Goal: Task Accomplishment & Management: Manage account settings

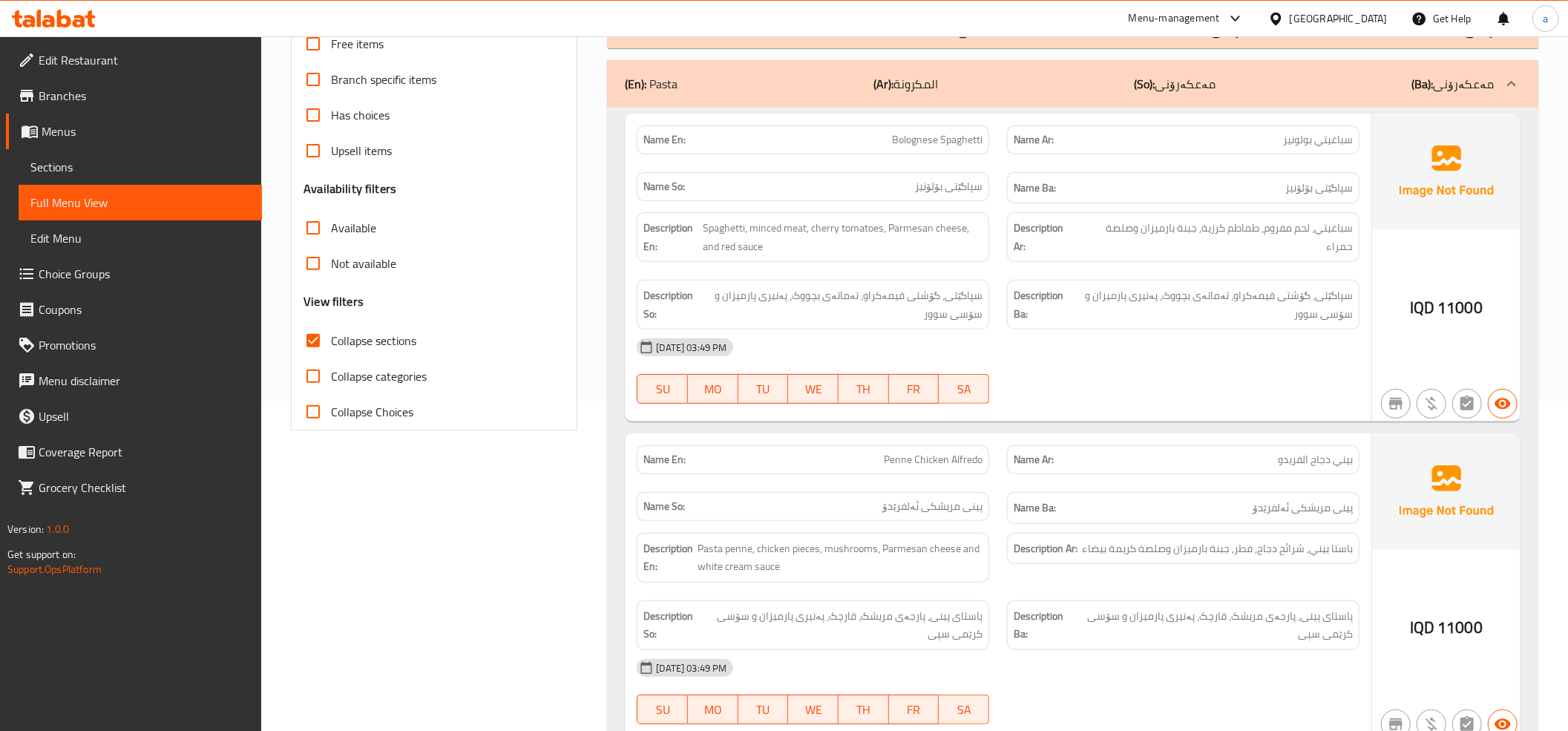
scroll to position [330, 0]
click at [52, 15] on icon at bounding box center [54, 19] width 84 height 18
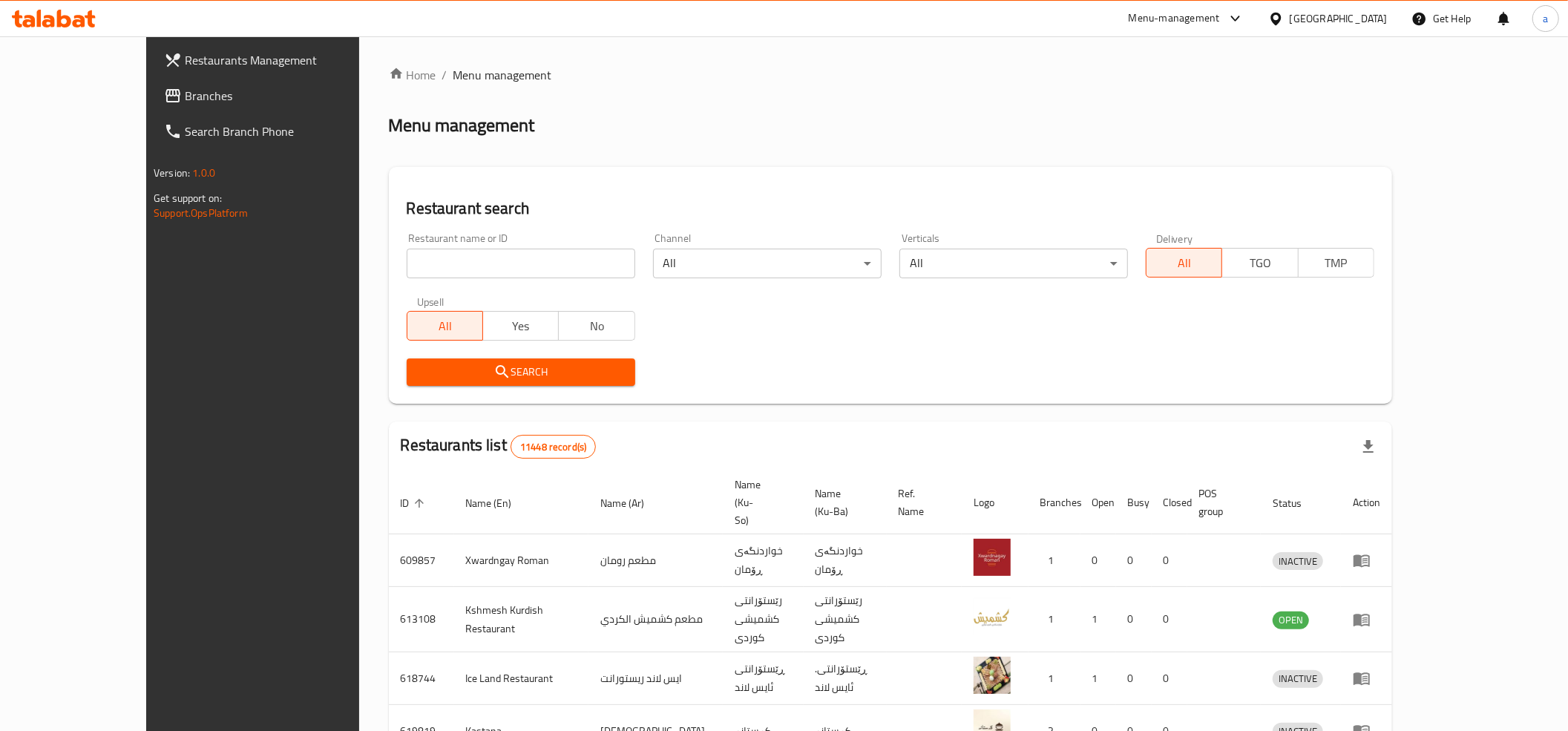
click at [431, 271] on input "search" at bounding box center [520, 264] width 229 height 30
click at [152, 110] on link "Branches" at bounding box center [280, 96] width 256 height 36
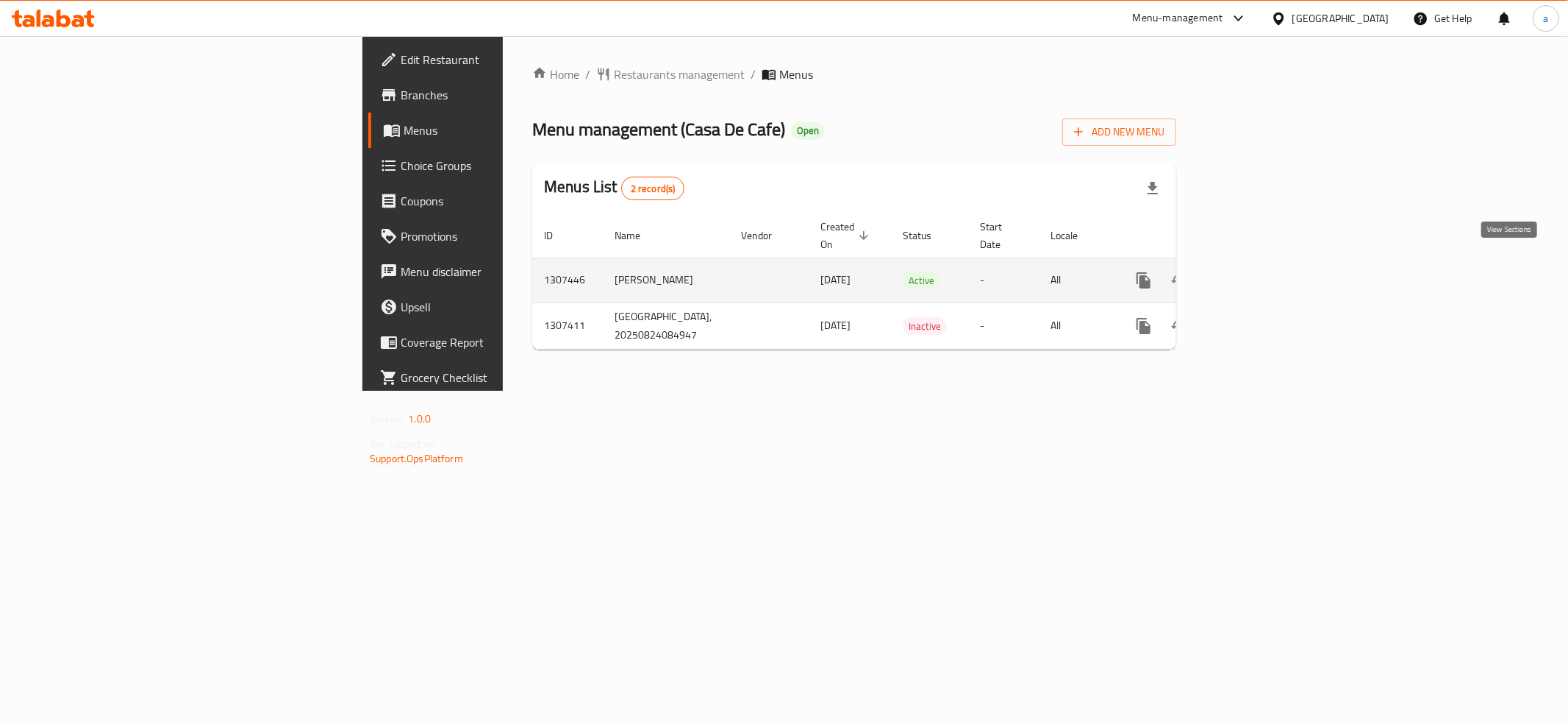
click at [1259, 271] on icon "enhanced table" at bounding box center [1250, 280] width 18 height 18
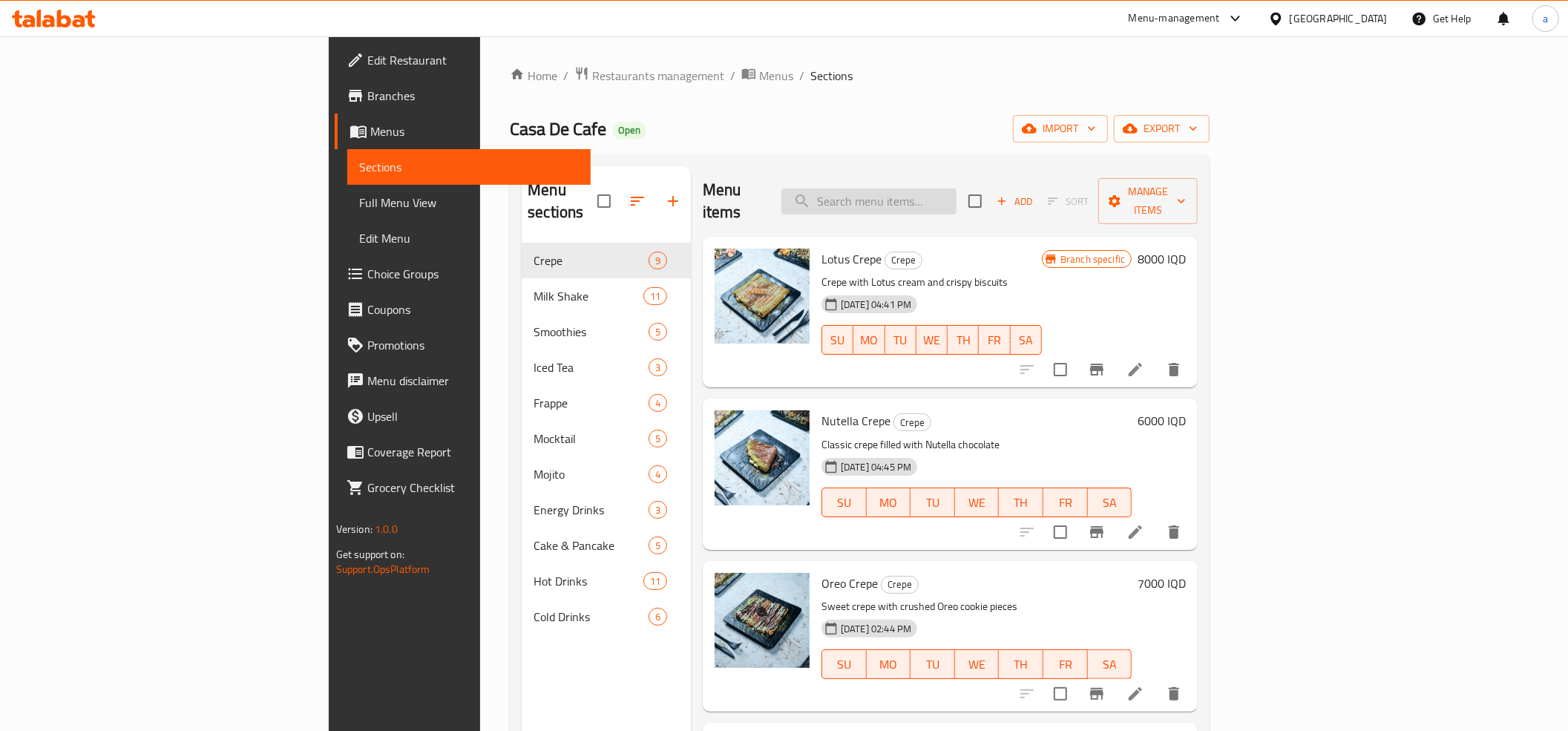
click at [956, 189] on input "search" at bounding box center [868, 202] width 175 height 26
click at [941, 192] on input "search" at bounding box center [868, 202] width 175 height 26
click at [348, 200] on link "Full Menu View" at bounding box center [469, 203] width 244 height 36
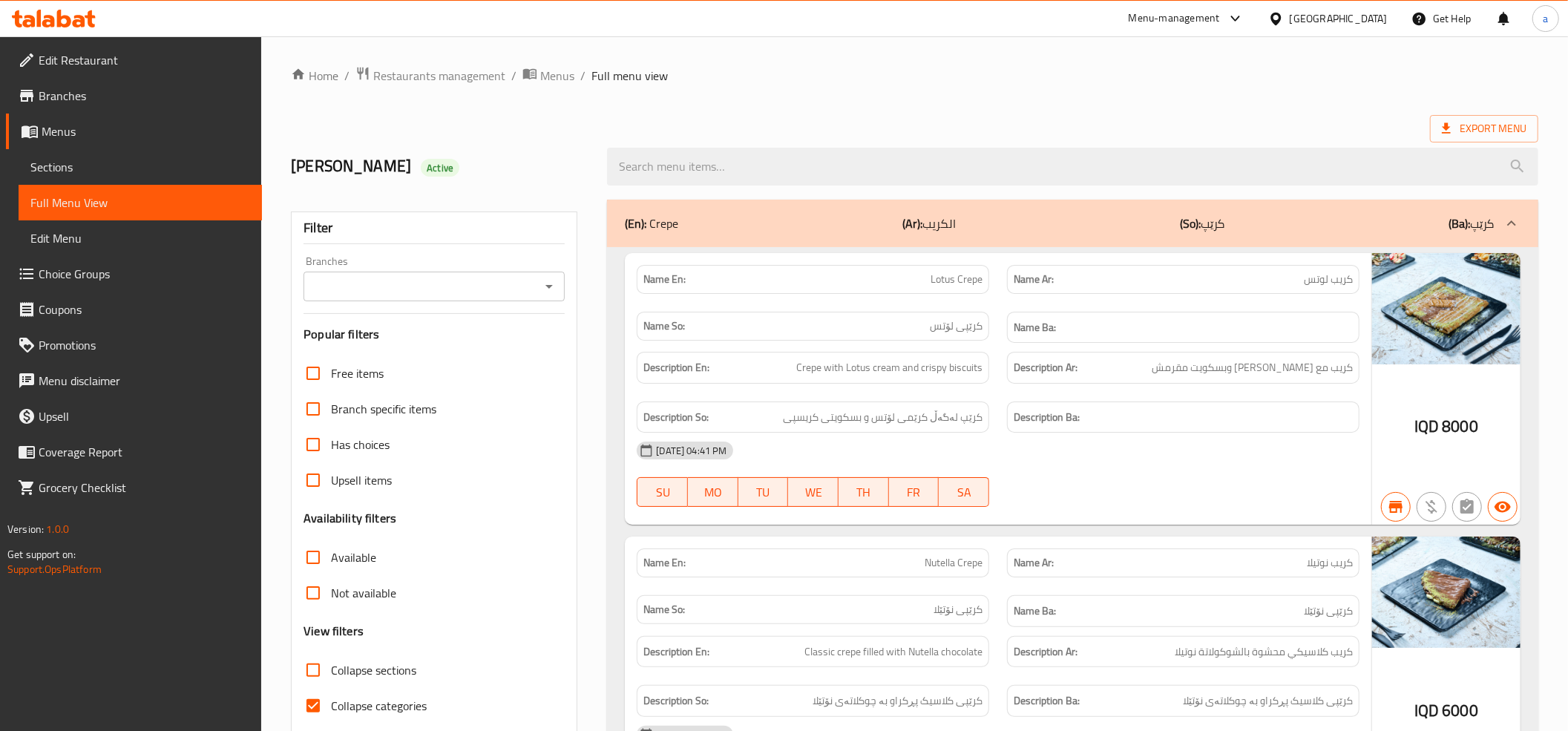
click at [92, 155] on link "Sections" at bounding box center [141, 167] width 244 height 36
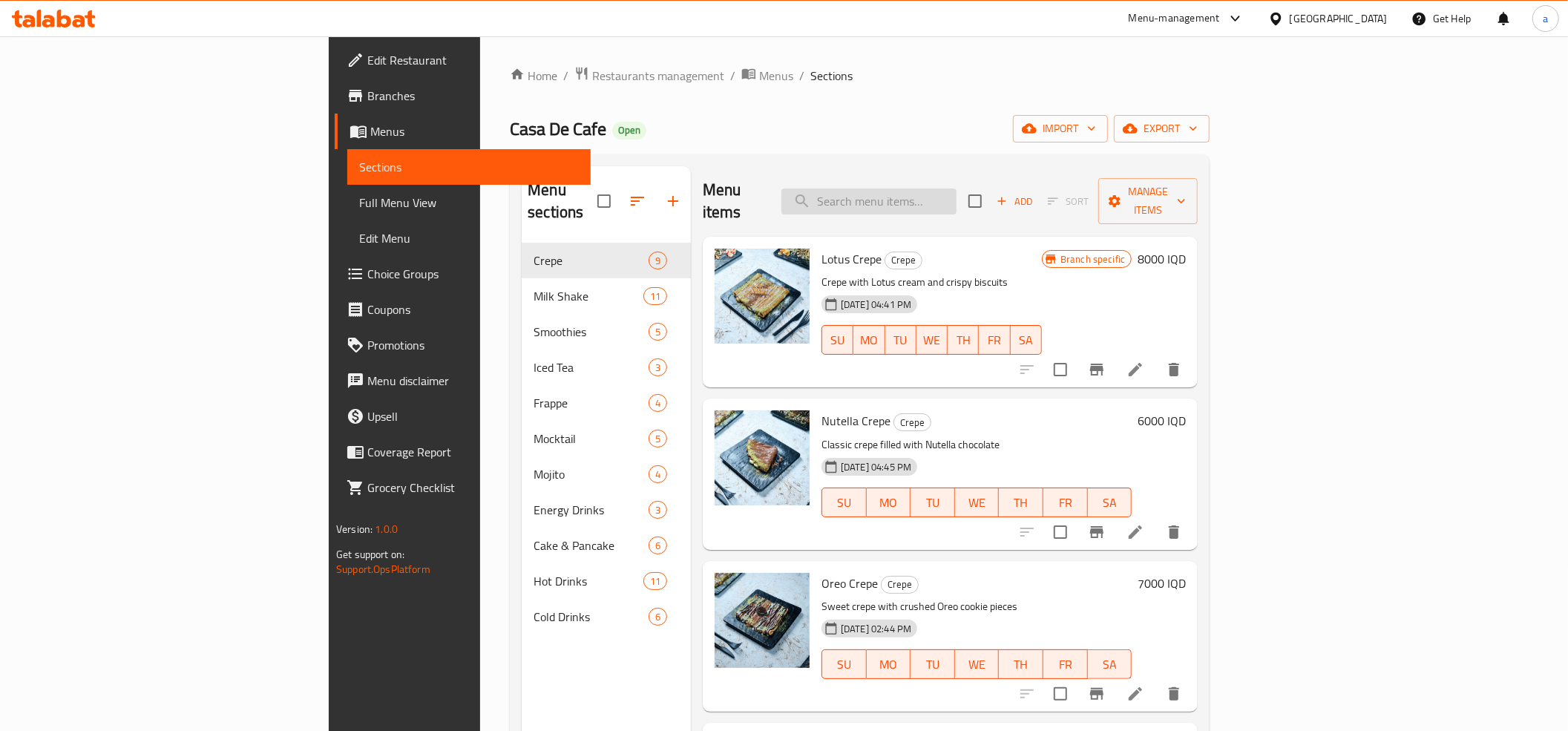
click at [939, 195] on input "search" at bounding box center [868, 202] width 175 height 26
paste input "Tiramisu"
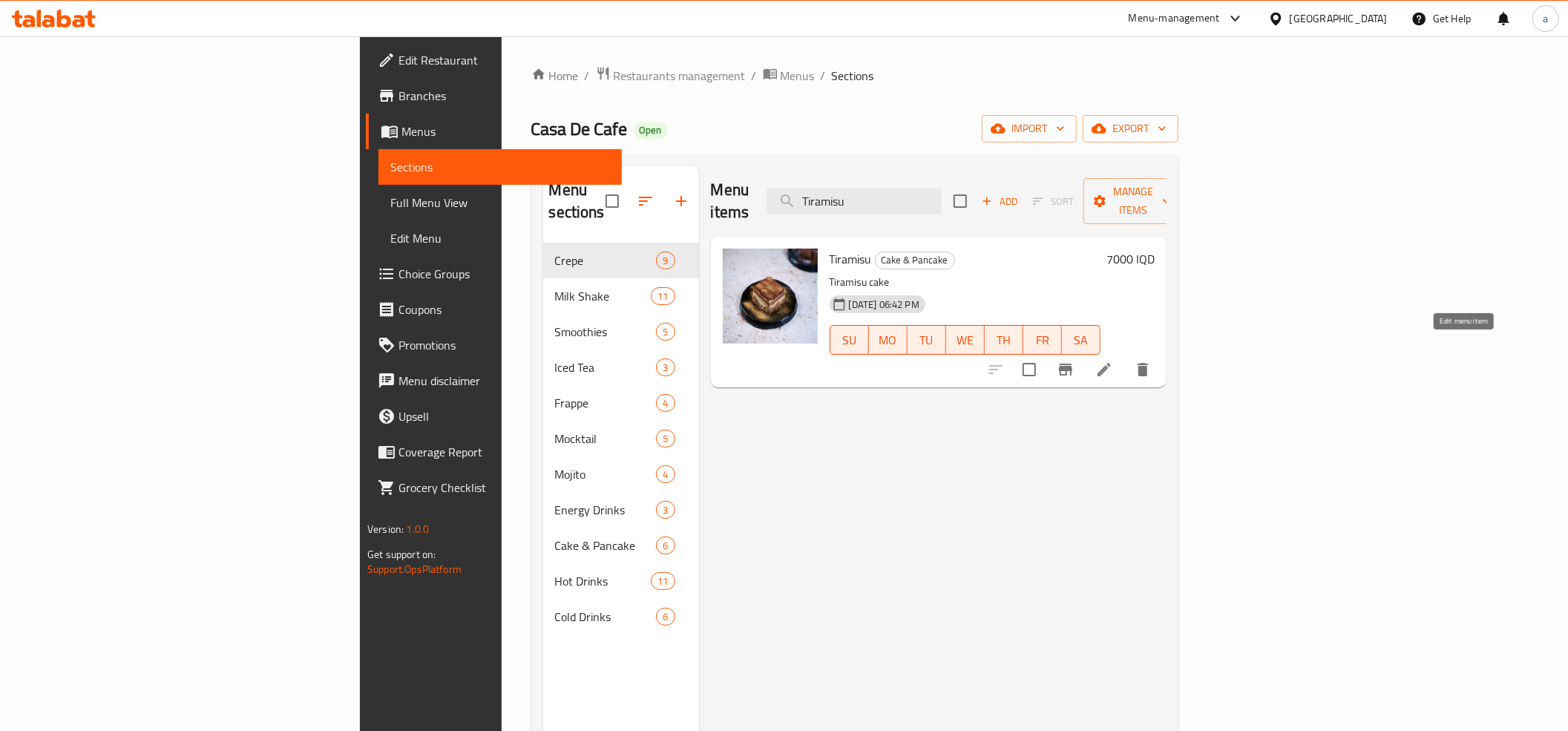
type input "Tiramisu"
click at [1111, 363] on icon at bounding box center [1104, 368] width 13 height 13
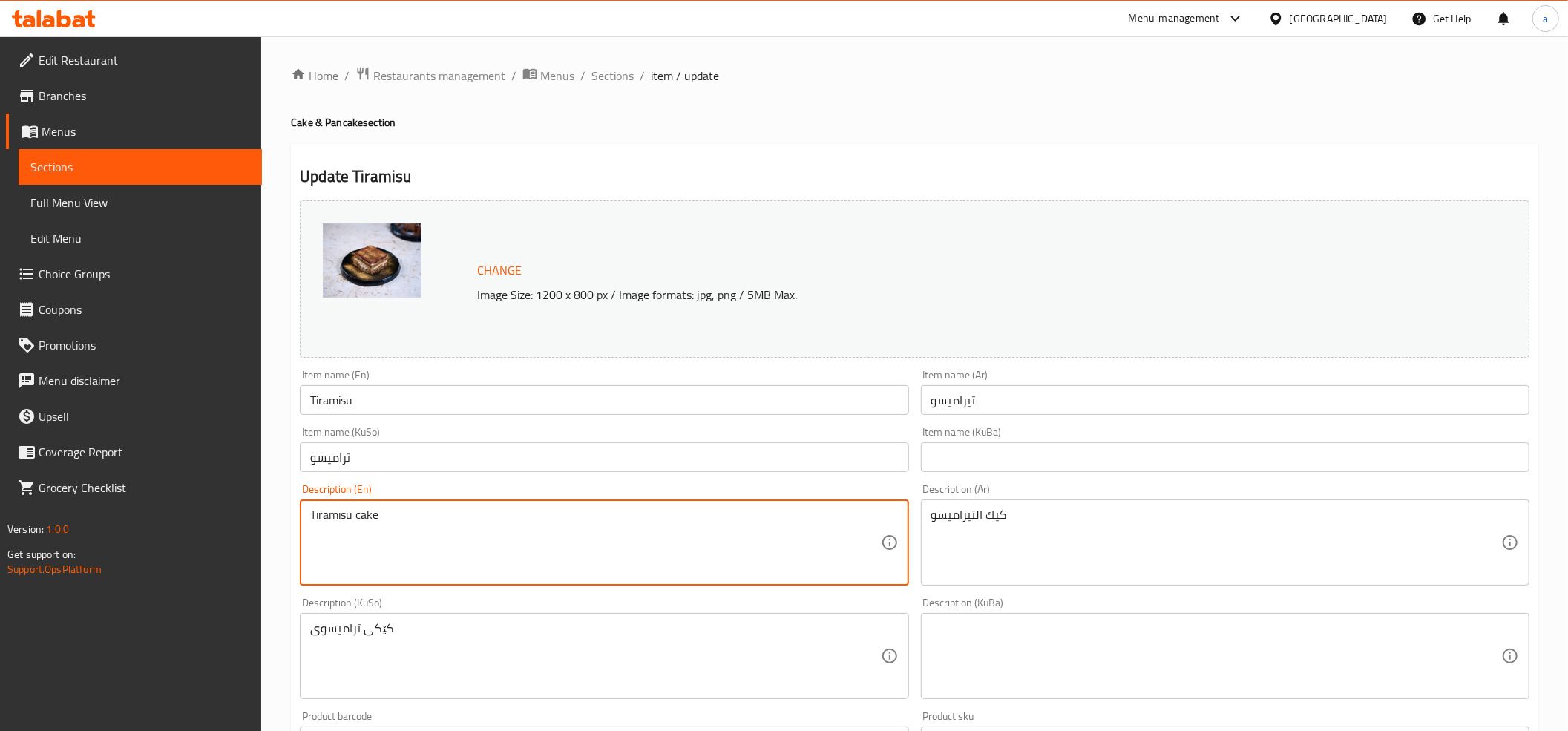
click at [362, 520] on textarea "Tiramisu cake" at bounding box center [594, 542] width 569 height 71
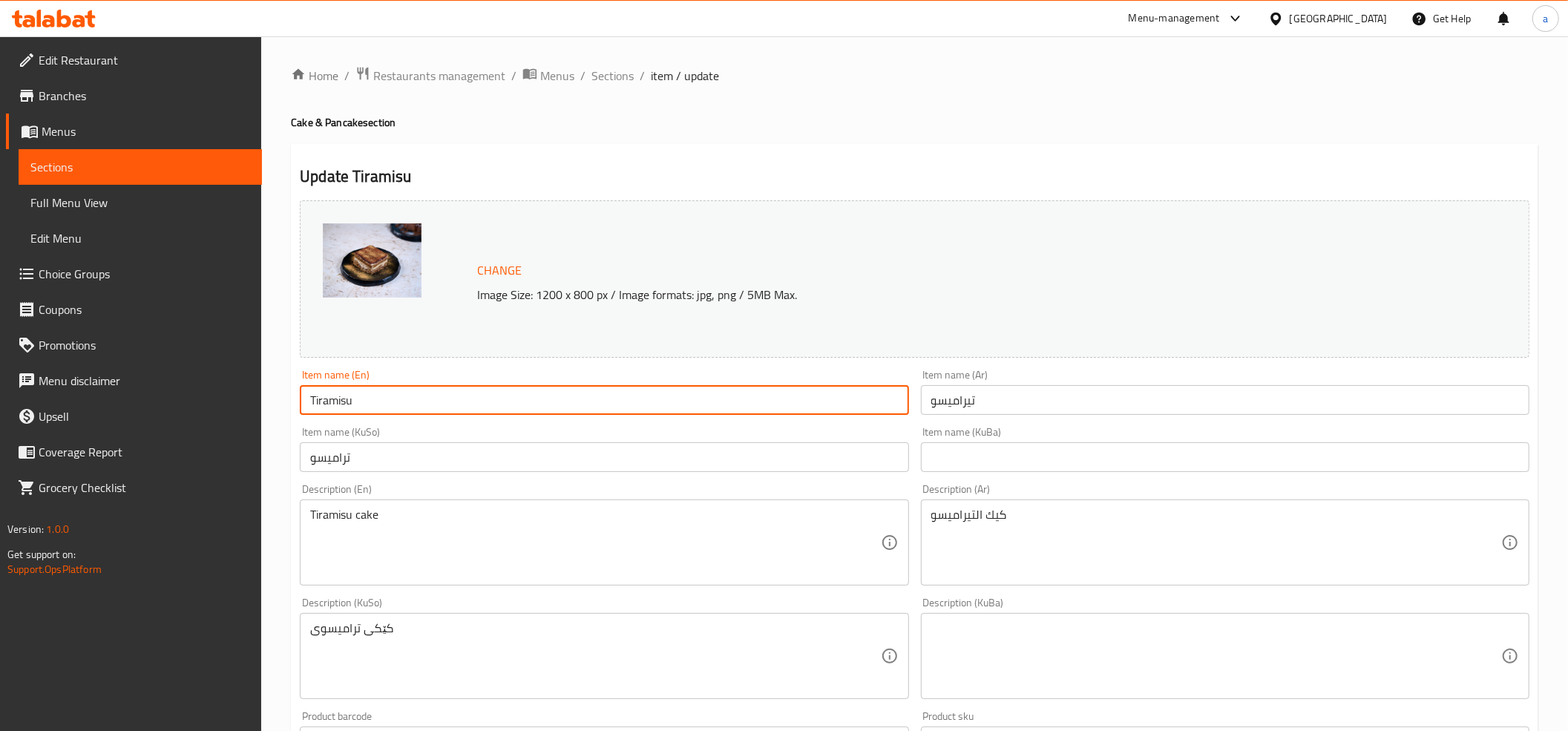
click at [333, 401] on input "Tiramisu" at bounding box center [603, 400] width 608 height 30
click at [495, 200] on div "Change Image Size: 1200 x 800 px / Image formats: jpg, png / 5MB Max." at bounding box center [914, 279] width 1241 height 169
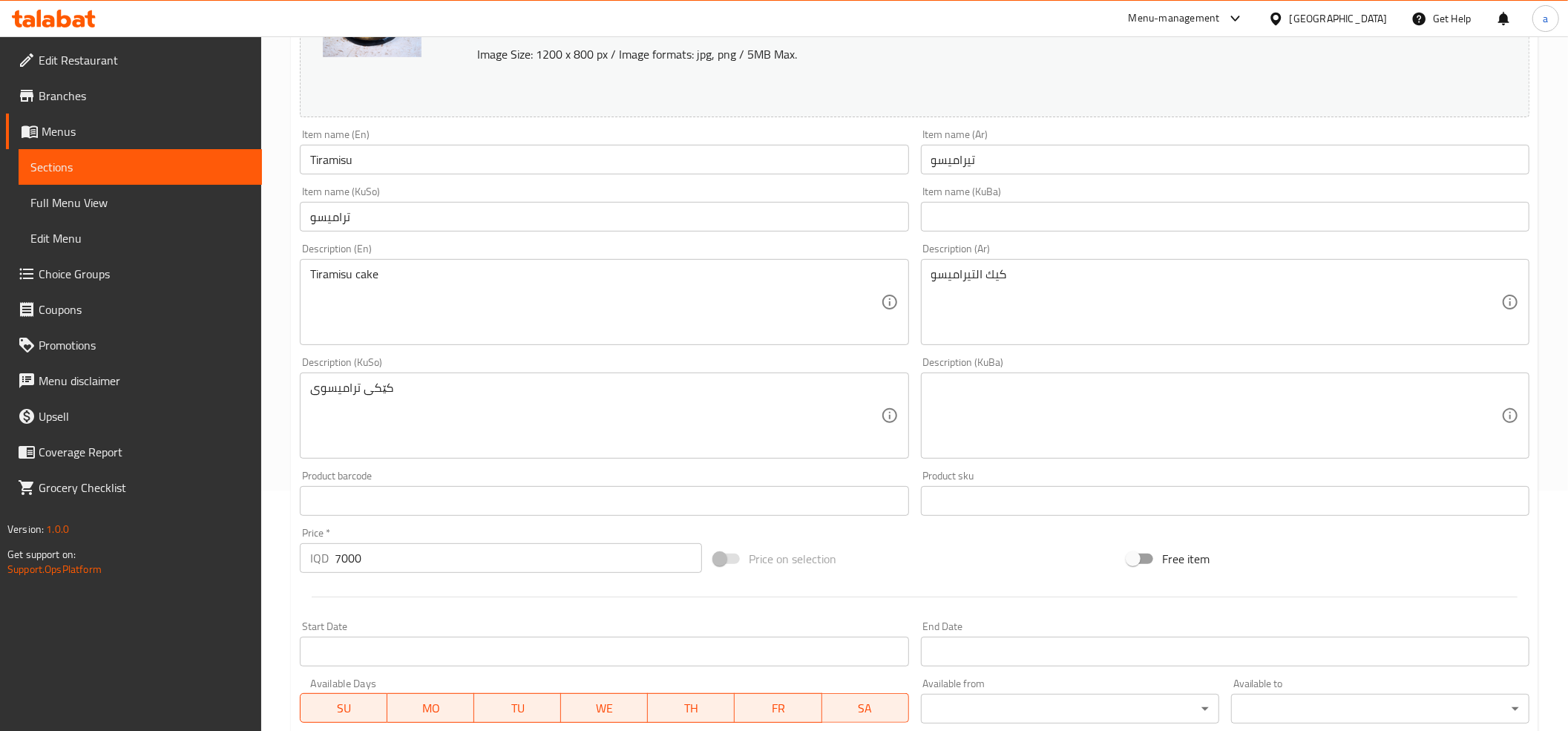
scroll to position [508, 0]
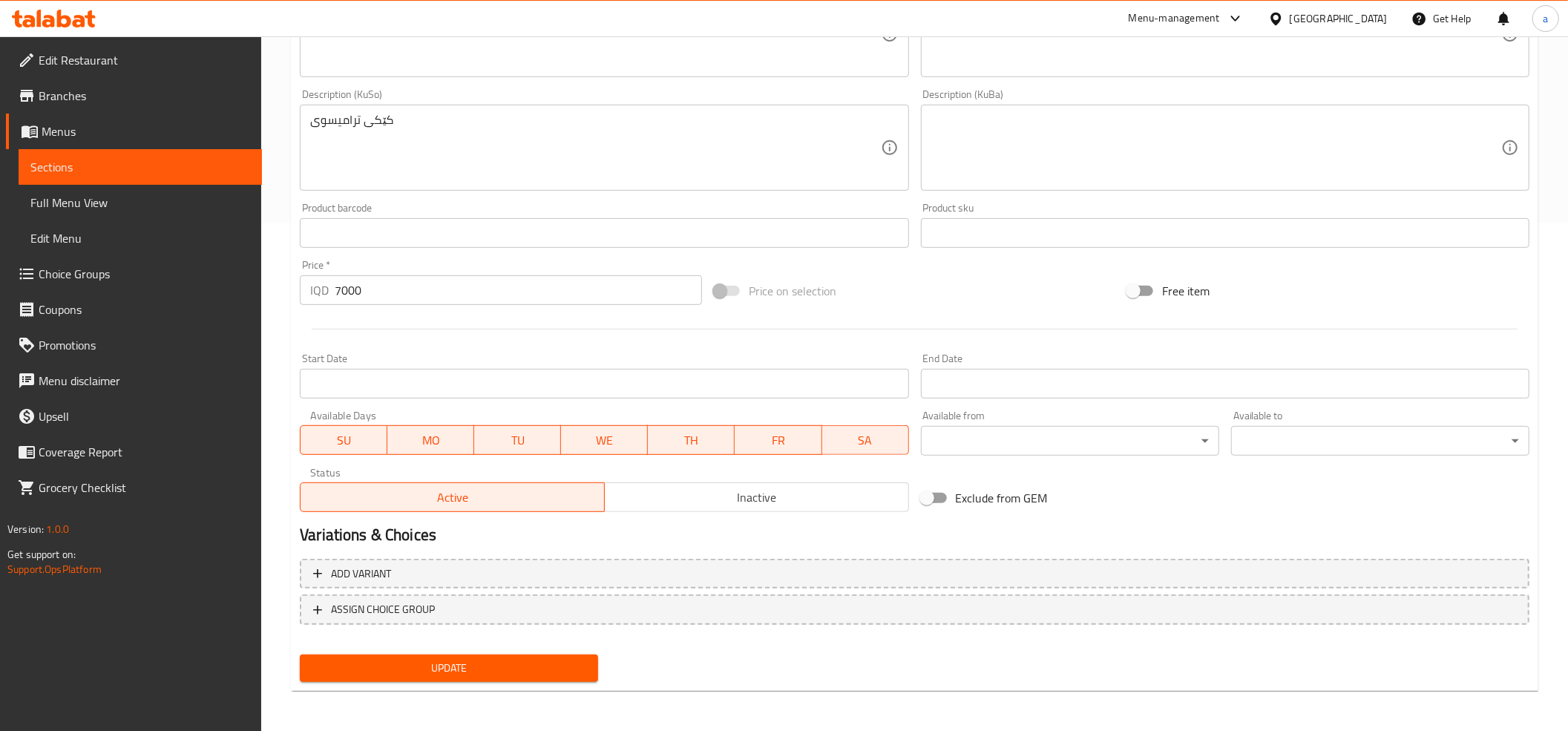
click at [458, 654] on button "Update" at bounding box center [448, 667] width 299 height 27
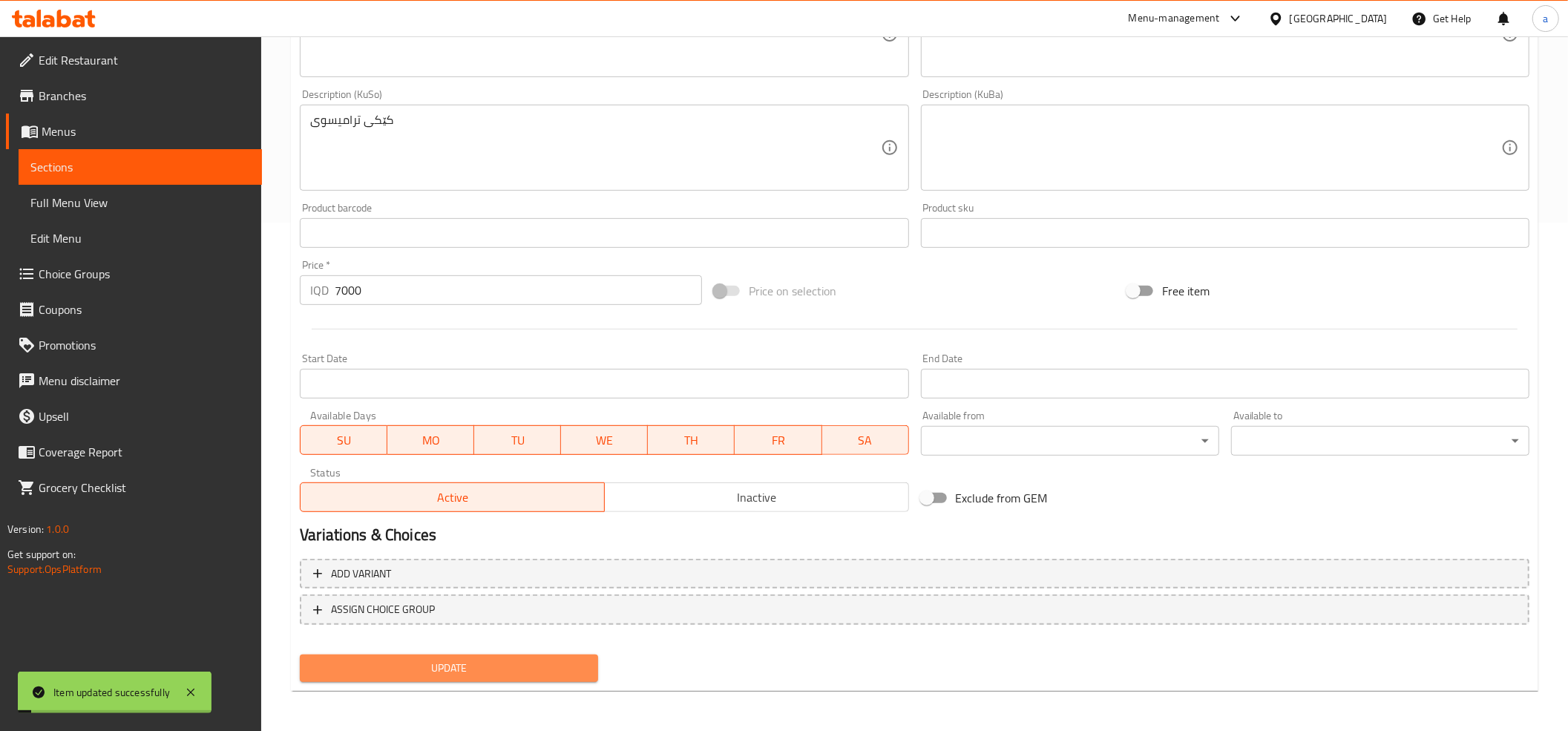
click at [463, 662] on span "Update" at bounding box center [448, 668] width 275 height 19
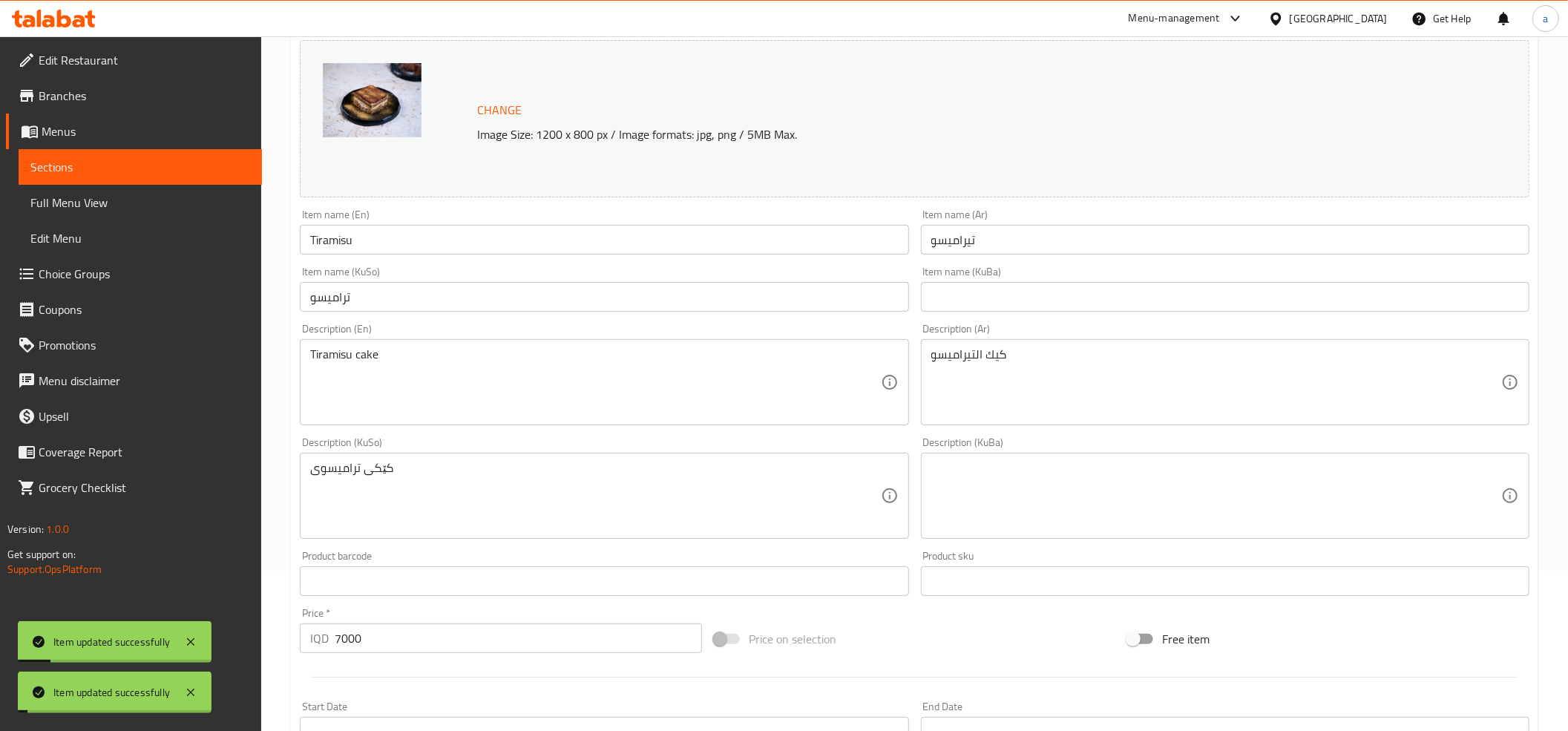
scroll to position [0, 0]
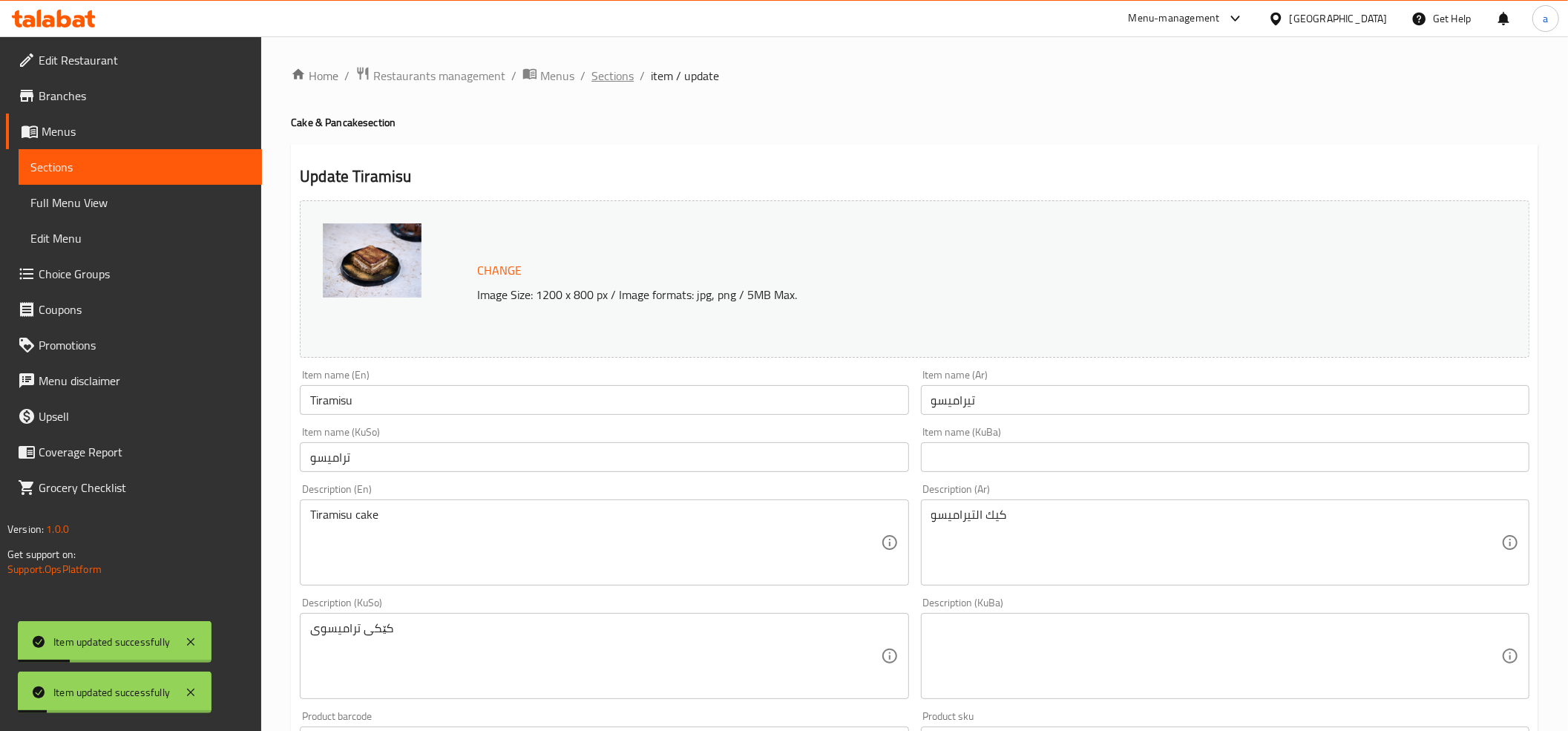
click at [609, 81] on span "Sections" at bounding box center [612, 76] width 42 height 18
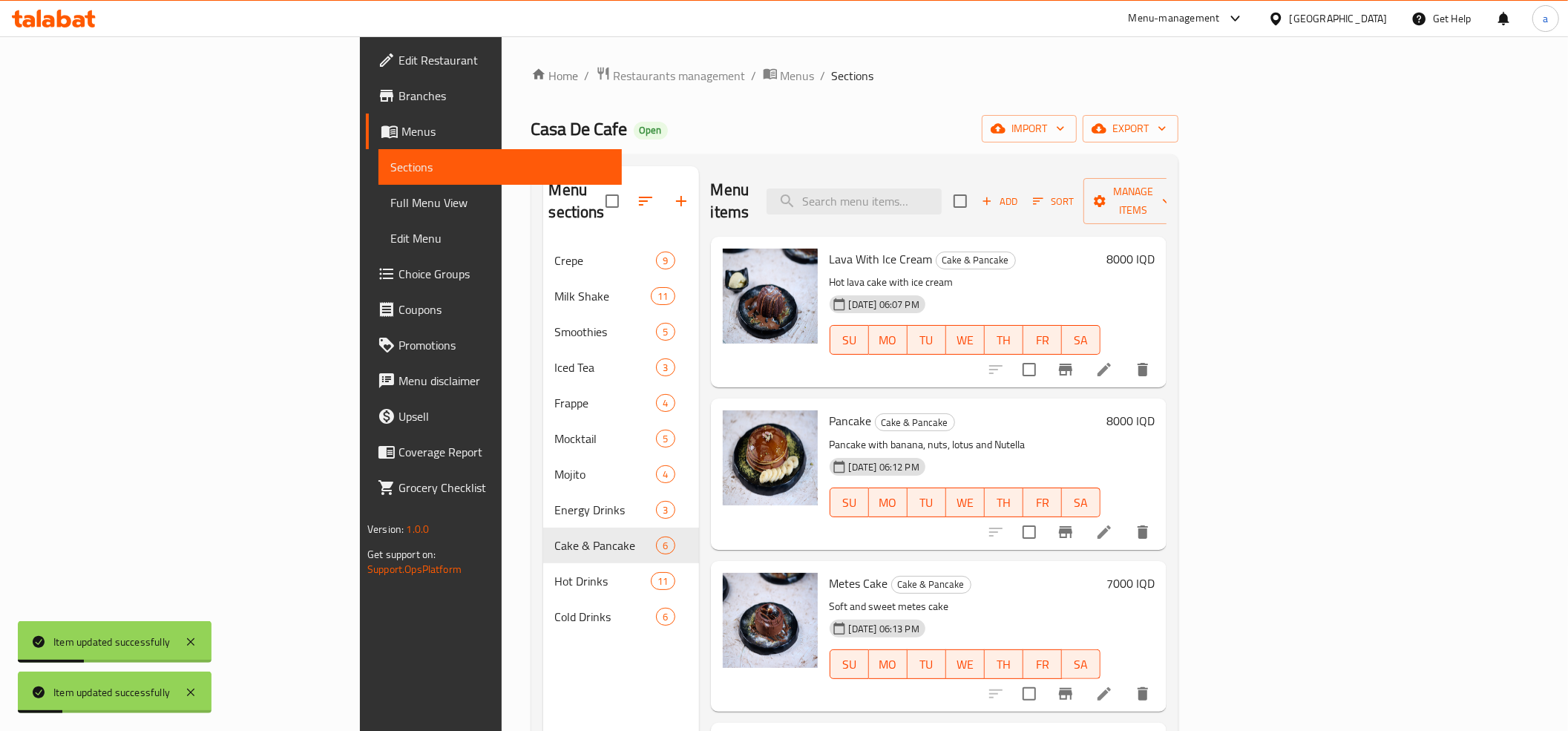
click at [379, 189] on link "Full Menu View" at bounding box center [500, 203] width 244 height 36
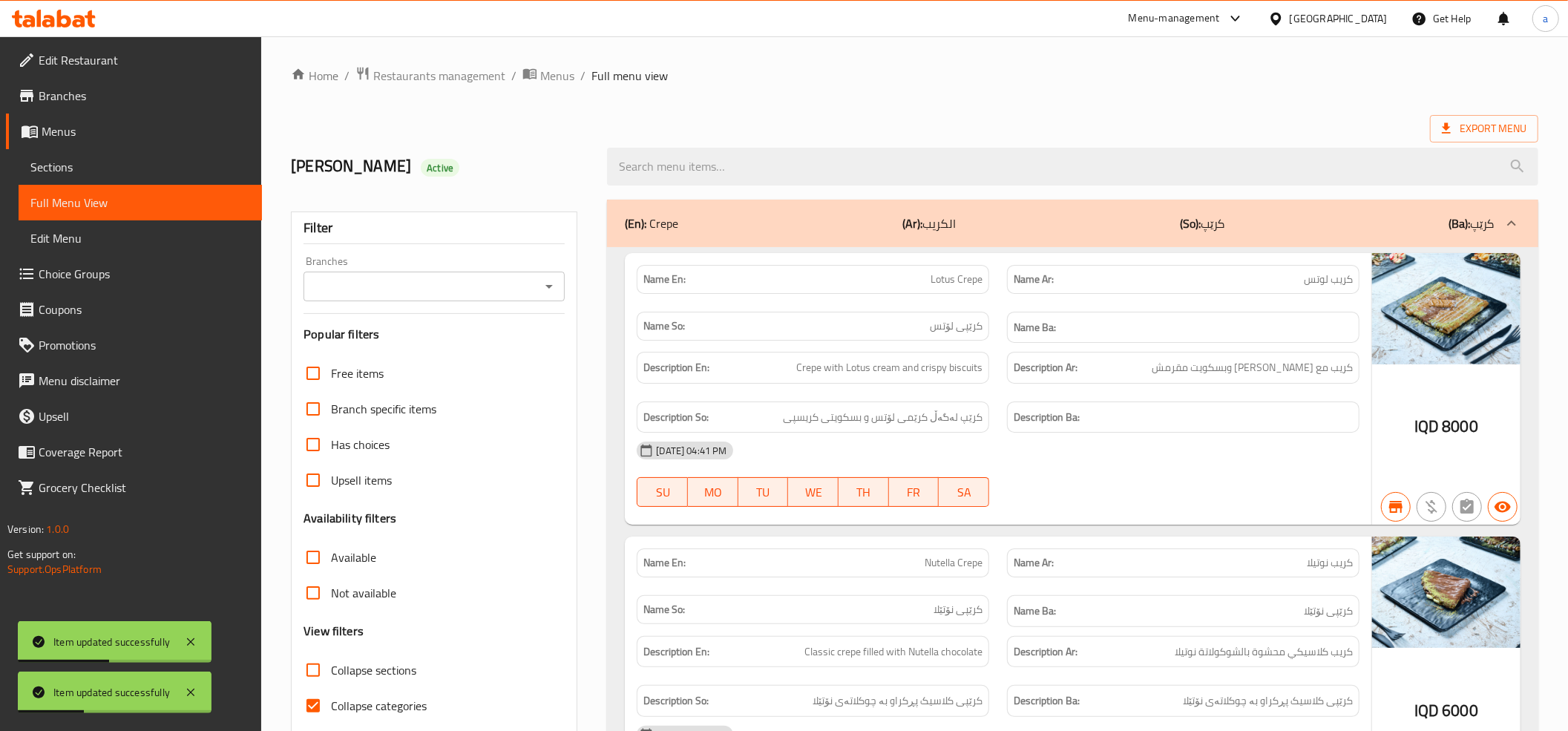
click at [558, 285] on icon "Open" at bounding box center [549, 287] width 18 height 18
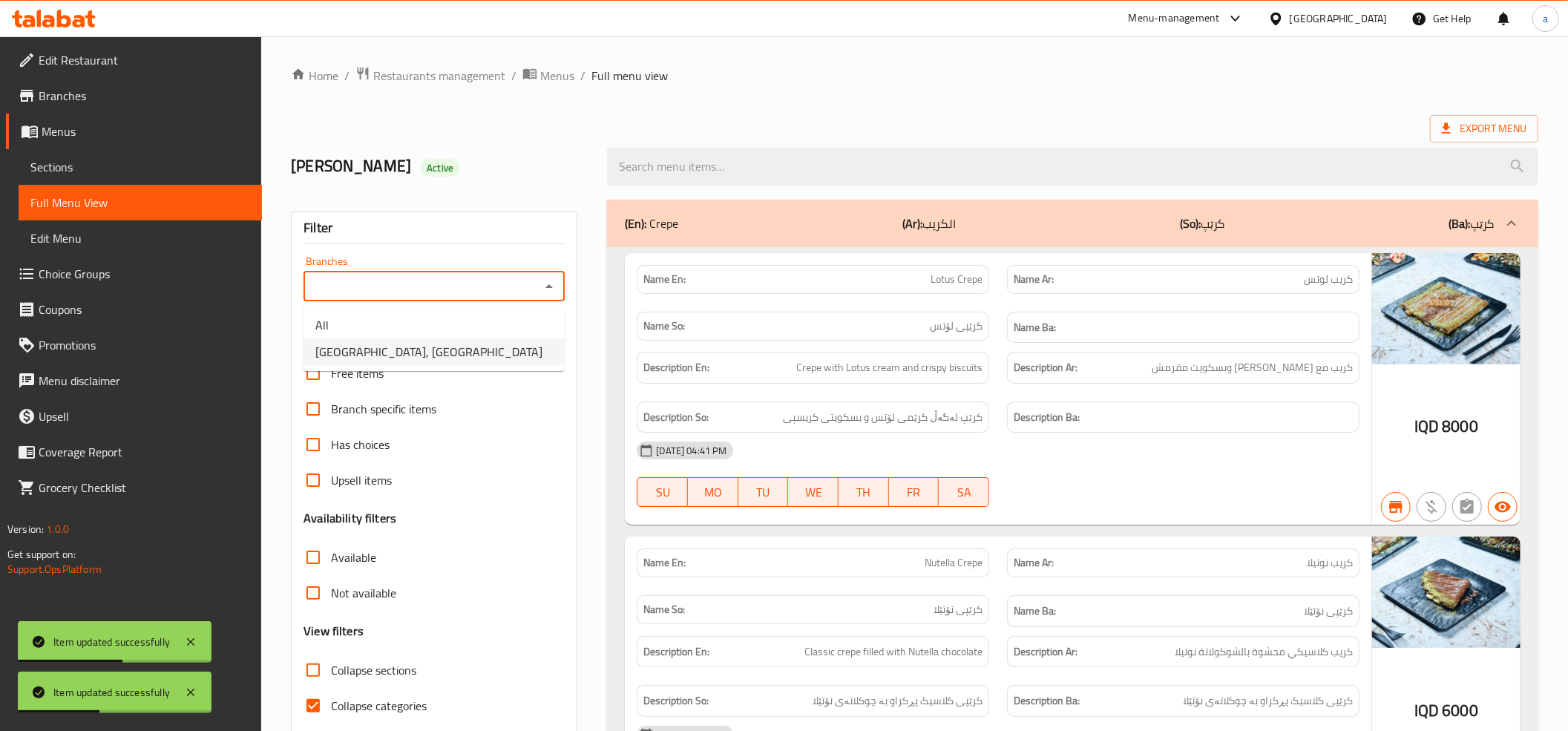
click at [455, 357] on li "Casa De Cafe, Vital City" at bounding box center [433, 352] width 261 height 27
type input "Casa De Cafe, Vital City"
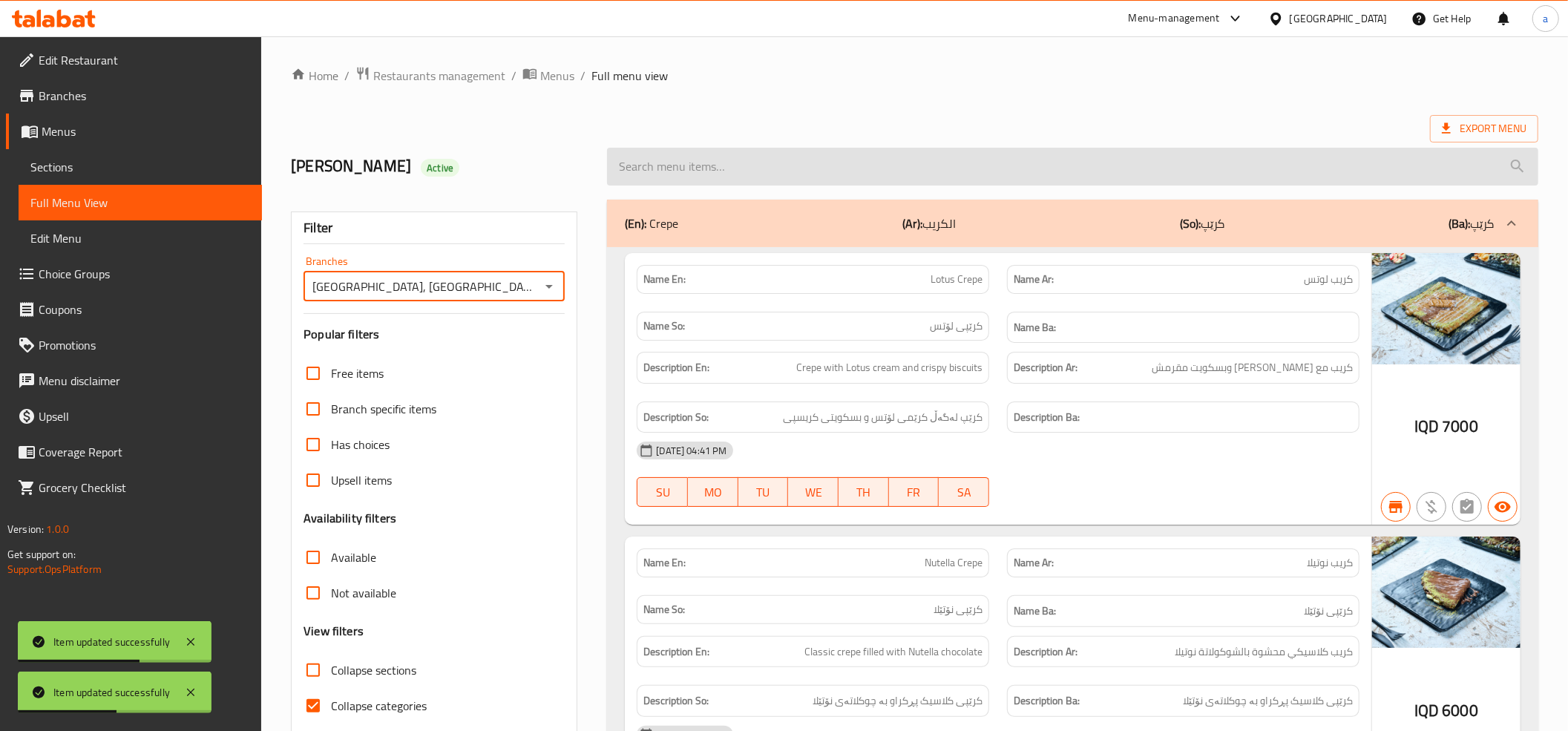
click at [668, 168] on input "search" at bounding box center [1073, 167] width 931 height 38
paste input "Tiramisu"
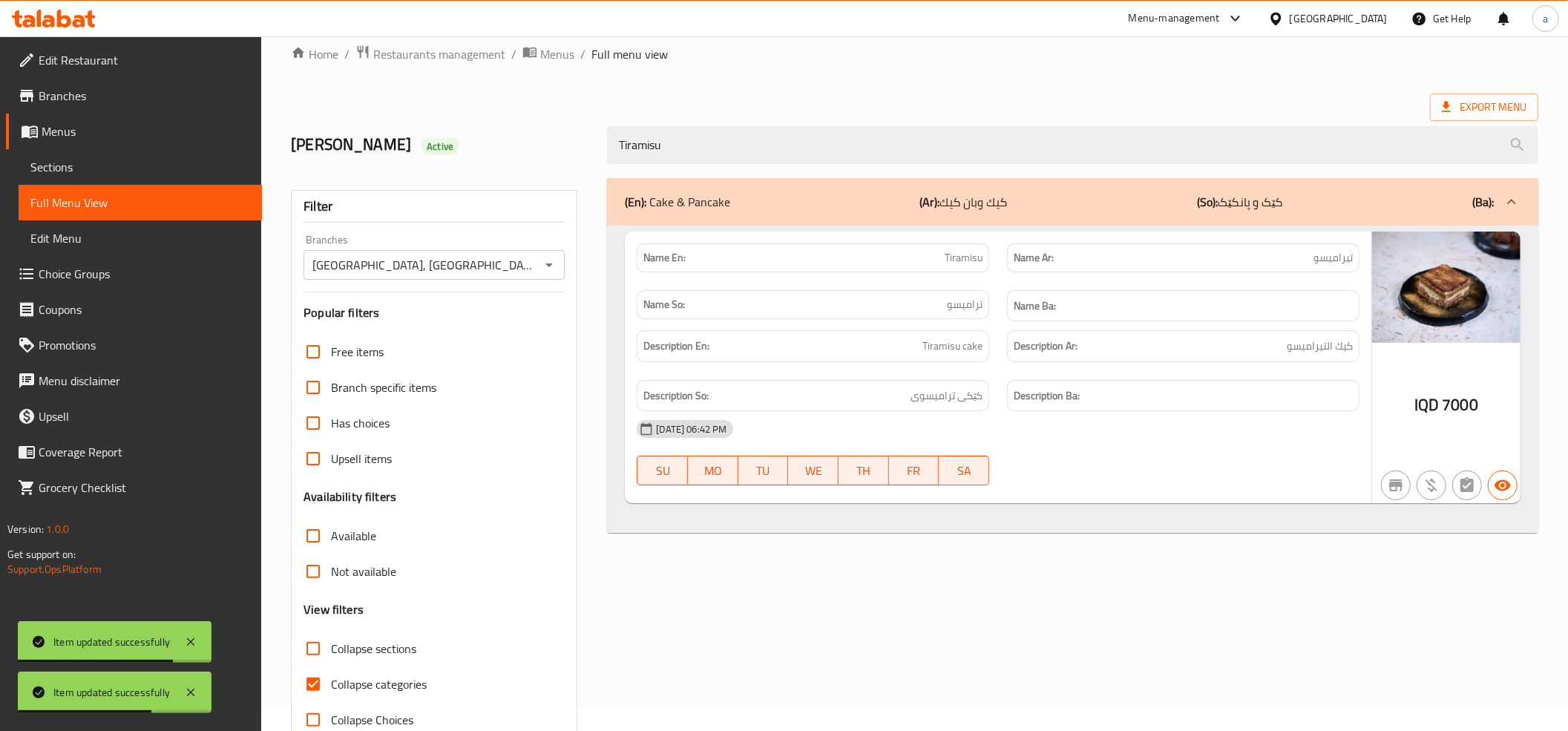
scroll to position [60, 0]
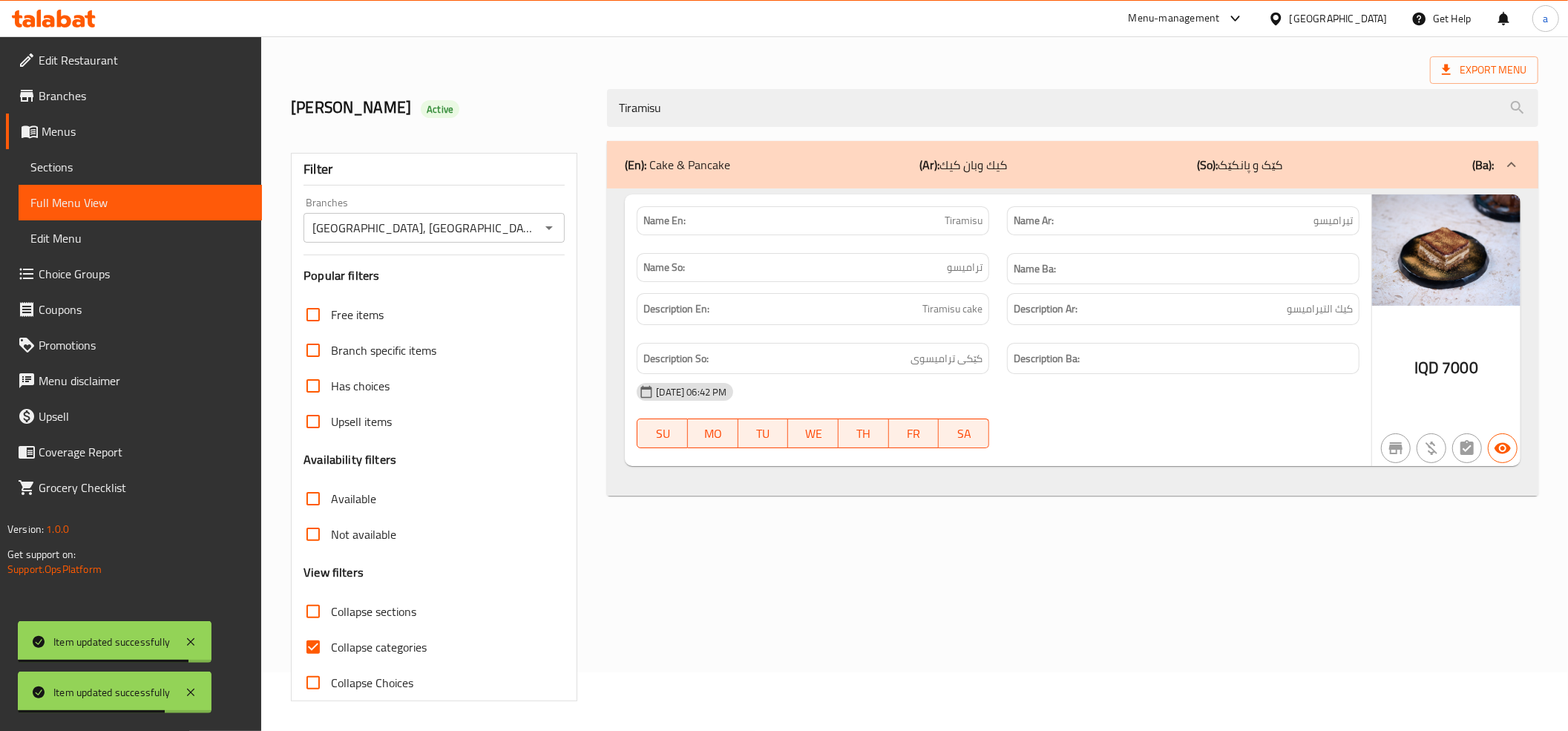
type input "Tiramisu"
click at [310, 636] on input "Collapse categories" at bounding box center [314, 647] width 36 height 36
checkbox input "false"
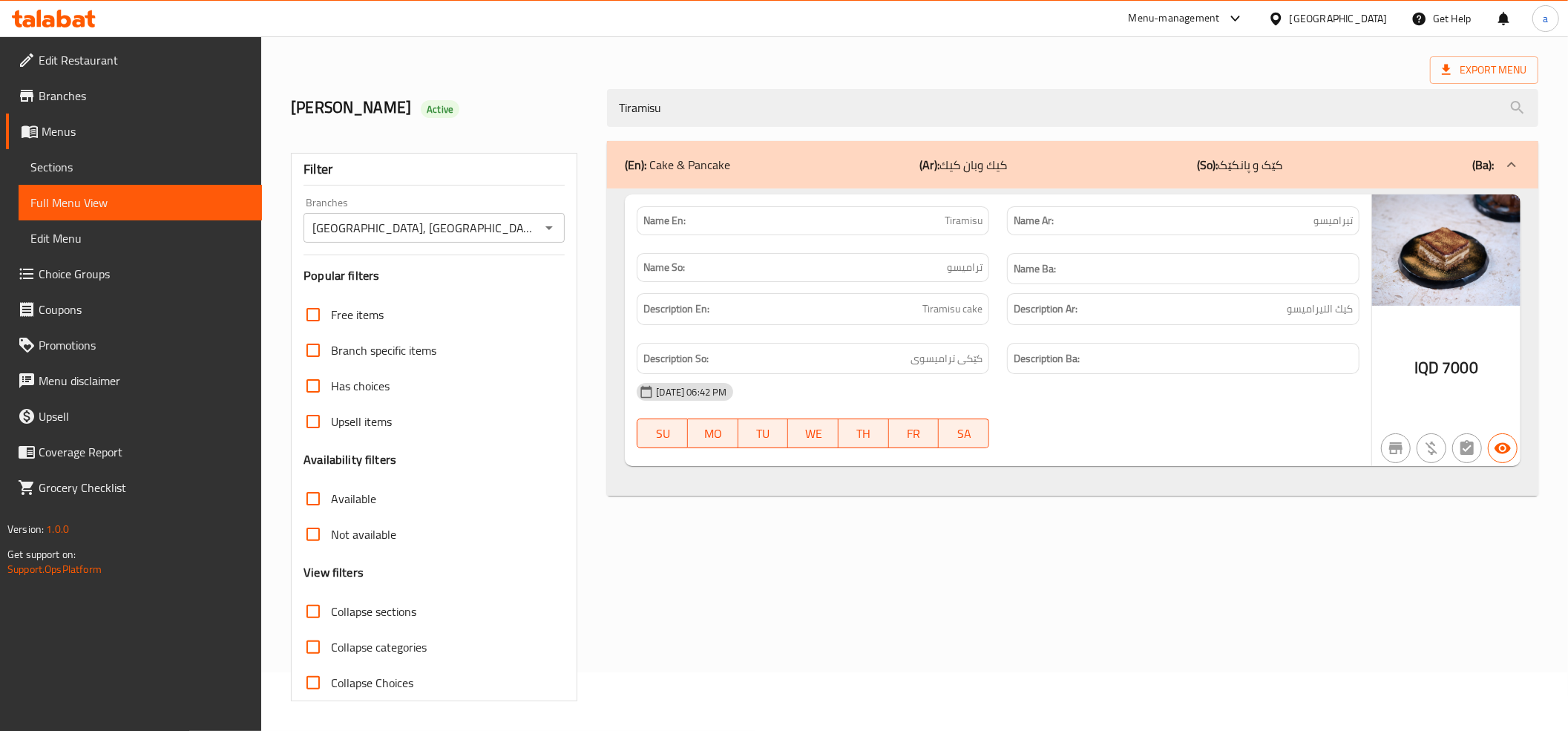
click at [63, 158] on span "Sections" at bounding box center [140, 167] width 220 height 18
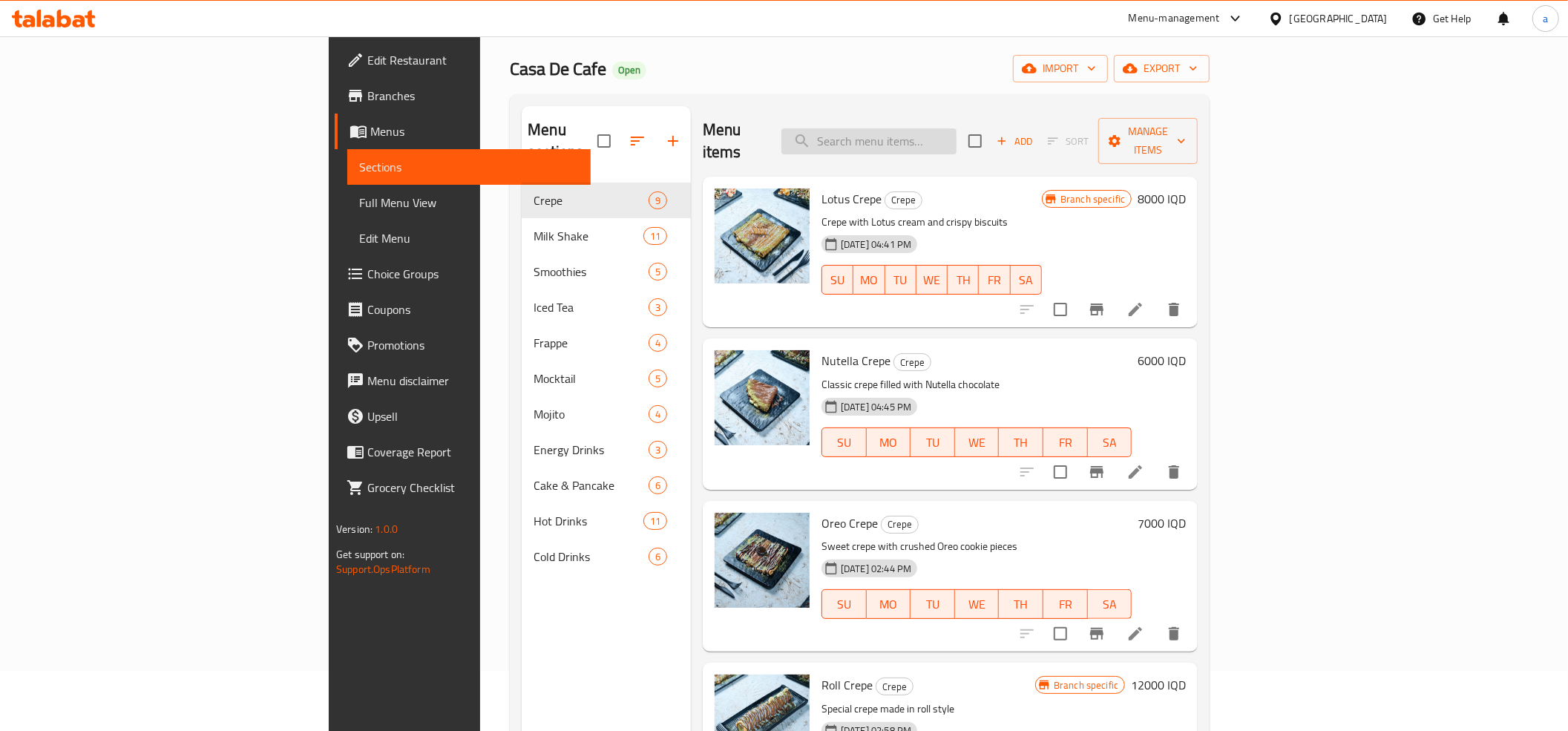
click at [956, 129] on input "search" at bounding box center [868, 142] width 175 height 26
paste input "Tiramisu"
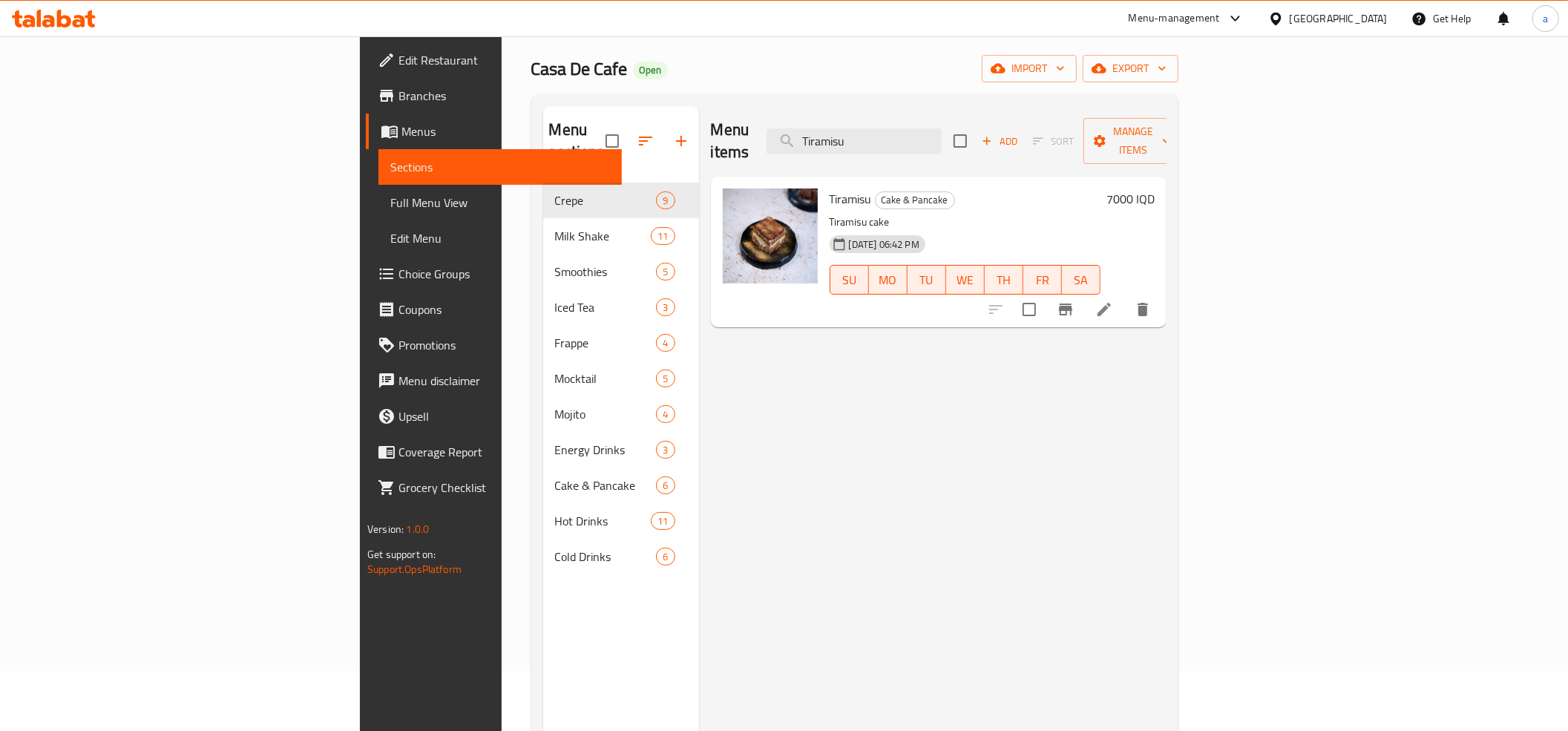
type input "Tiramisu"
click at [1125, 296] on li at bounding box center [1104, 309] width 42 height 27
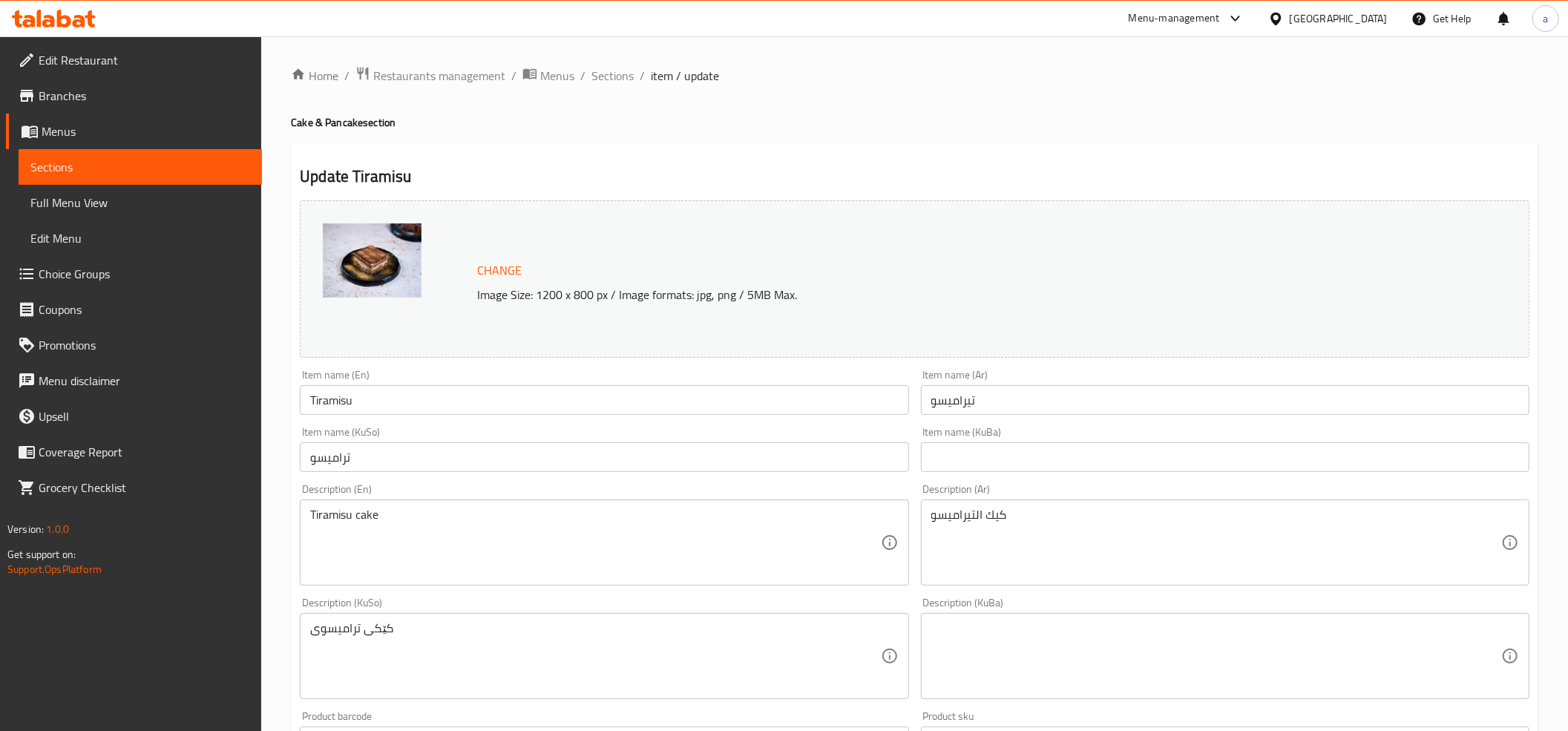
click at [315, 455] on input "ترامیسو" at bounding box center [603, 457] width 608 height 30
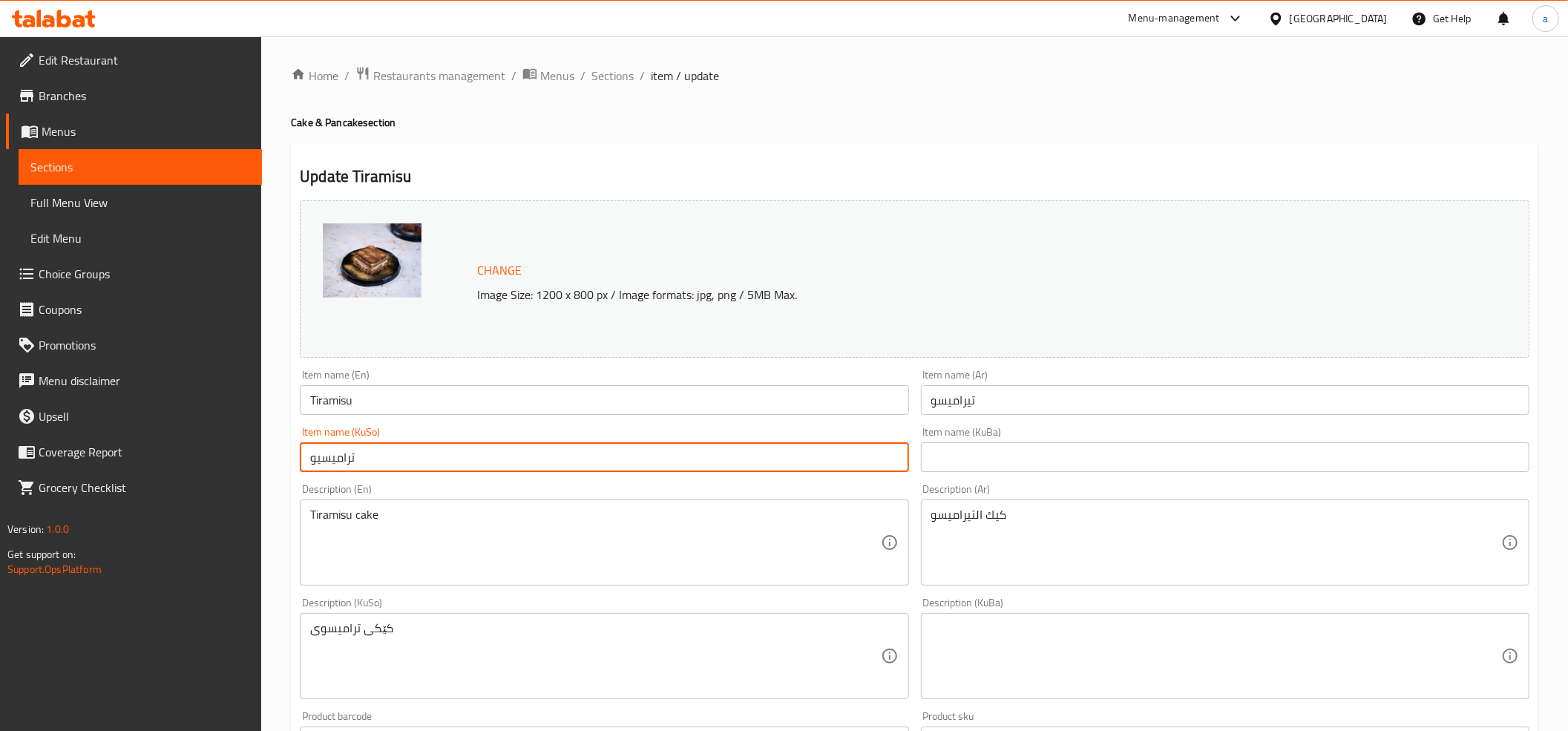
type input "ترامیسیو"
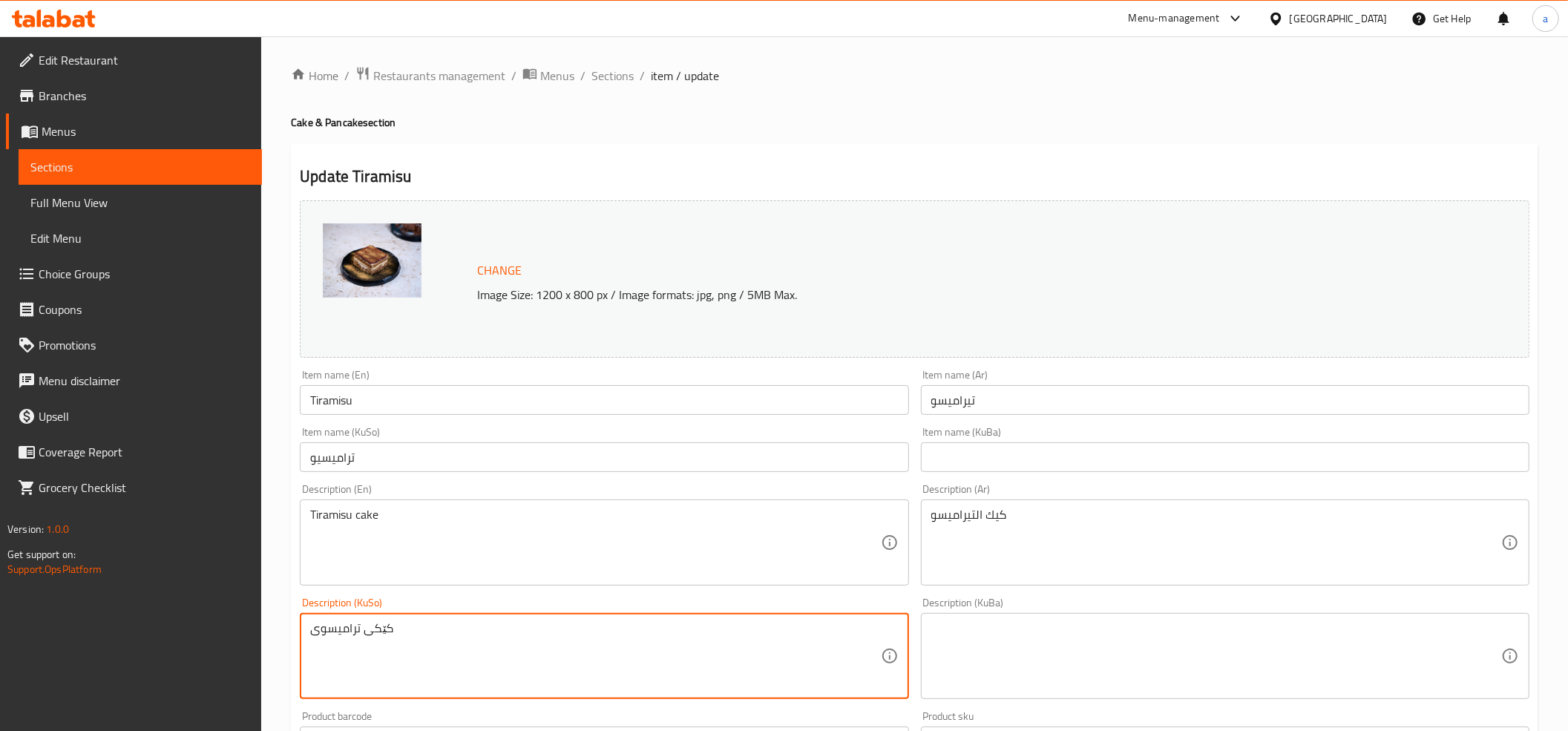
click at [327, 630] on textarea "کێکی ترامیسوی" at bounding box center [594, 656] width 569 height 71
type textarea "کێکی ترامیسیوی"
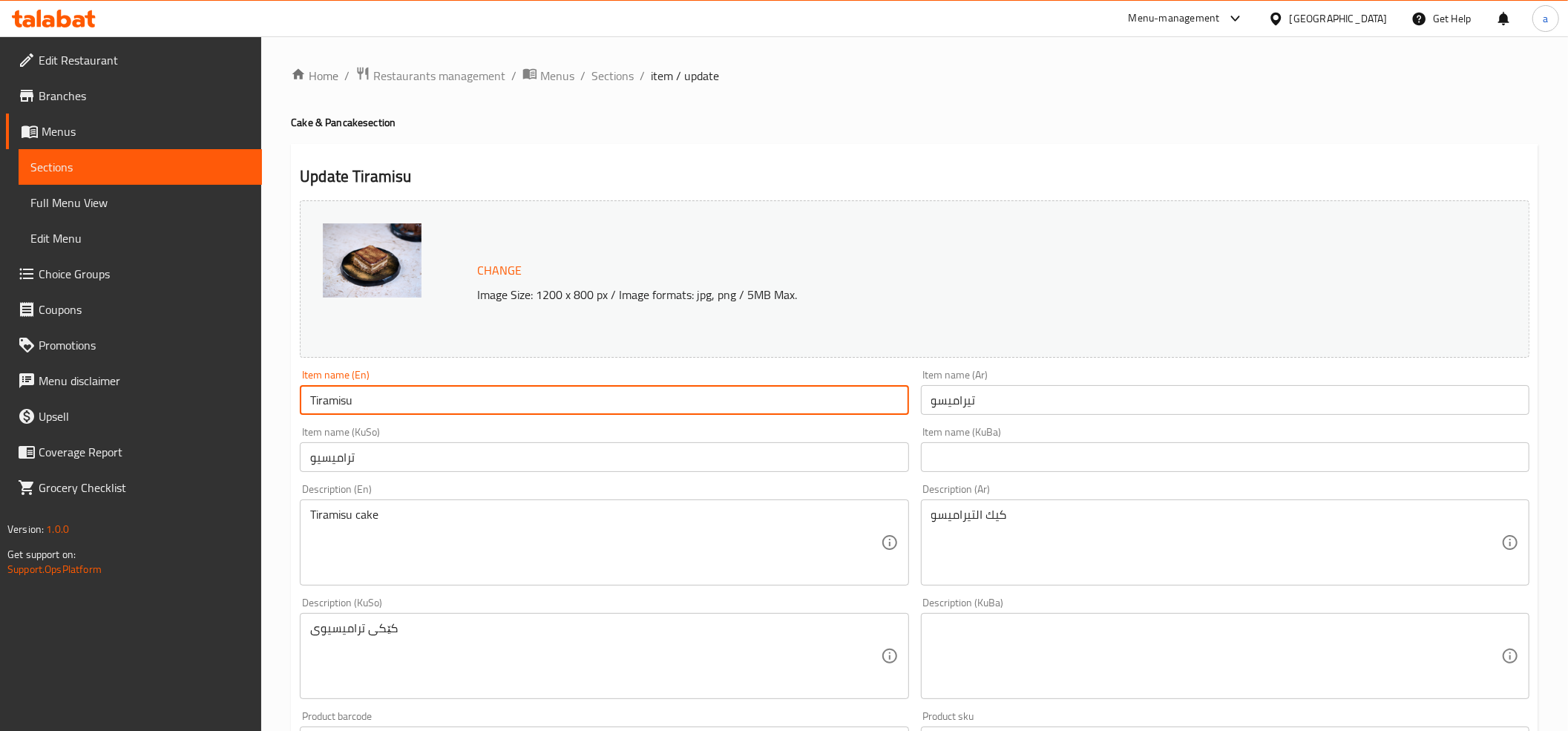
click at [324, 396] on input "Tiramisu" at bounding box center [603, 400] width 608 height 30
click at [324, 395] on input "Tiramisu" at bounding box center [603, 400] width 608 height 30
click at [439, 375] on div "Item name (En) Tiramisu Item name (En)" at bounding box center [603, 391] width 608 height 45
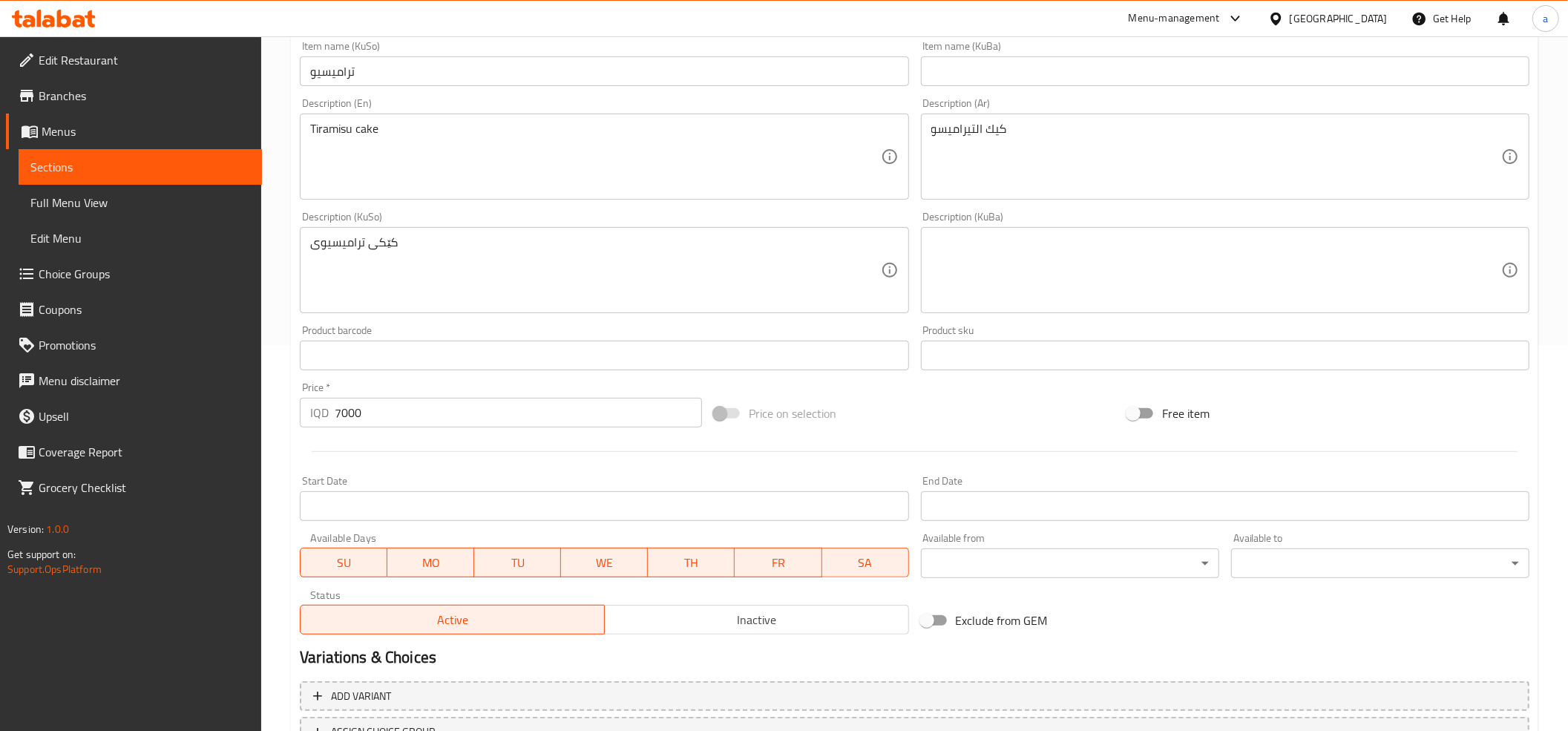
scroll to position [508, 0]
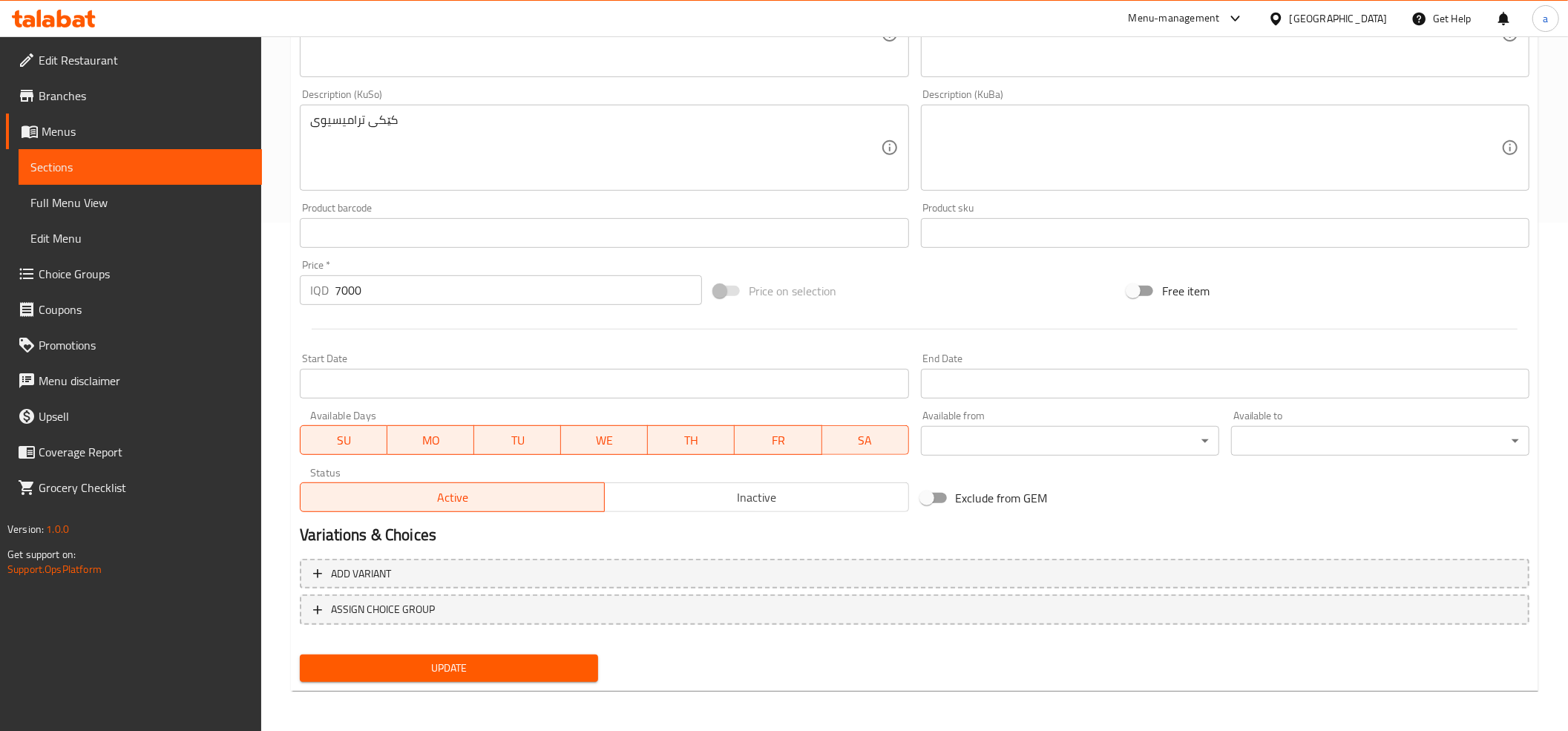
click at [437, 663] on span "Update" at bounding box center [448, 668] width 275 height 19
click at [437, 665] on span "Update" at bounding box center [448, 668] width 275 height 19
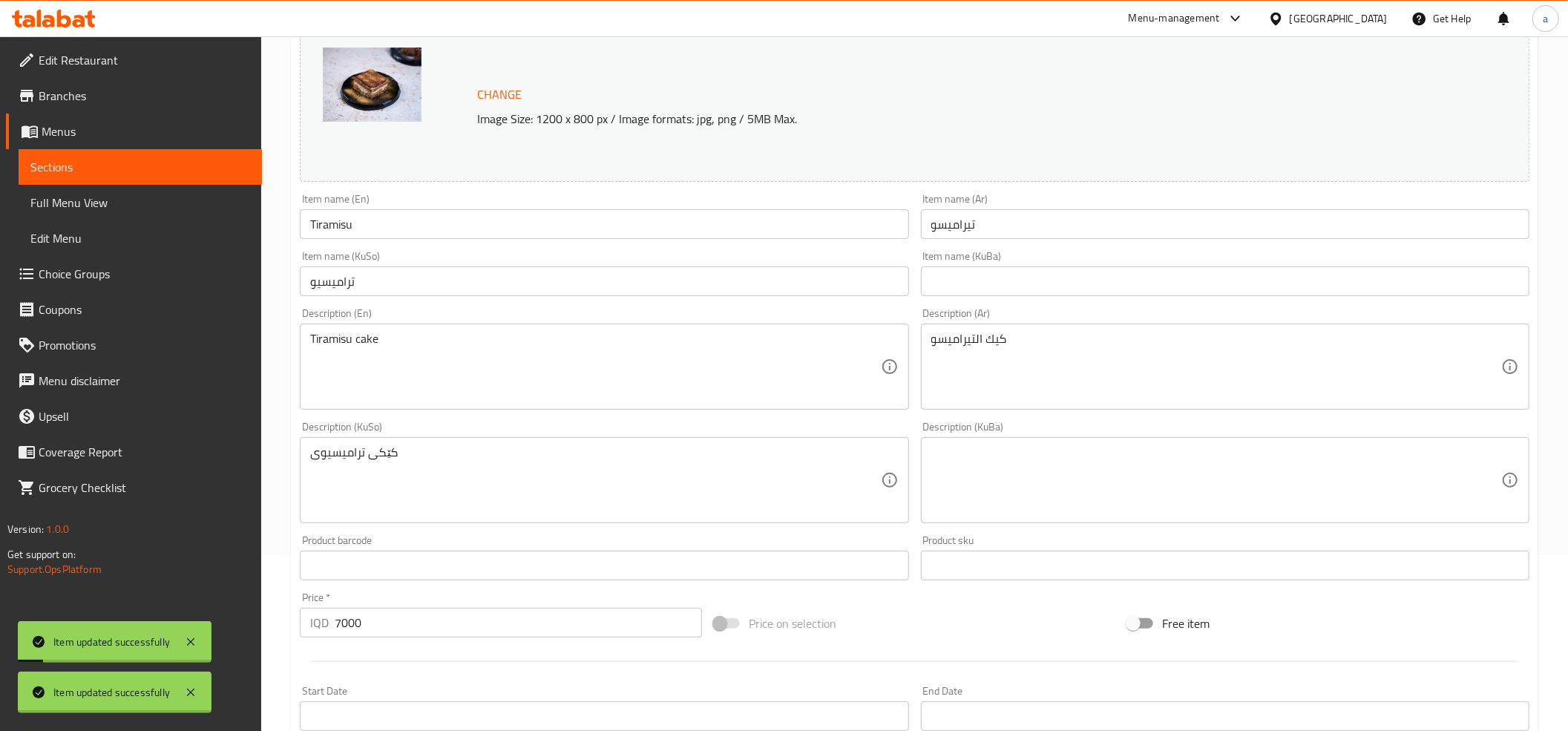
scroll to position [0, 0]
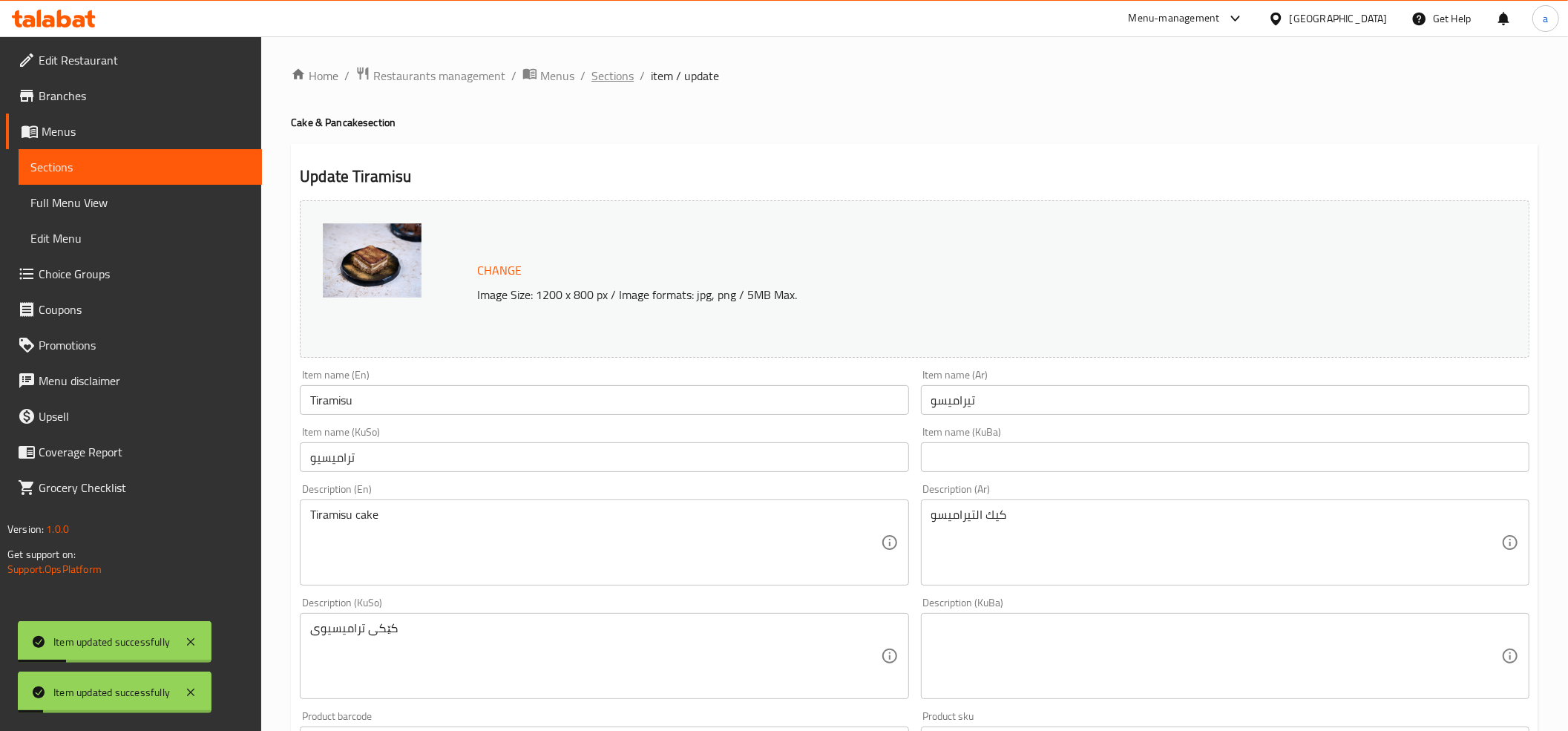
click at [618, 71] on span "Sections" at bounding box center [612, 76] width 42 height 18
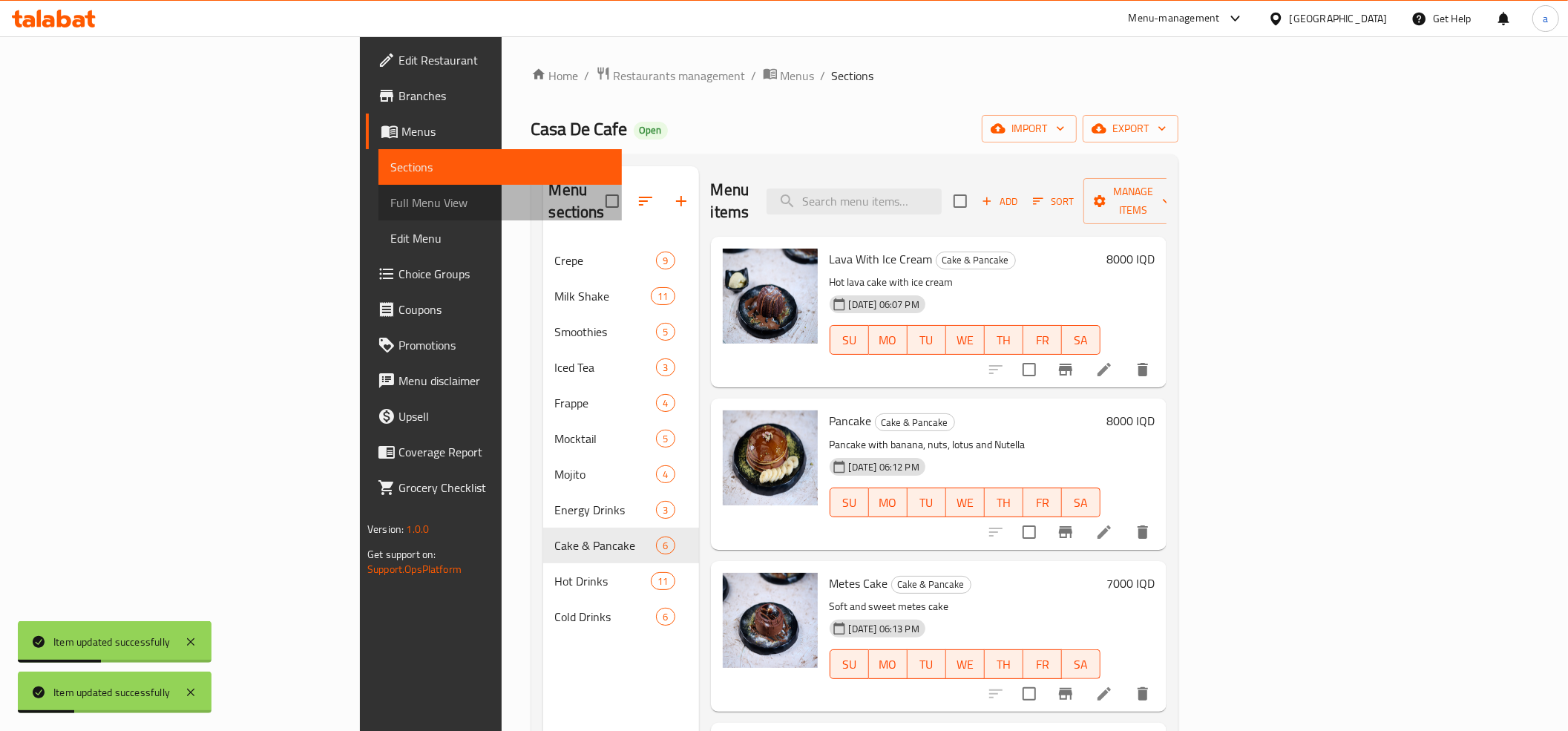
click at [391, 206] on span "Full Menu View" at bounding box center [500, 203] width 220 height 18
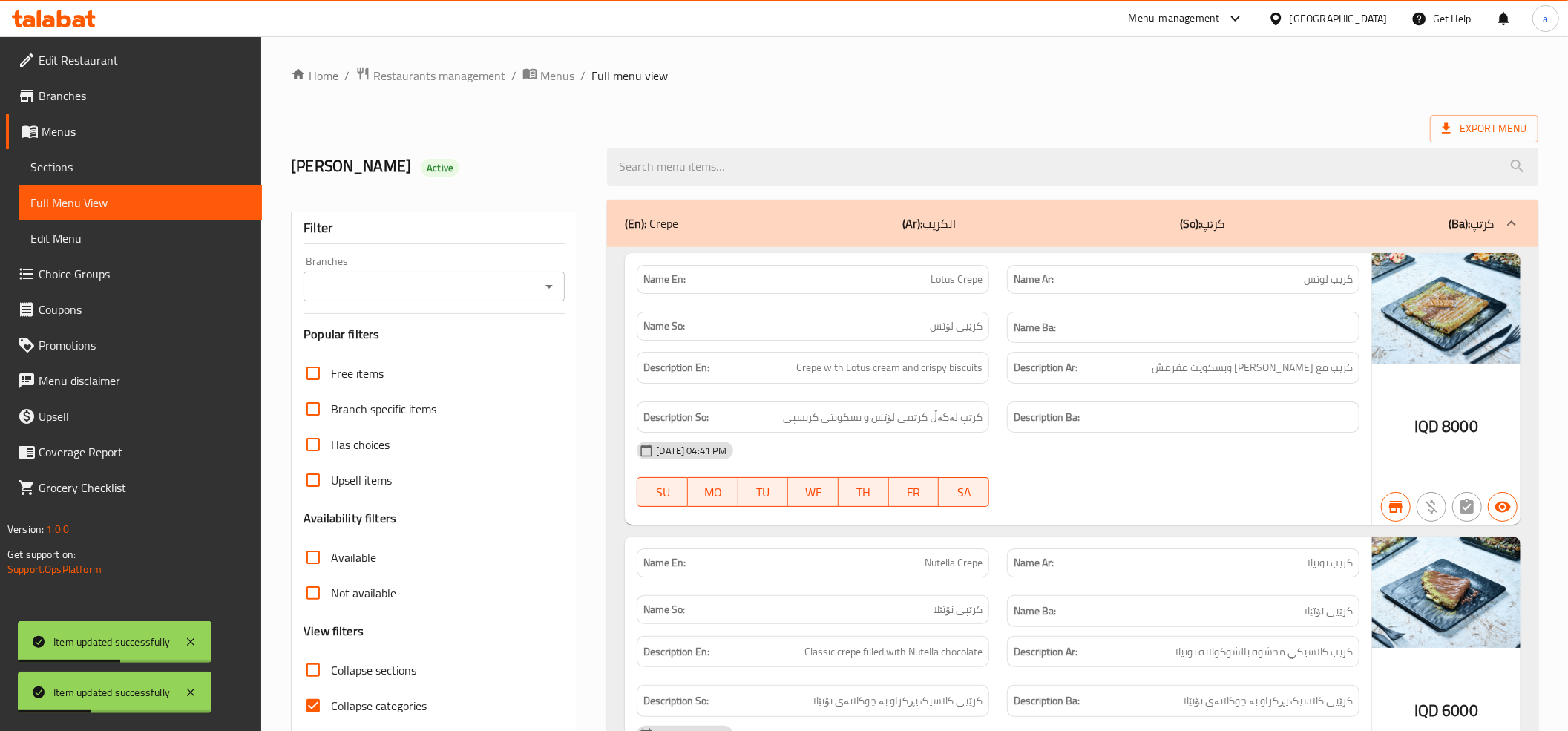
click at [546, 278] on icon "Open" at bounding box center [549, 287] width 18 height 18
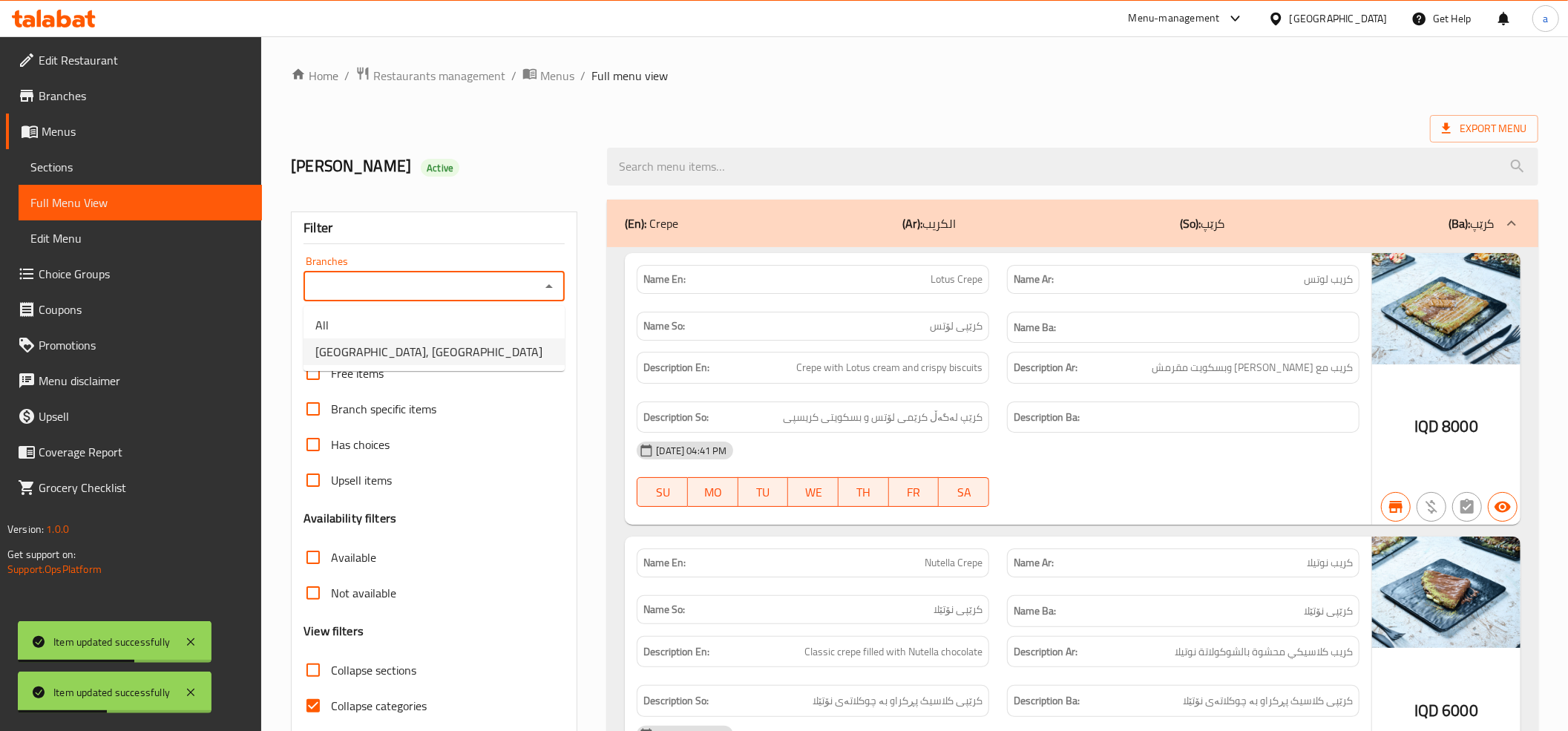
click at [363, 355] on span "Casa De Cafe, Vital City" at bounding box center [428, 352] width 227 height 18
type input "Casa De Cafe, Vital City"
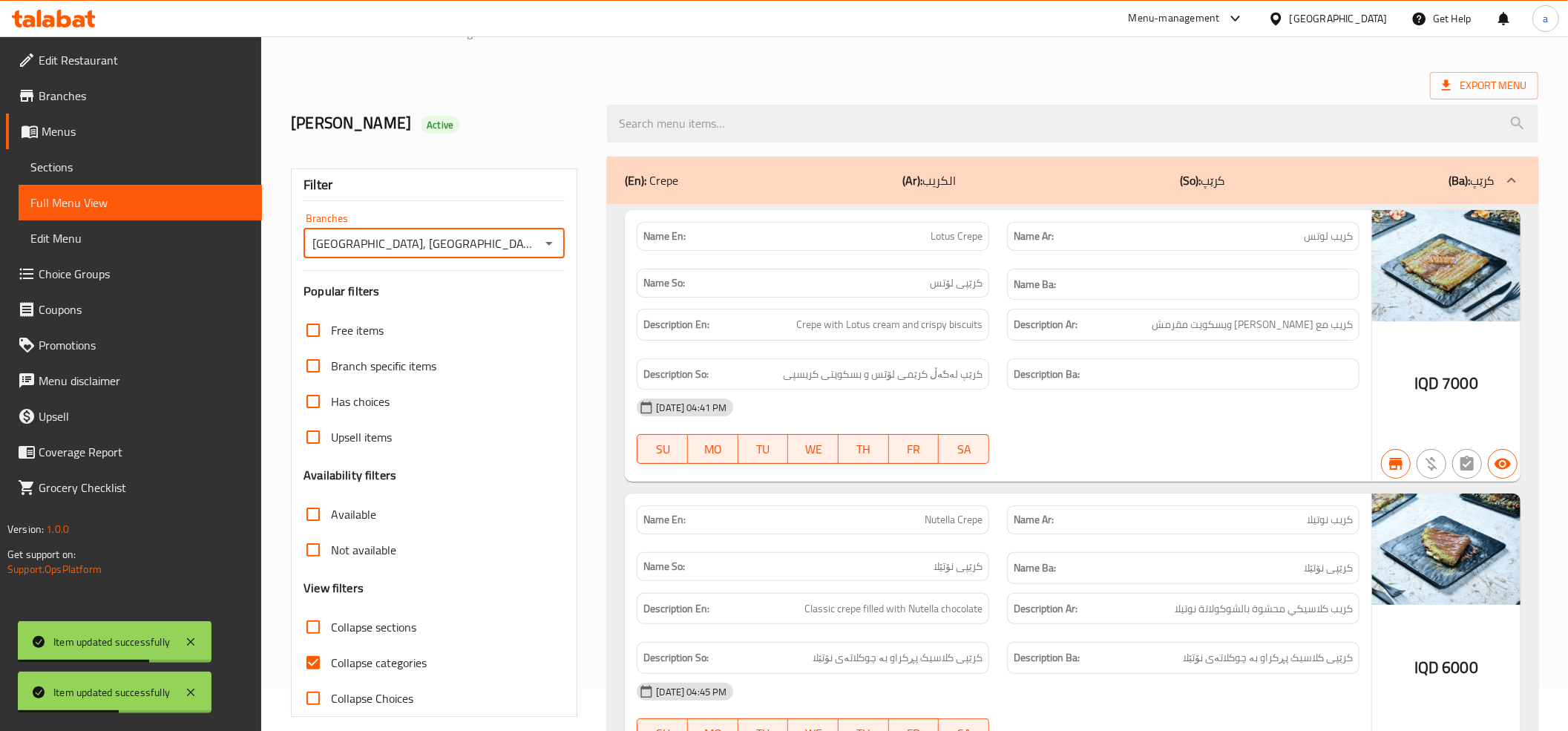
scroll to position [165, 0]
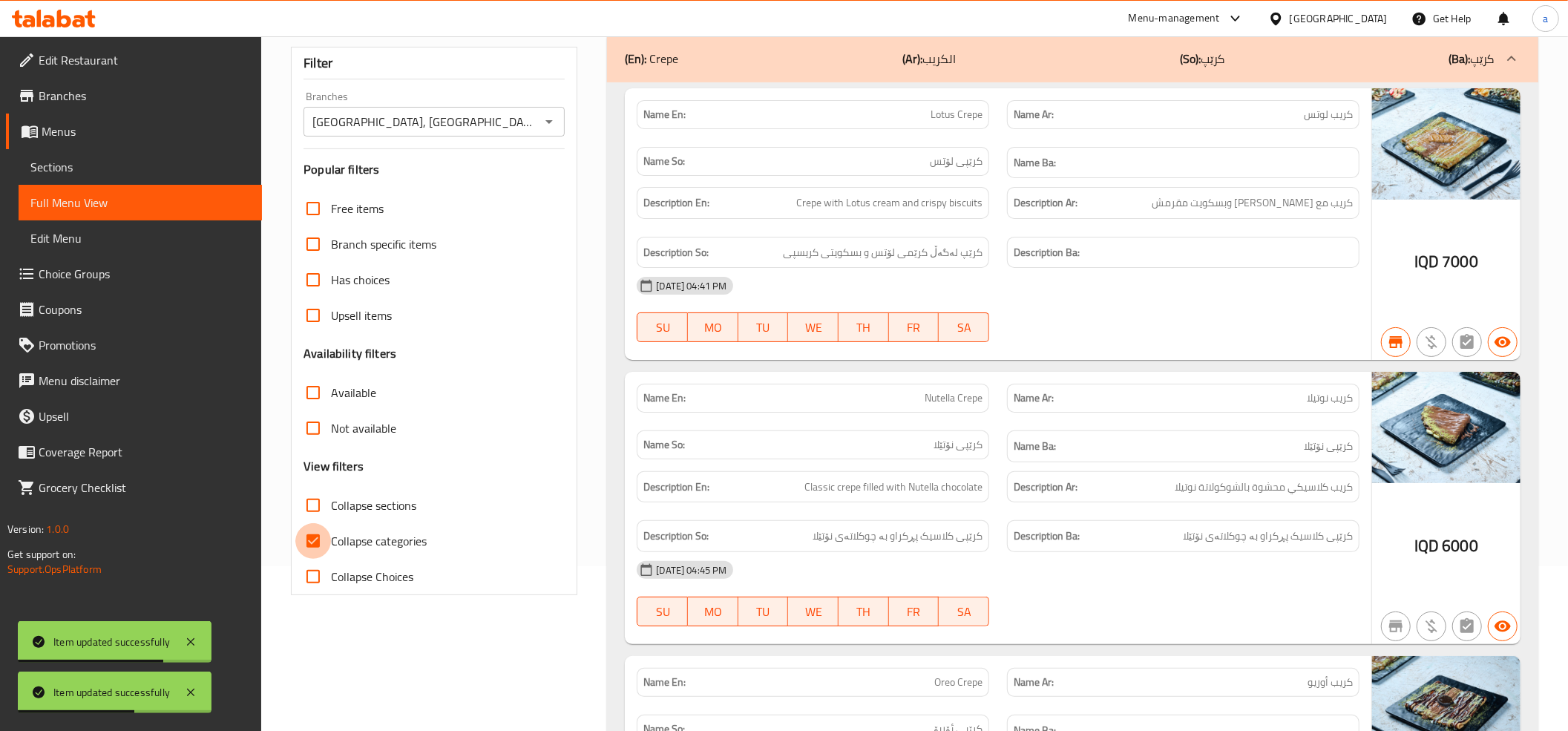
click at [312, 535] on input "Collapse categories" at bounding box center [314, 541] width 36 height 36
checkbox input "false"
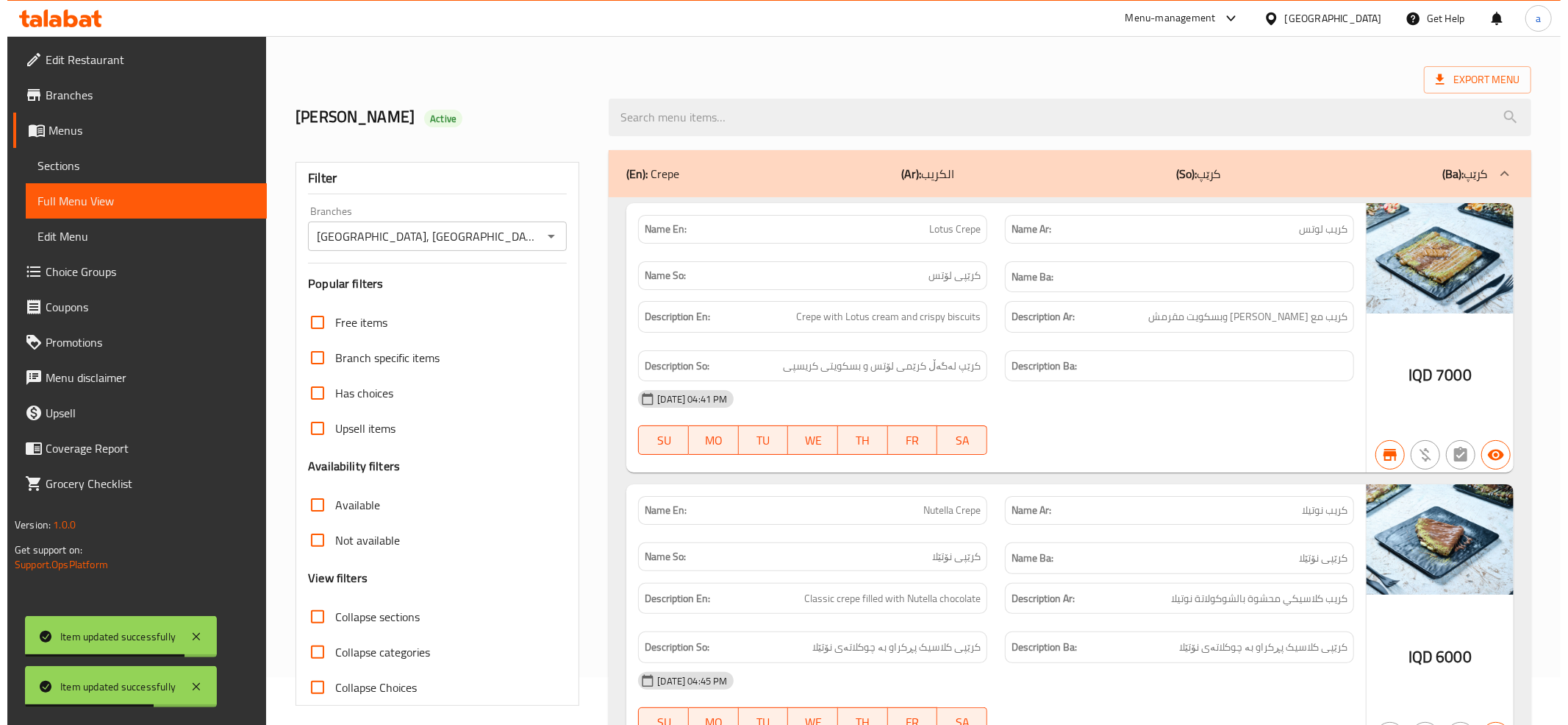
scroll to position [0, 0]
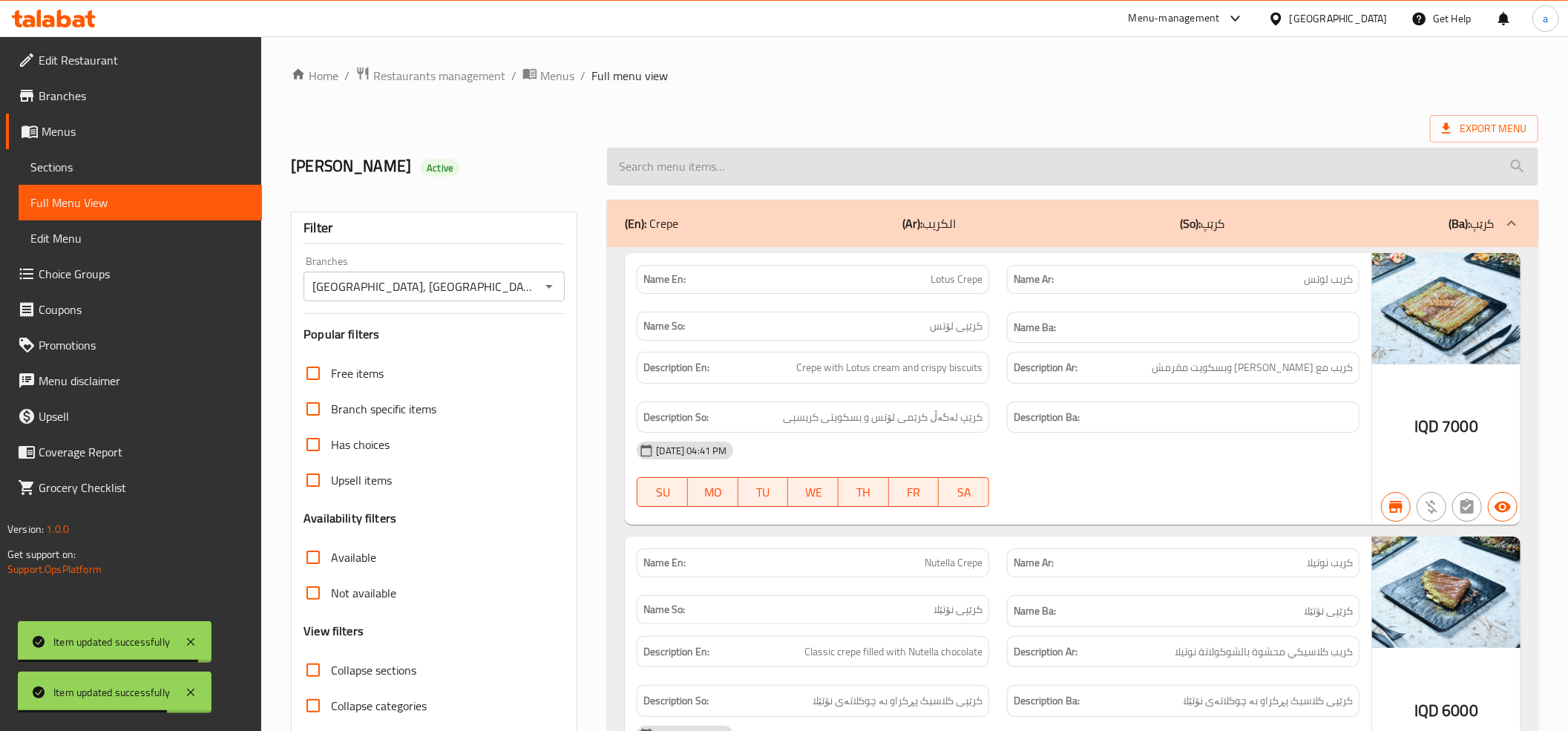
click at [717, 160] on input "search" at bounding box center [1073, 167] width 931 height 38
paste input "Tiramisu"
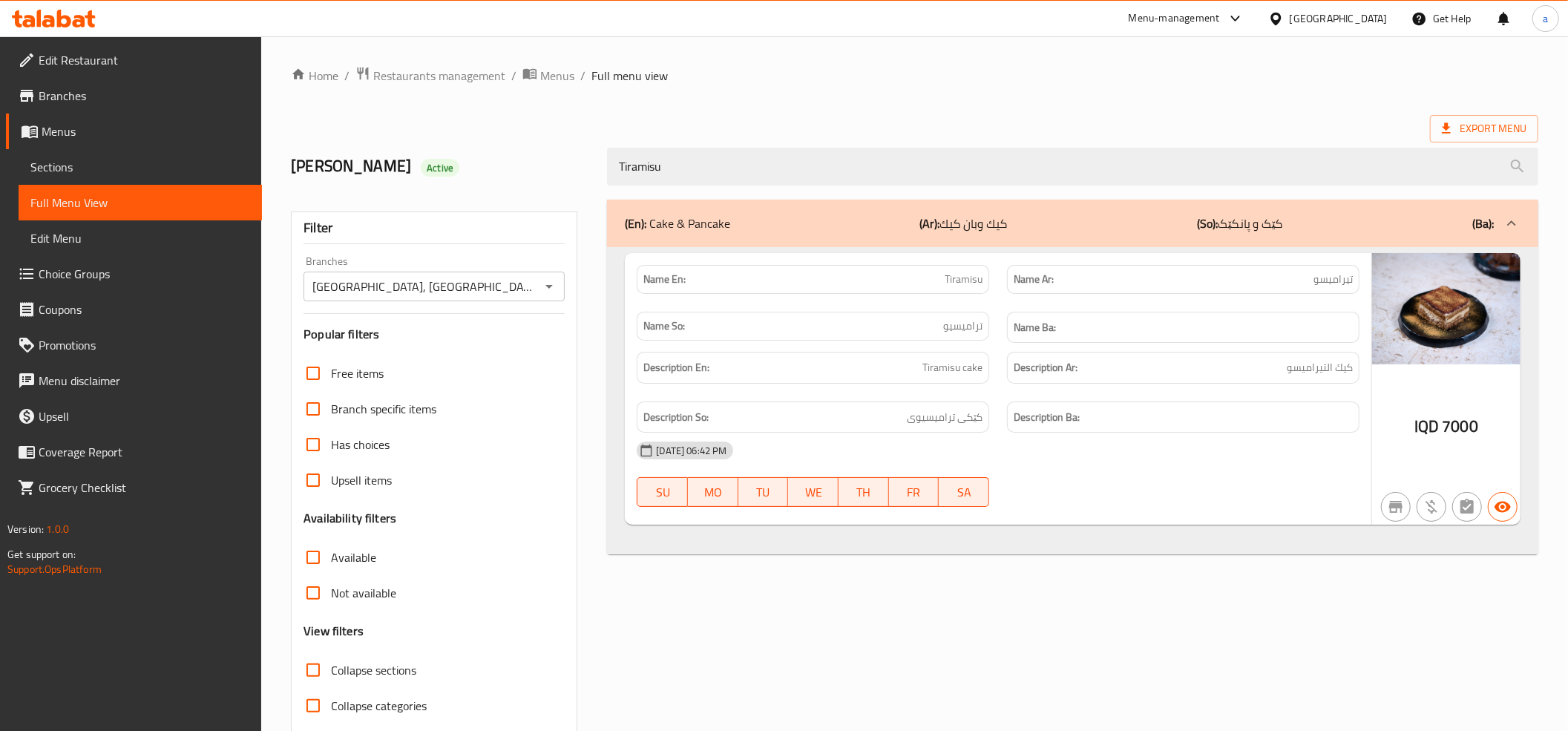
type input "Tiramisu"
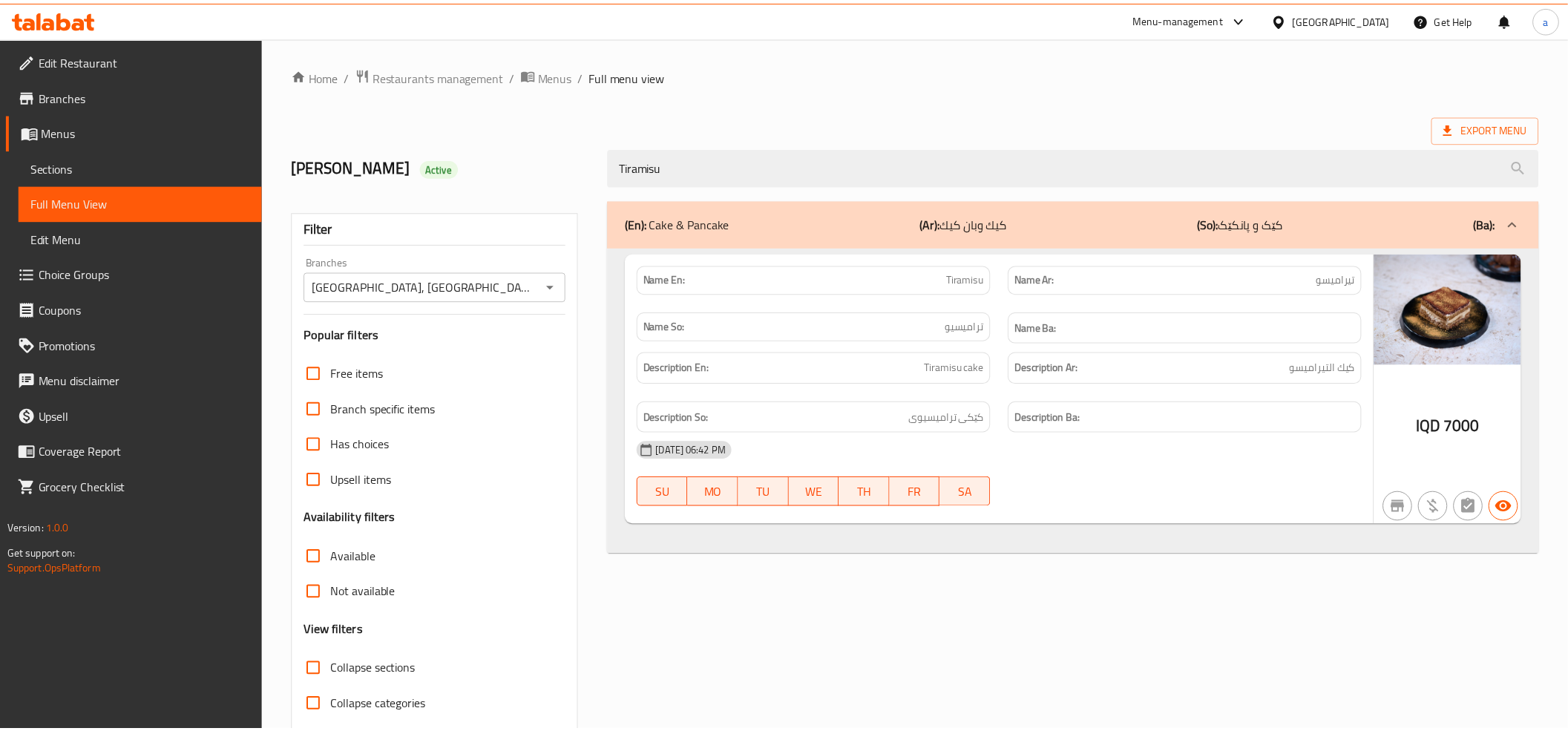
scroll to position [60, 0]
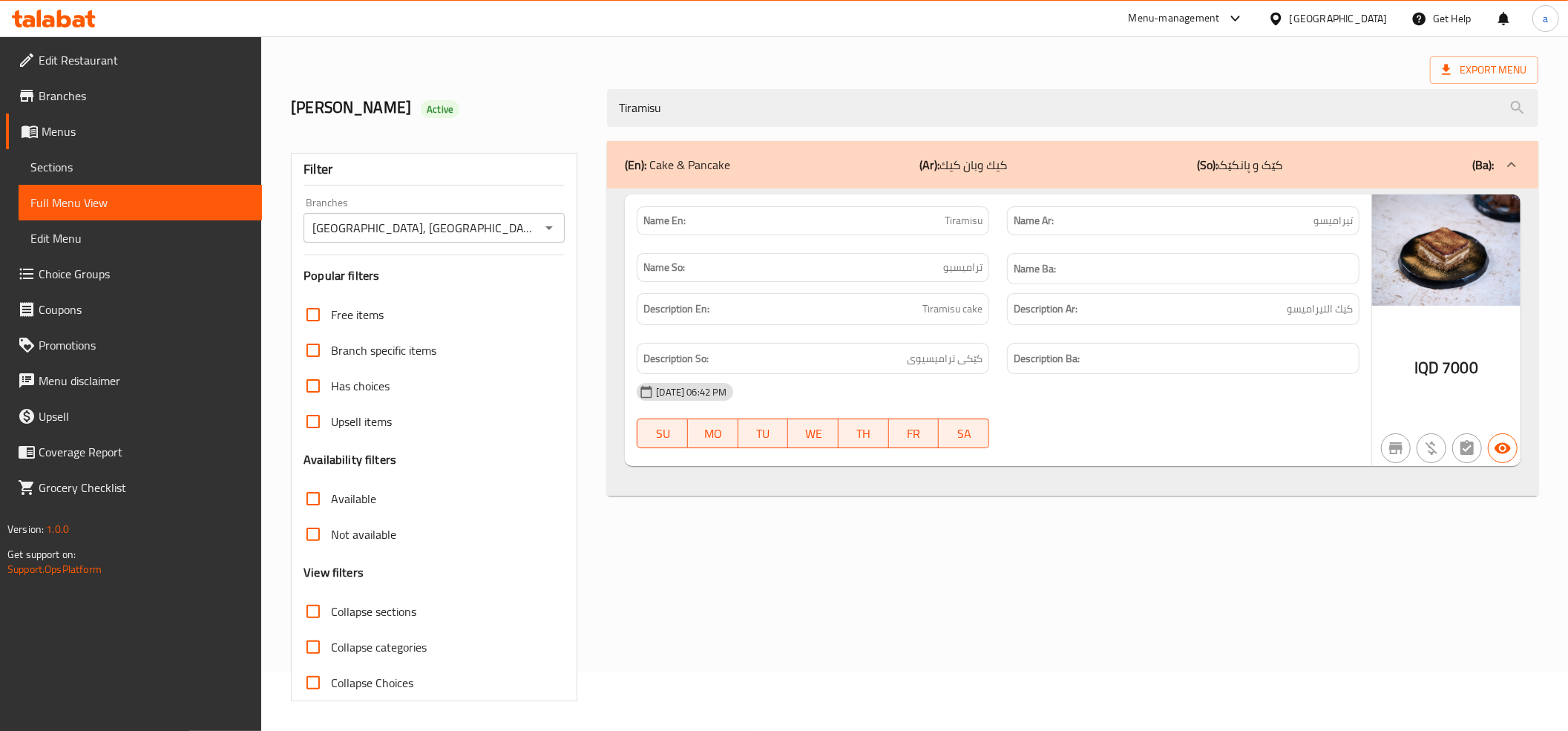
click at [57, 126] on span "Menus" at bounding box center [146, 132] width 209 height 18
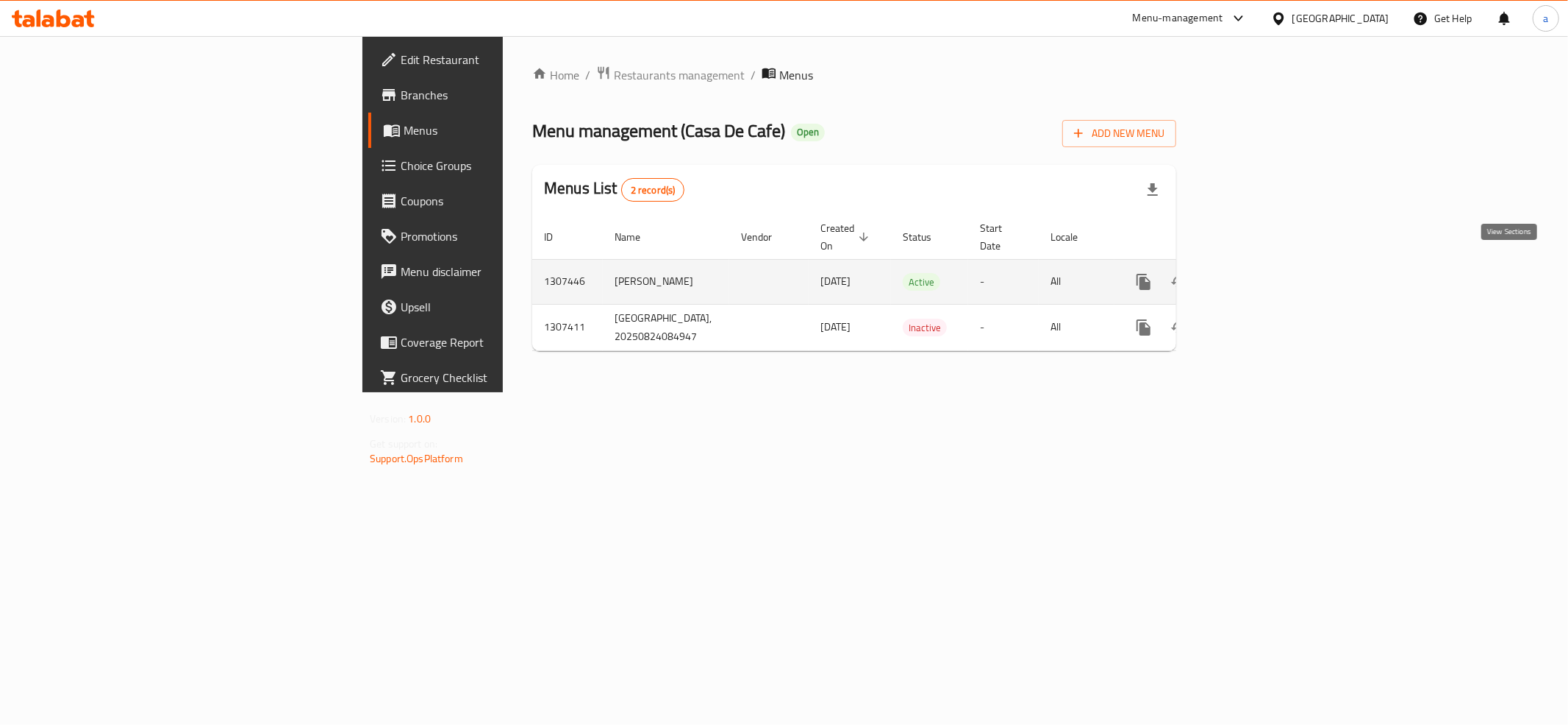
click at [1259, 273] on icon "enhanced table" at bounding box center [1250, 282] width 18 height 18
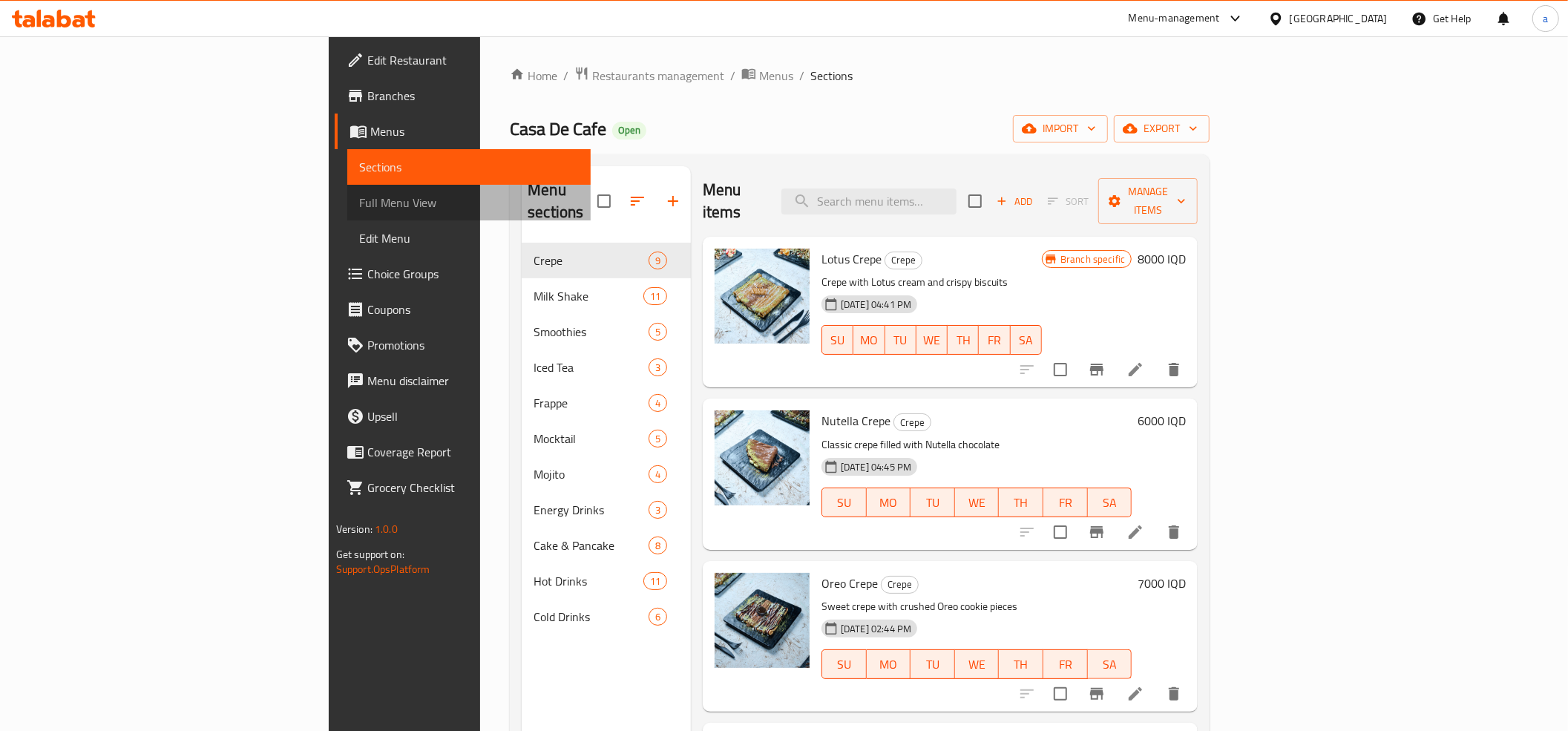
click at [360, 203] on span "Full Menu View" at bounding box center [469, 203] width 220 height 18
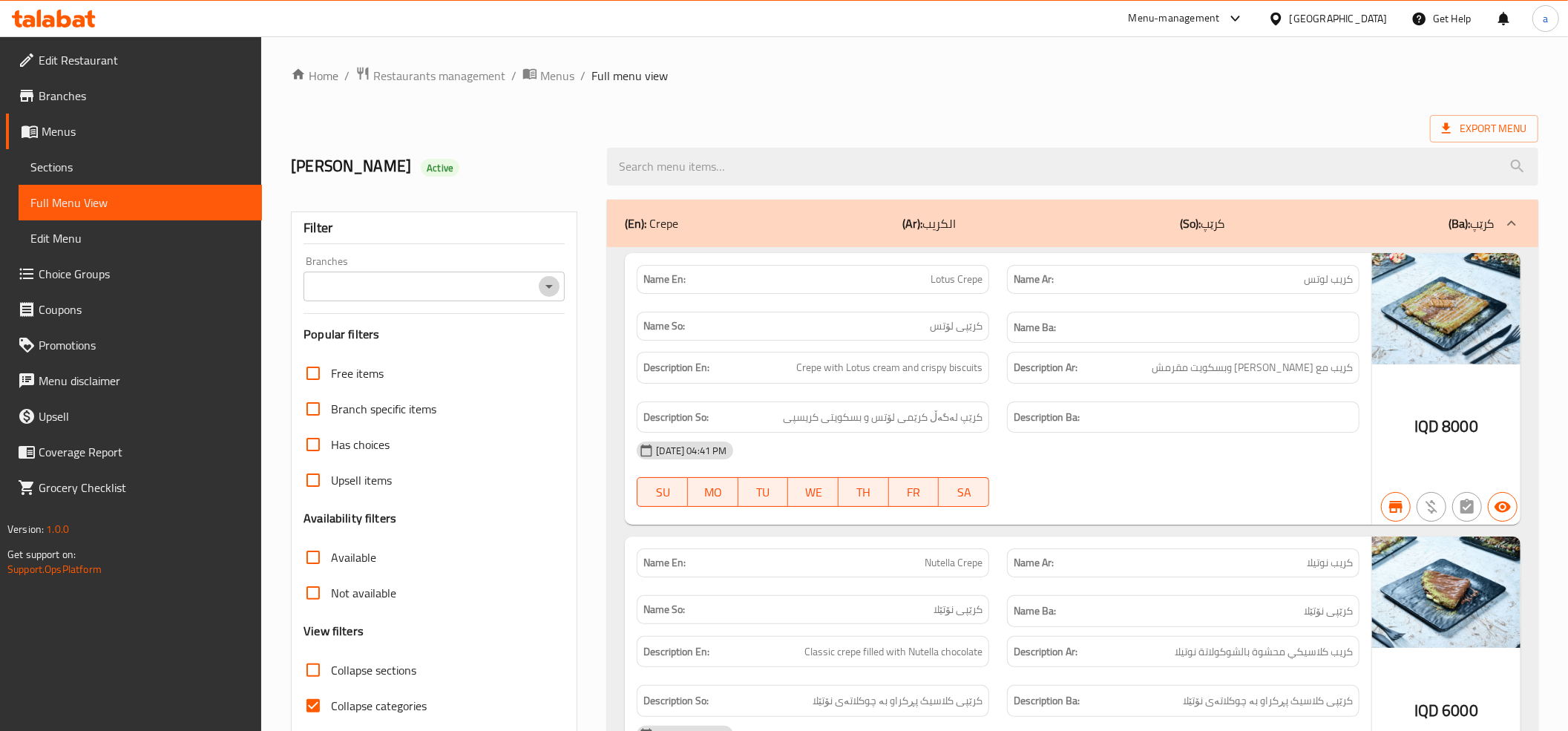
click at [544, 281] on icon "Open" at bounding box center [549, 287] width 18 height 18
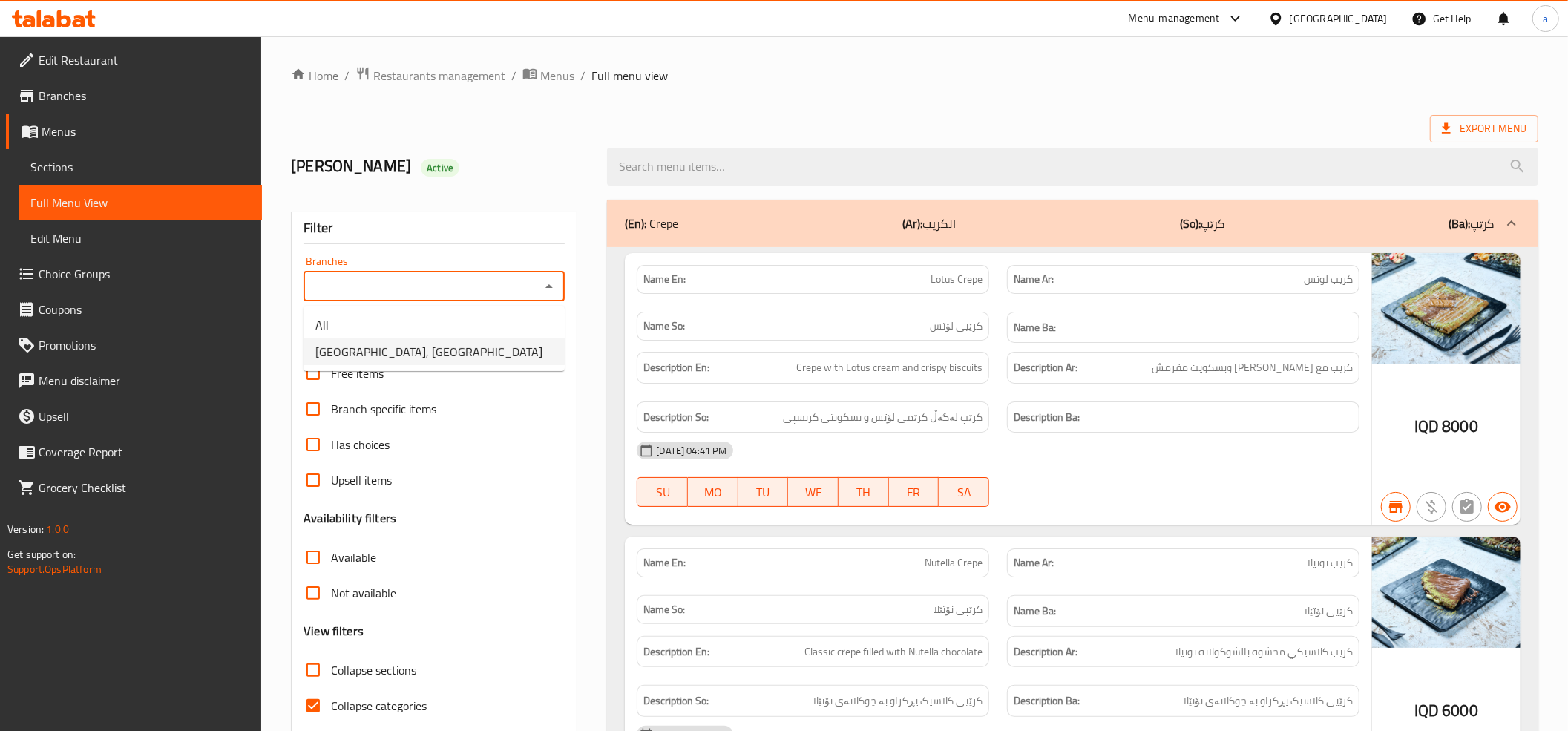
click at [443, 348] on li "Casa De Cafe, Vital City" at bounding box center [433, 352] width 261 height 27
type input "Casa De Cafe, Vital City"
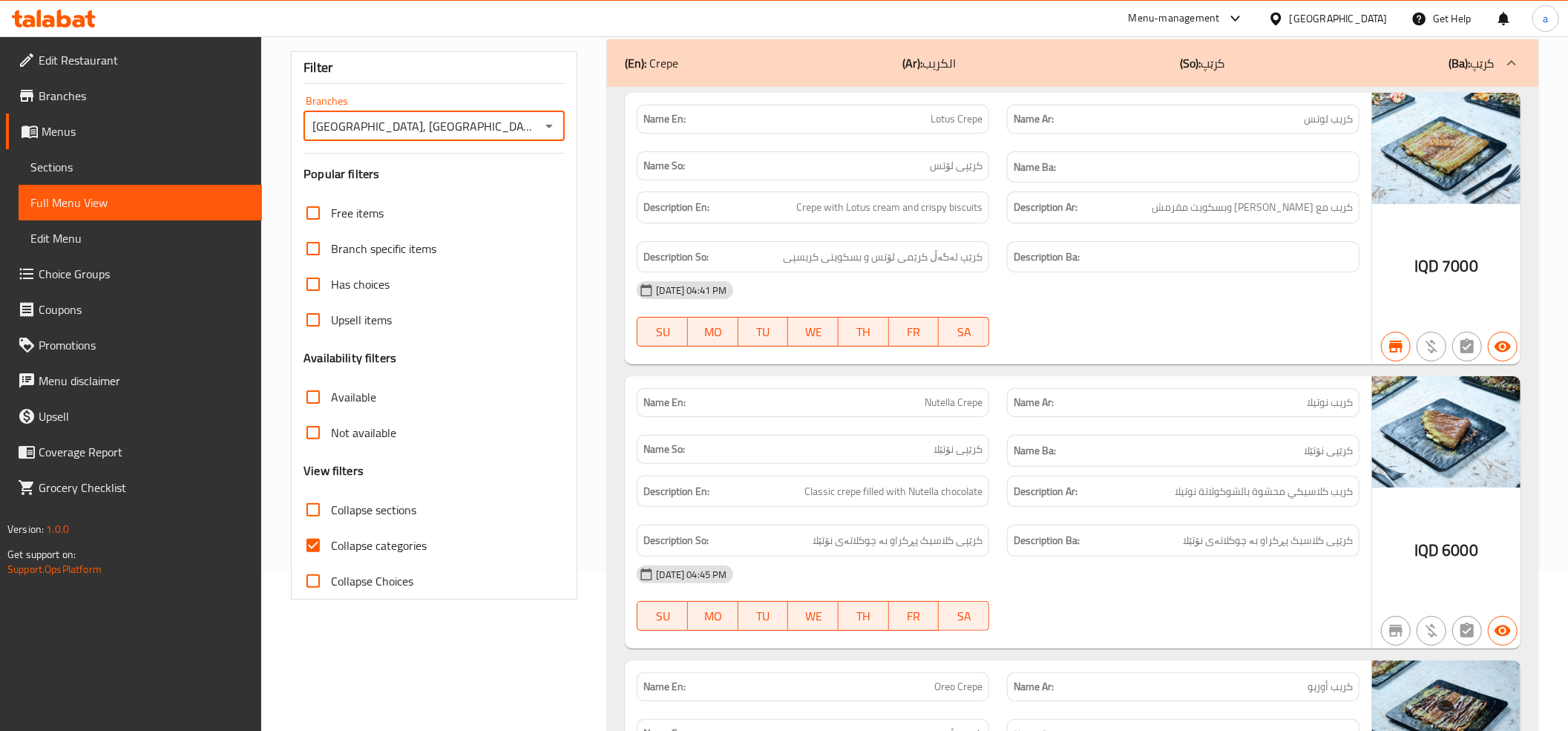
scroll to position [494, 0]
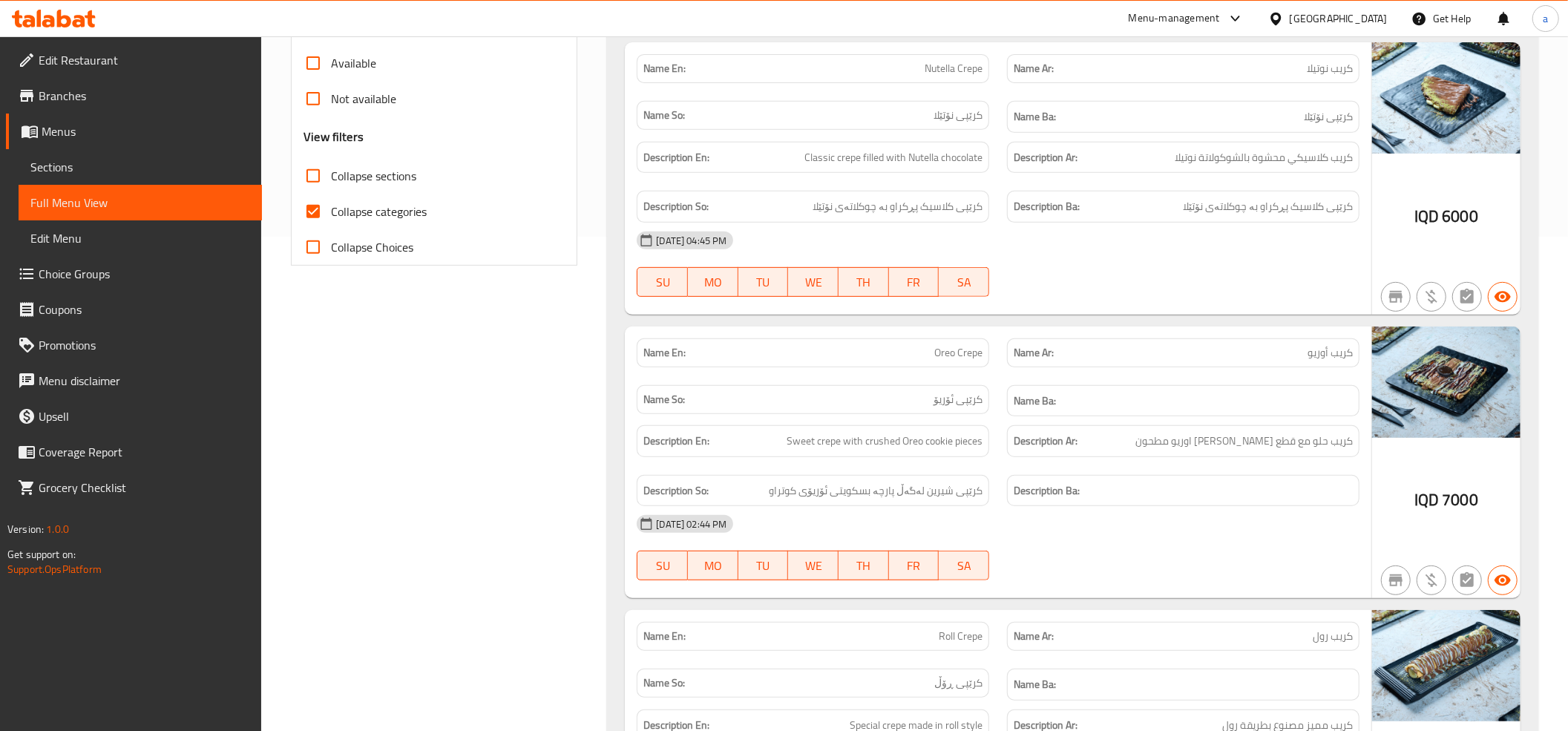
click at [315, 215] on input "Collapse categories" at bounding box center [314, 212] width 36 height 36
checkbox input "false"
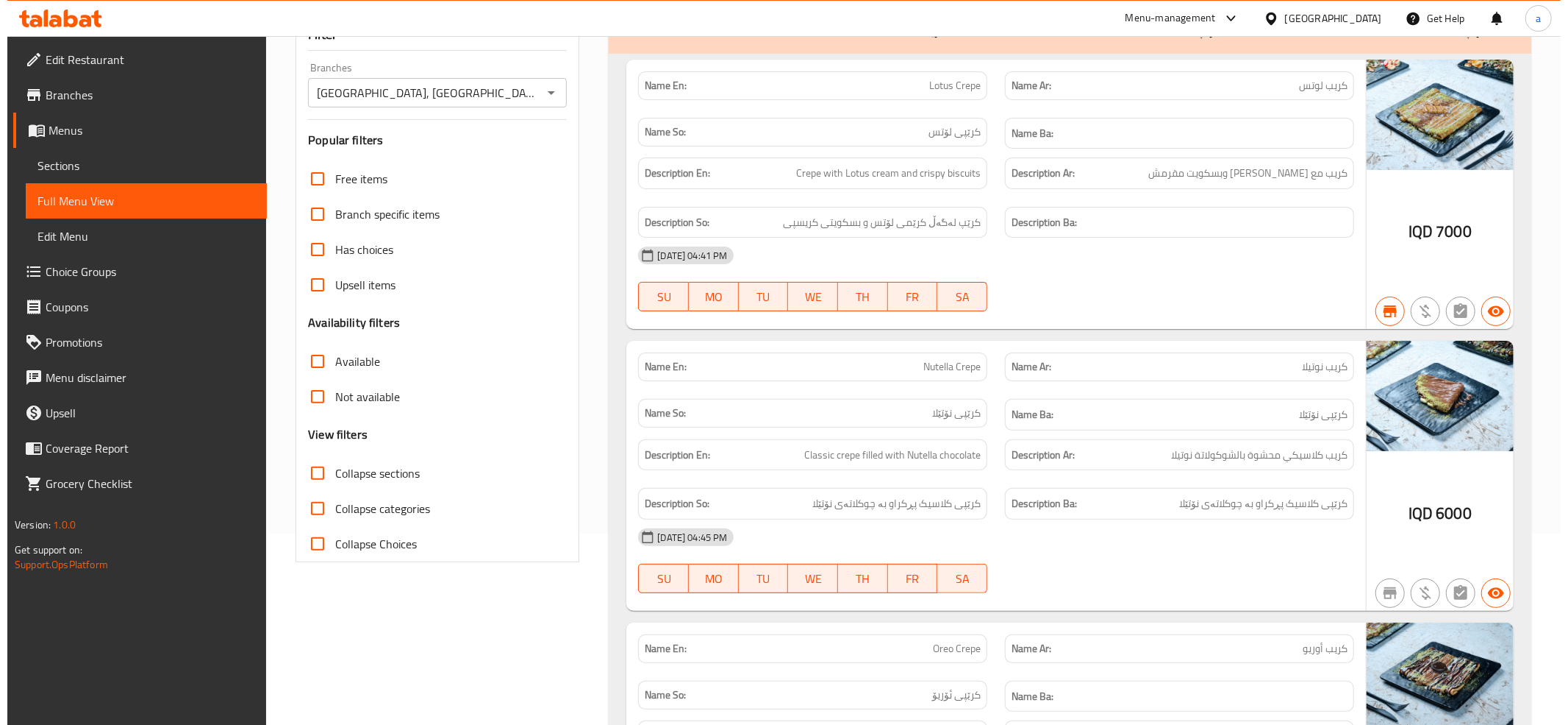
scroll to position [0, 0]
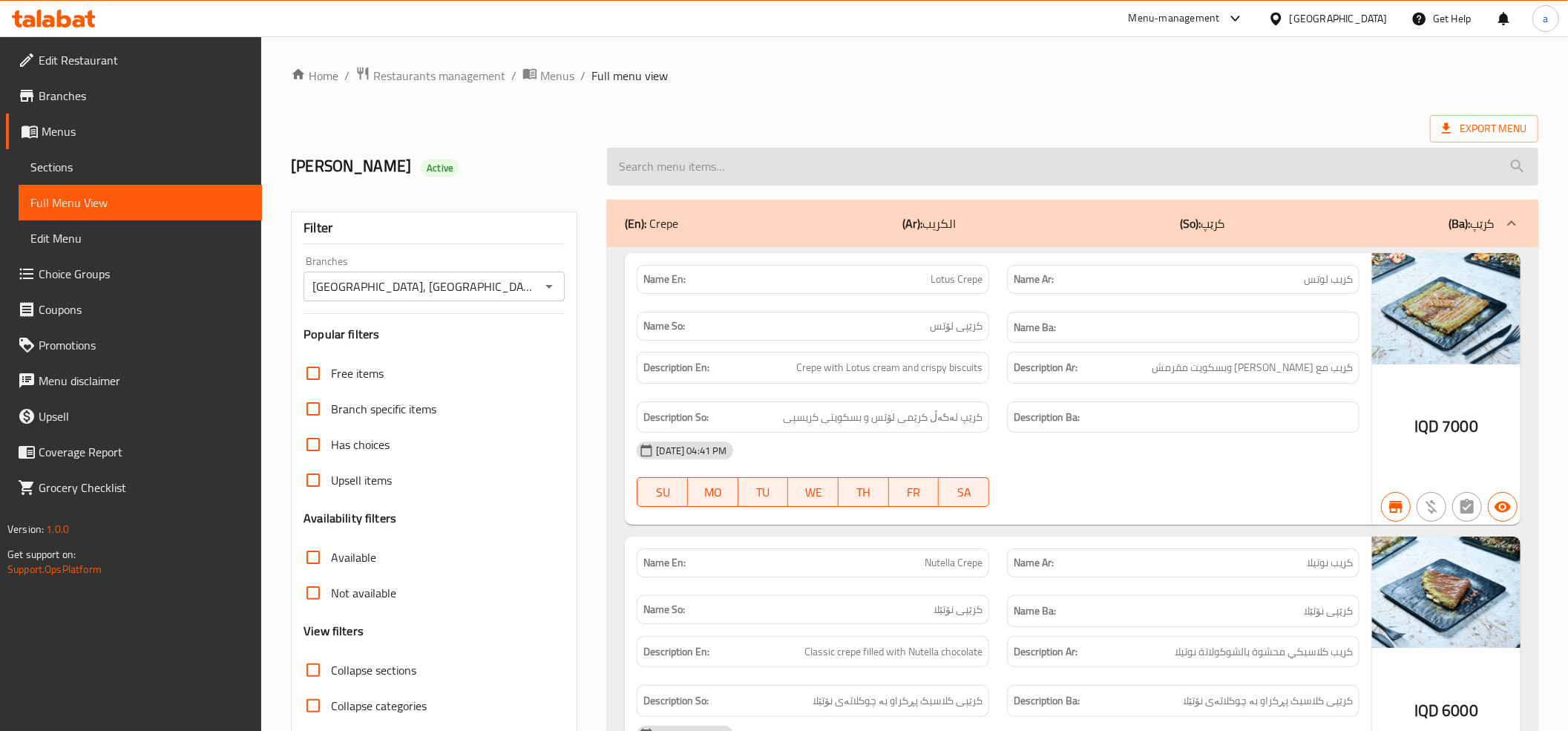
click at [695, 171] on input "search" at bounding box center [1073, 167] width 931 height 38
paste input "Bounty"
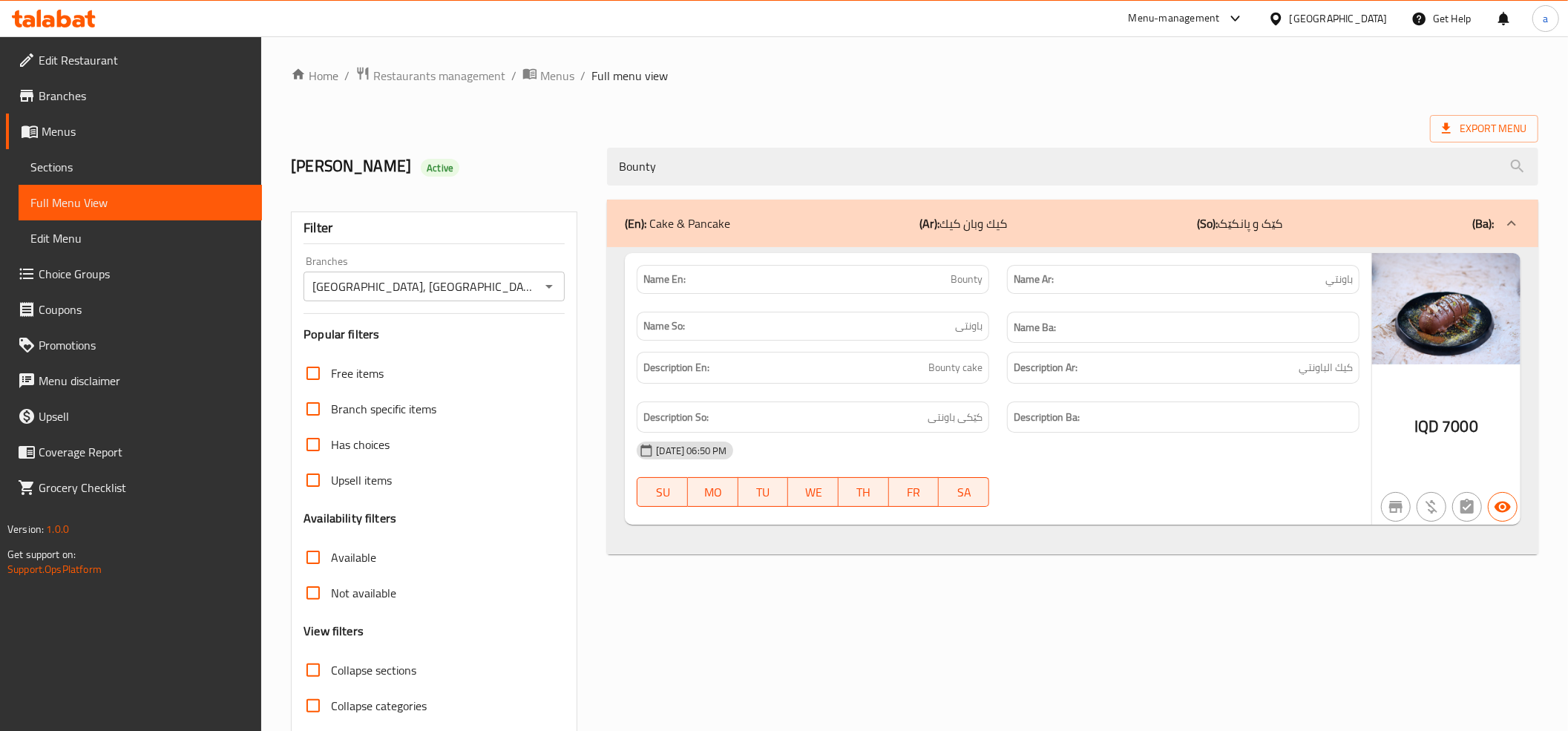
type input "Bounty"
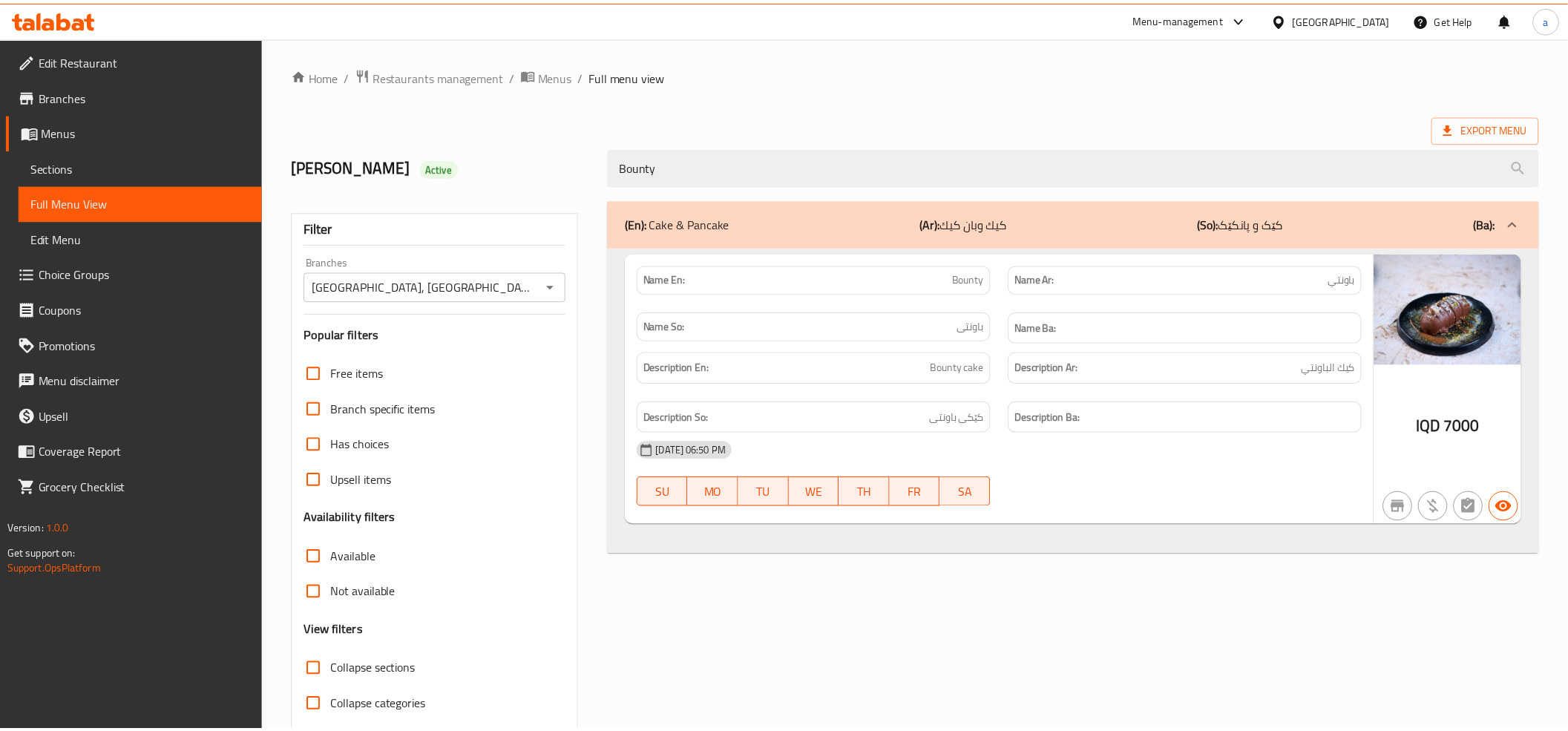
scroll to position [60, 0]
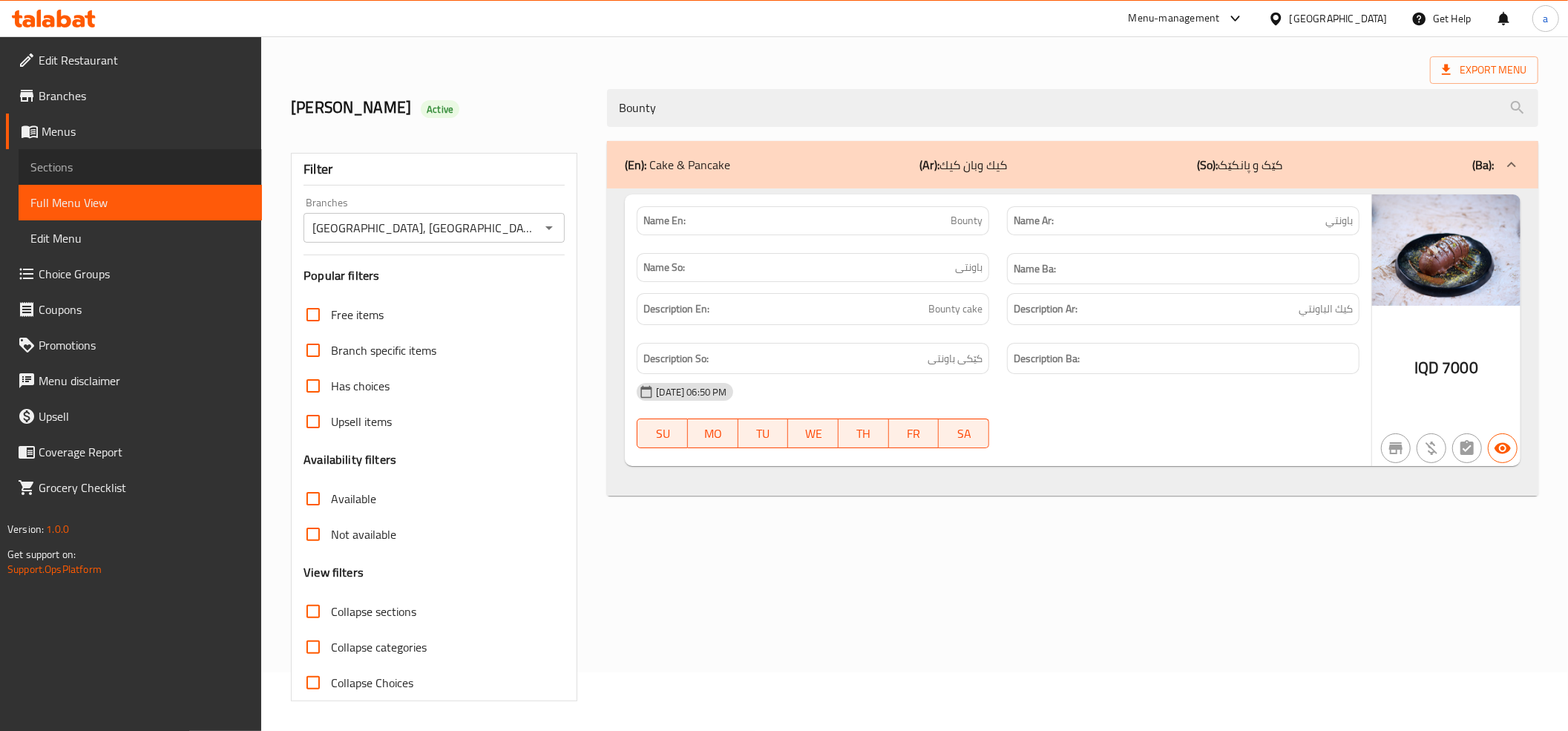
click at [185, 165] on span "Sections" at bounding box center [140, 167] width 220 height 18
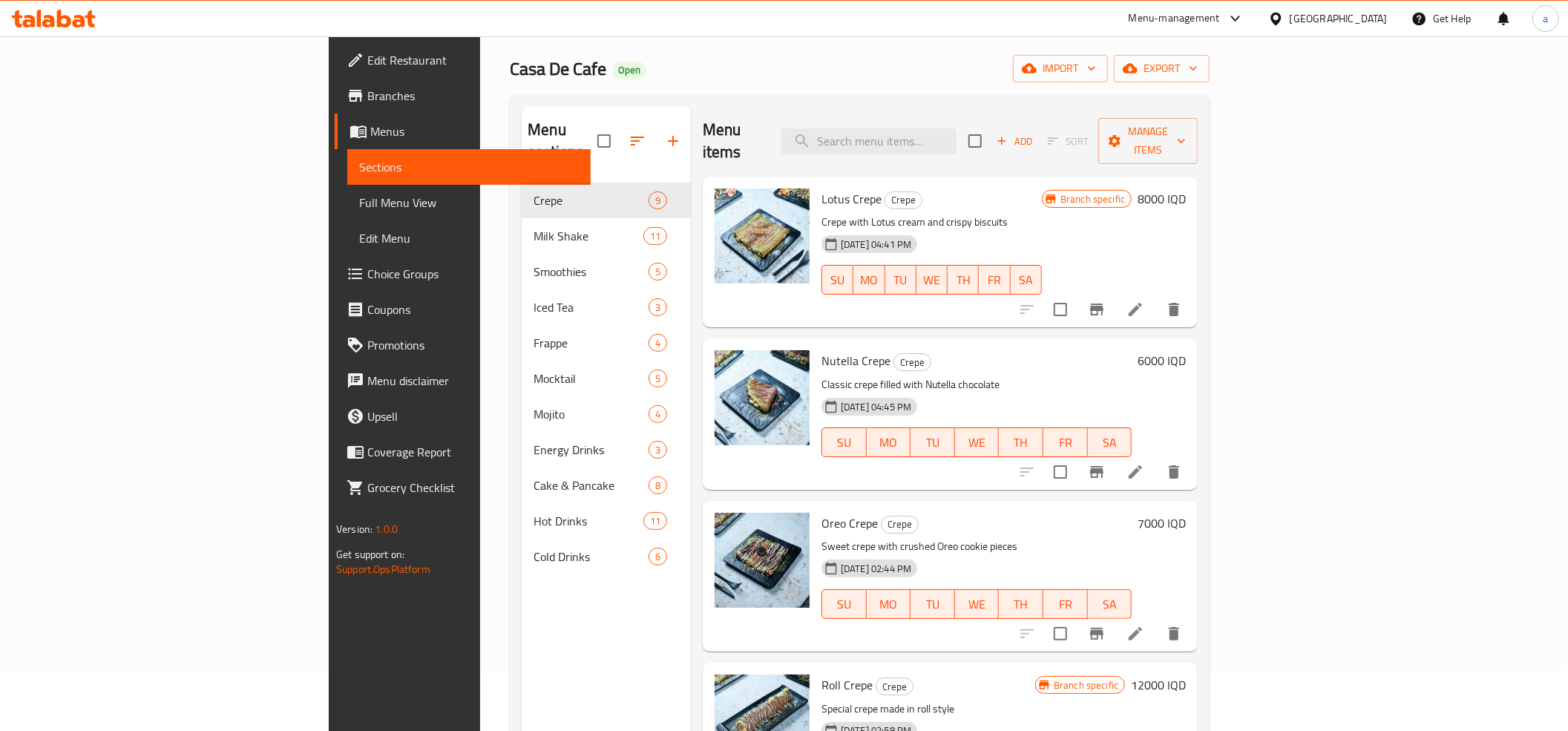
click at [987, 114] on div "Menu items Add Sort Manage items" at bounding box center [949, 141] width 494 height 71
click at [956, 129] on input "search" at bounding box center [868, 142] width 175 height 26
paste input "Bounty"
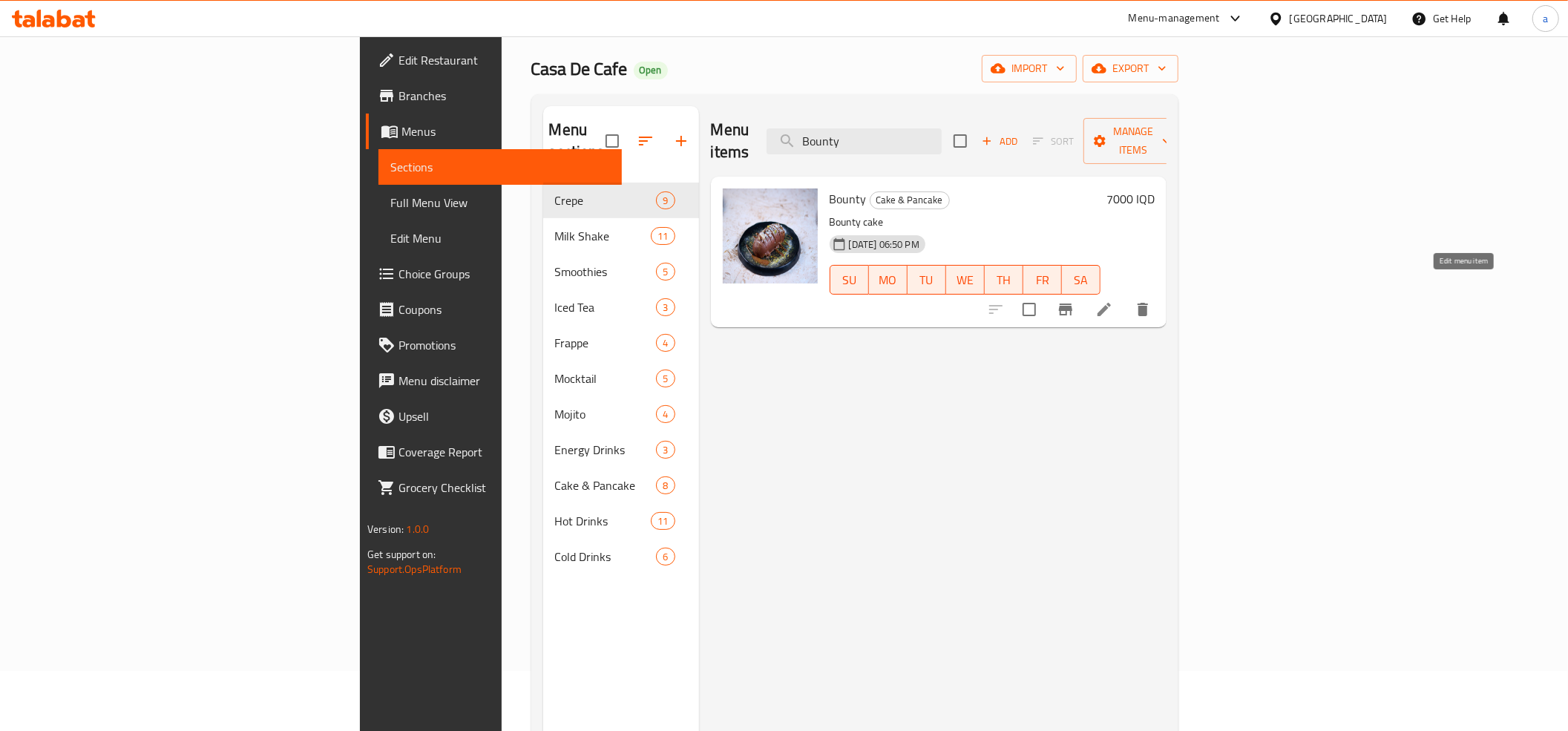
type input "Bounty"
click at [1113, 301] on icon at bounding box center [1104, 310] width 18 height 18
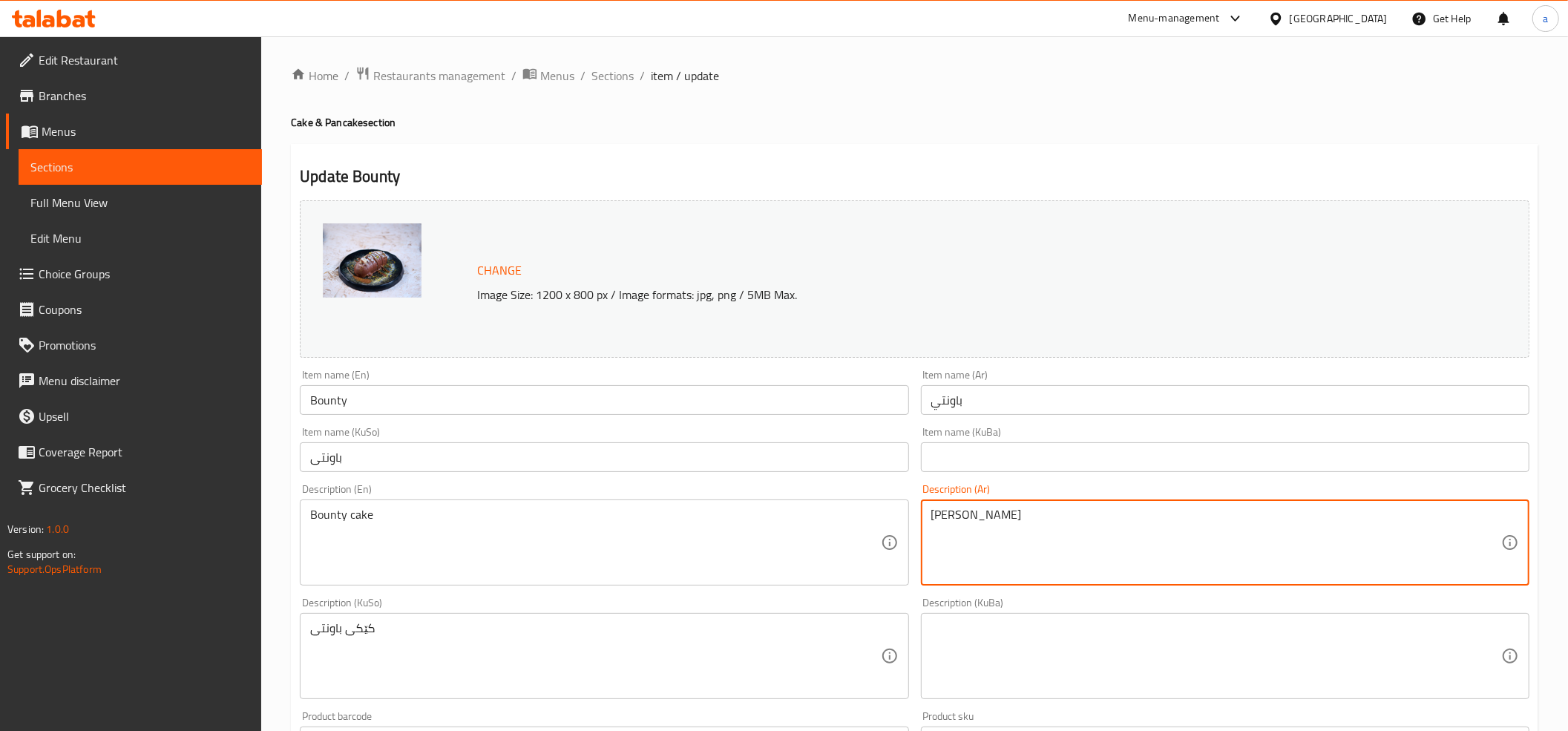
type textarea "كيك باونتي"
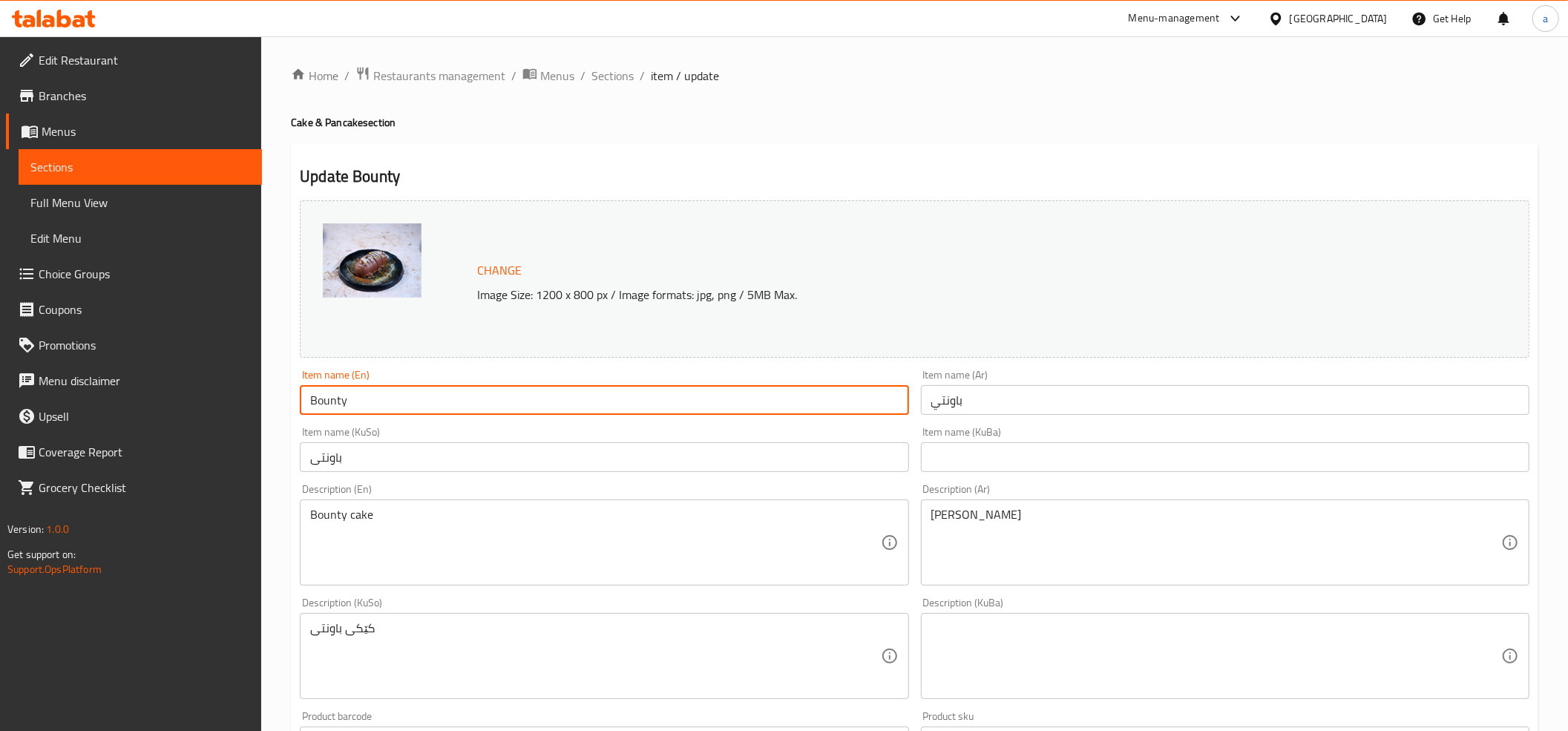
click at [372, 408] on input "Bounty" at bounding box center [603, 400] width 608 height 30
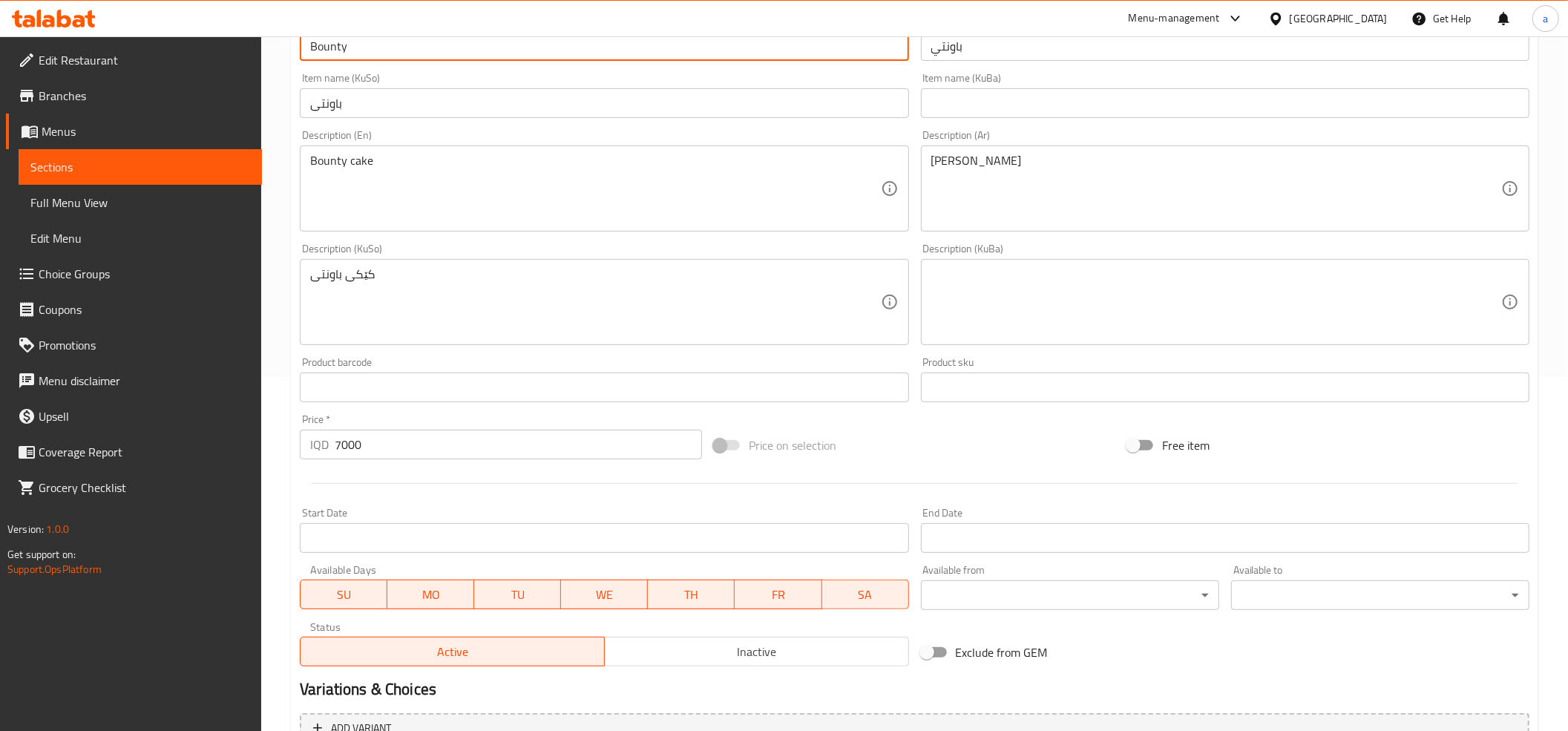
scroll to position [508, 0]
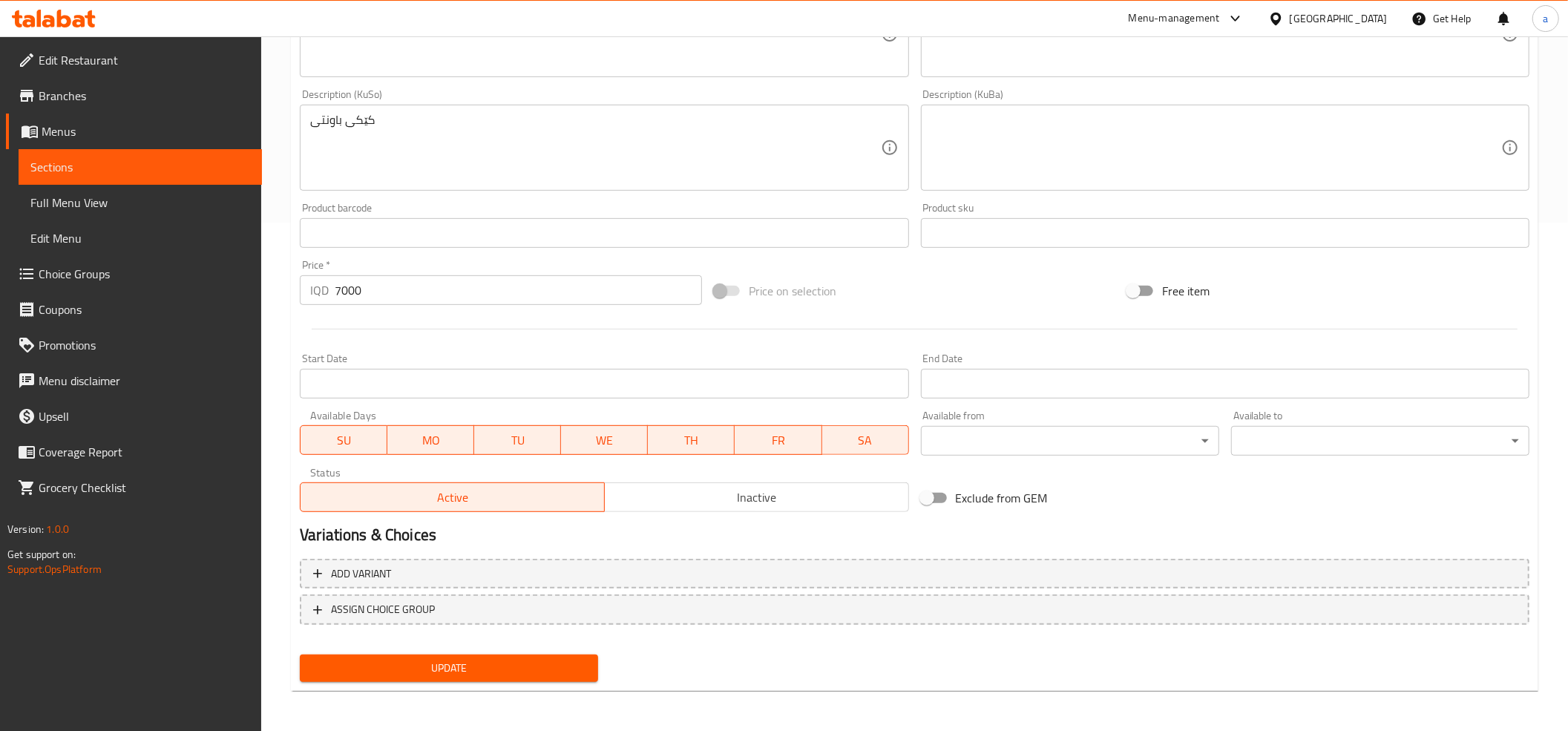
click at [446, 662] on span "Update" at bounding box center [448, 668] width 275 height 19
click at [425, 682] on div "Update" at bounding box center [448, 667] width 310 height 39
click at [428, 676] on button "Update" at bounding box center [448, 667] width 299 height 27
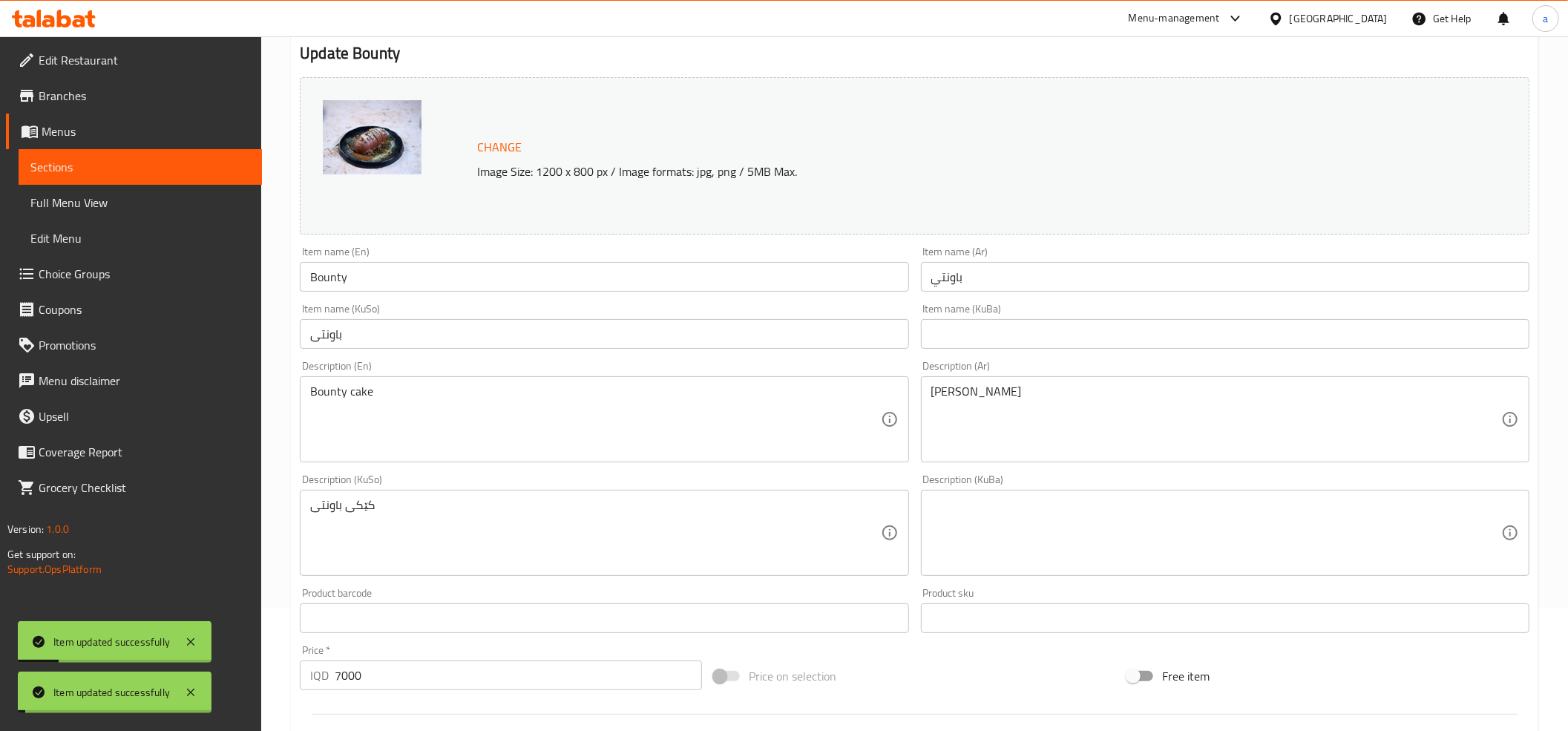
scroll to position [0, 0]
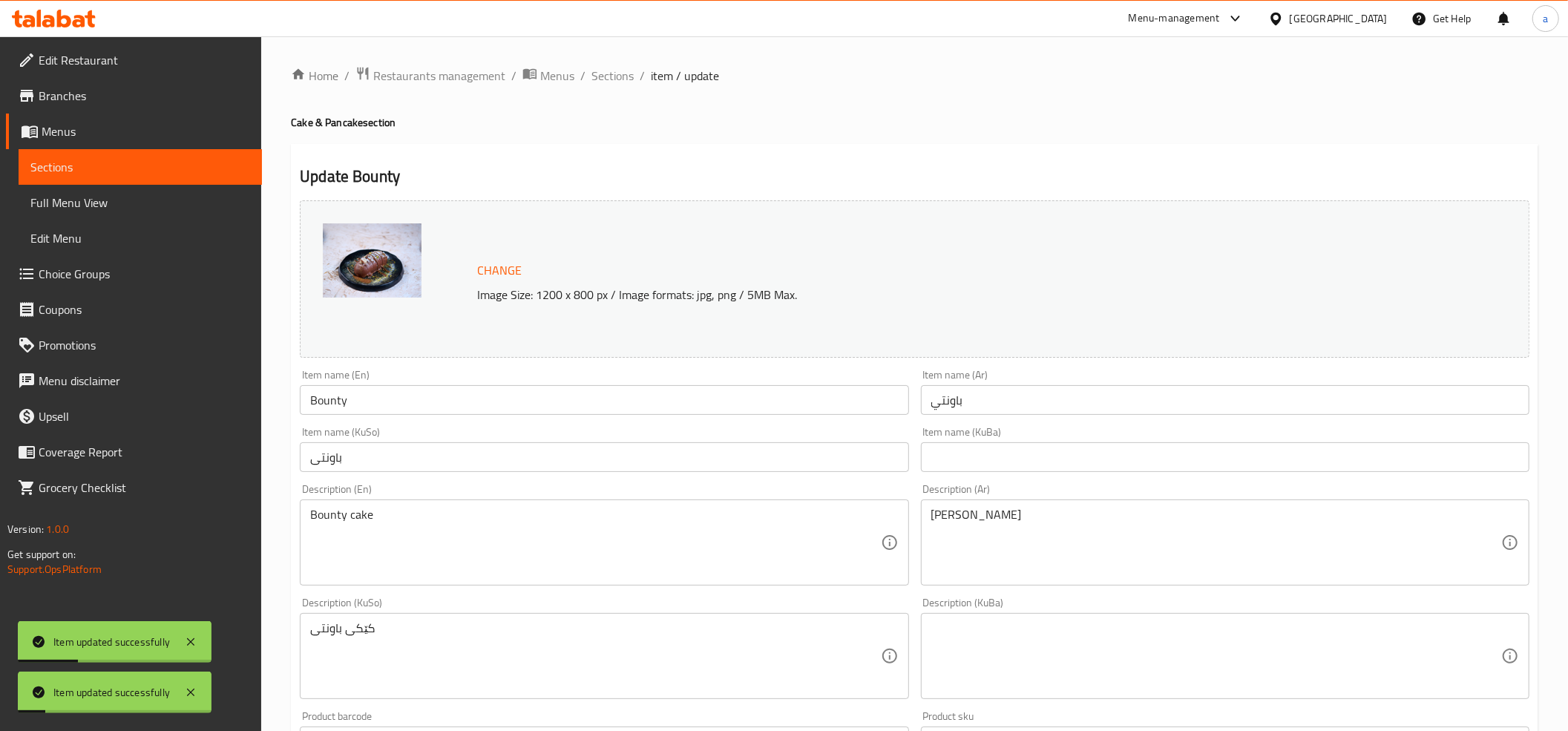
click at [612, 87] on div "Home / Restaurants management / Menus / Sections / item / update Cake & Pancake…" at bounding box center [914, 638] width 1247 height 1144
click at [611, 81] on span "Sections" at bounding box center [612, 76] width 42 height 18
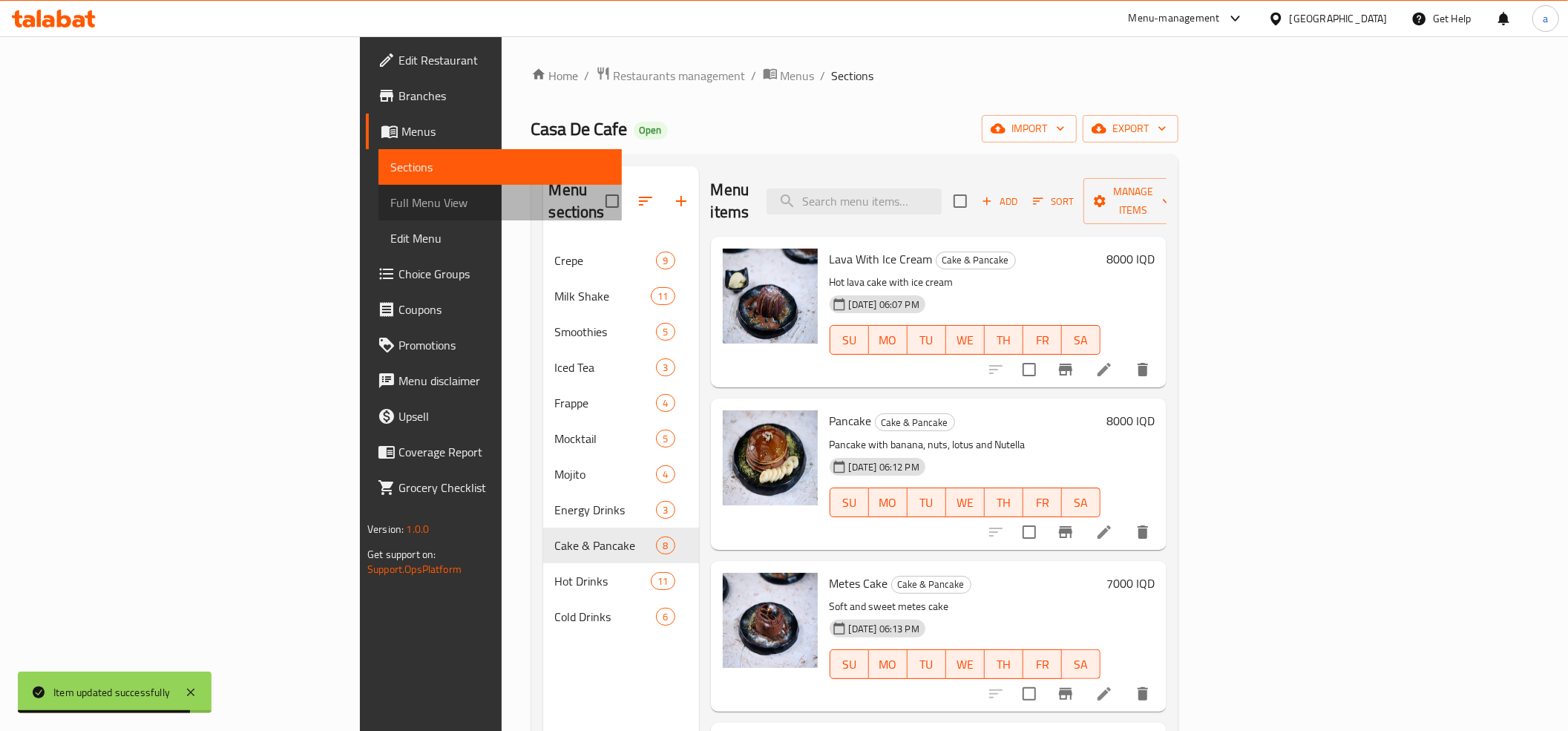
click at [391, 200] on span "Full Menu View" at bounding box center [500, 203] width 220 height 18
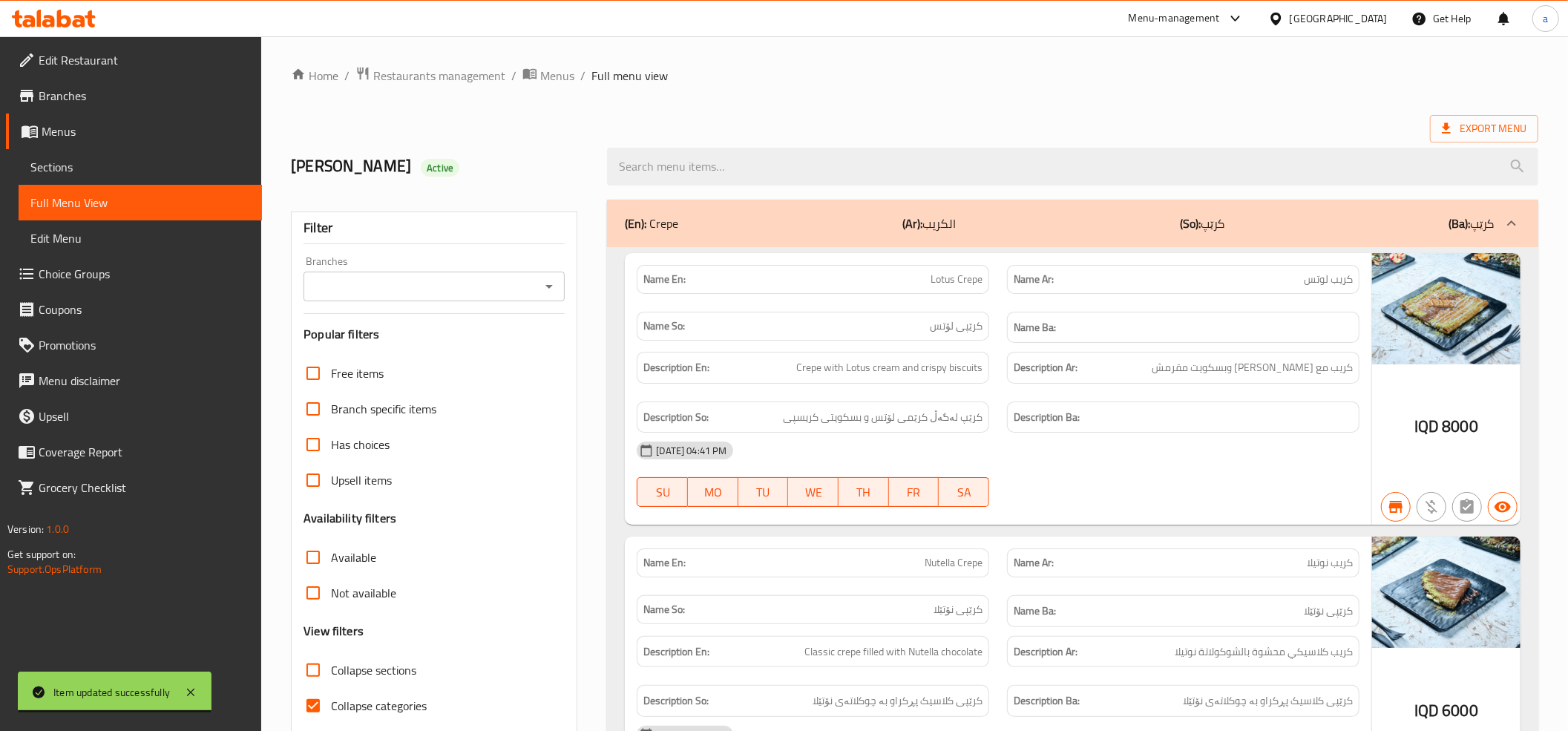
click at [552, 283] on icon "Open" at bounding box center [549, 287] width 18 height 18
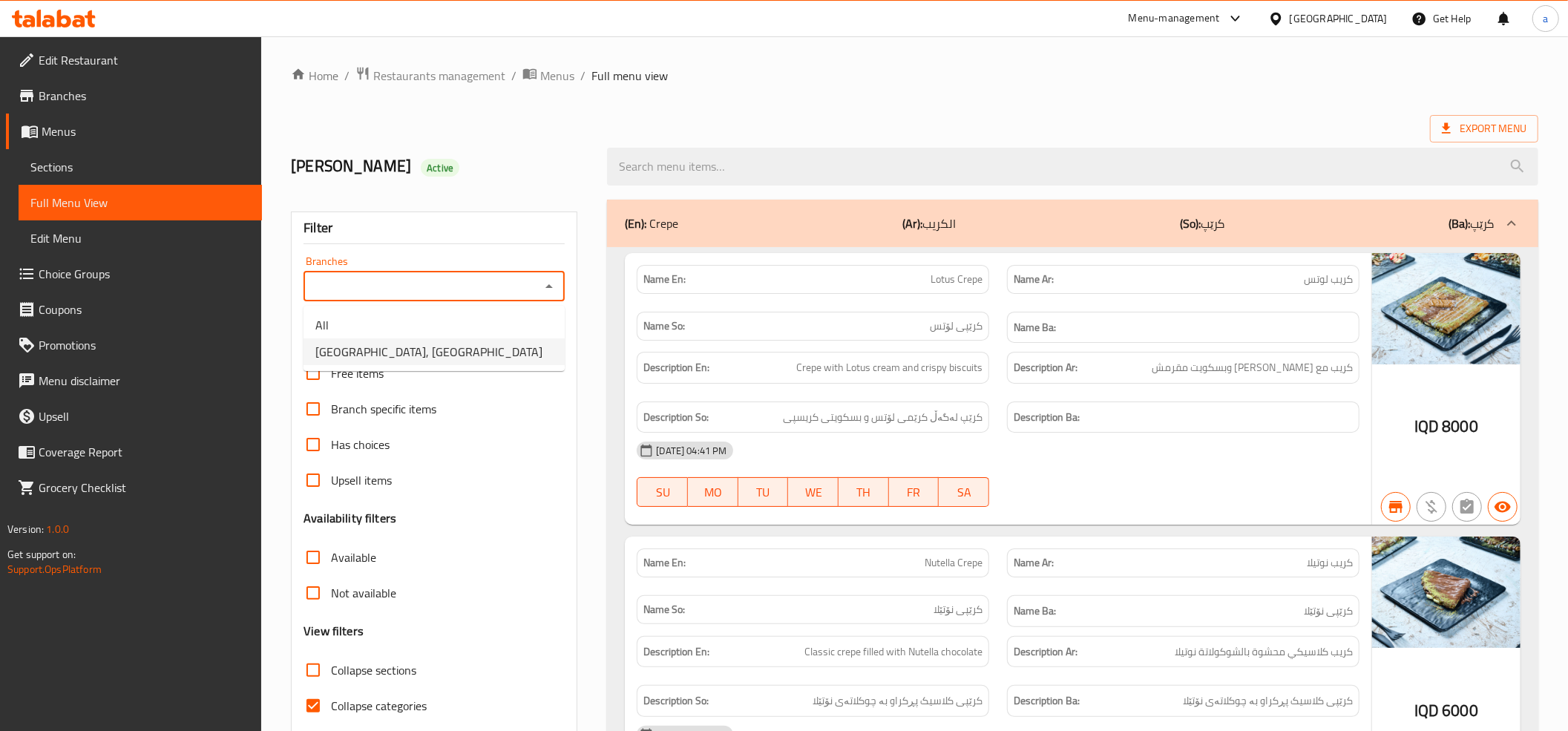
click at [393, 349] on span "Casa De Cafe, Vital City" at bounding box center [428, 352] width 227 height 18
type input "Casa De Cafe, Vital City"
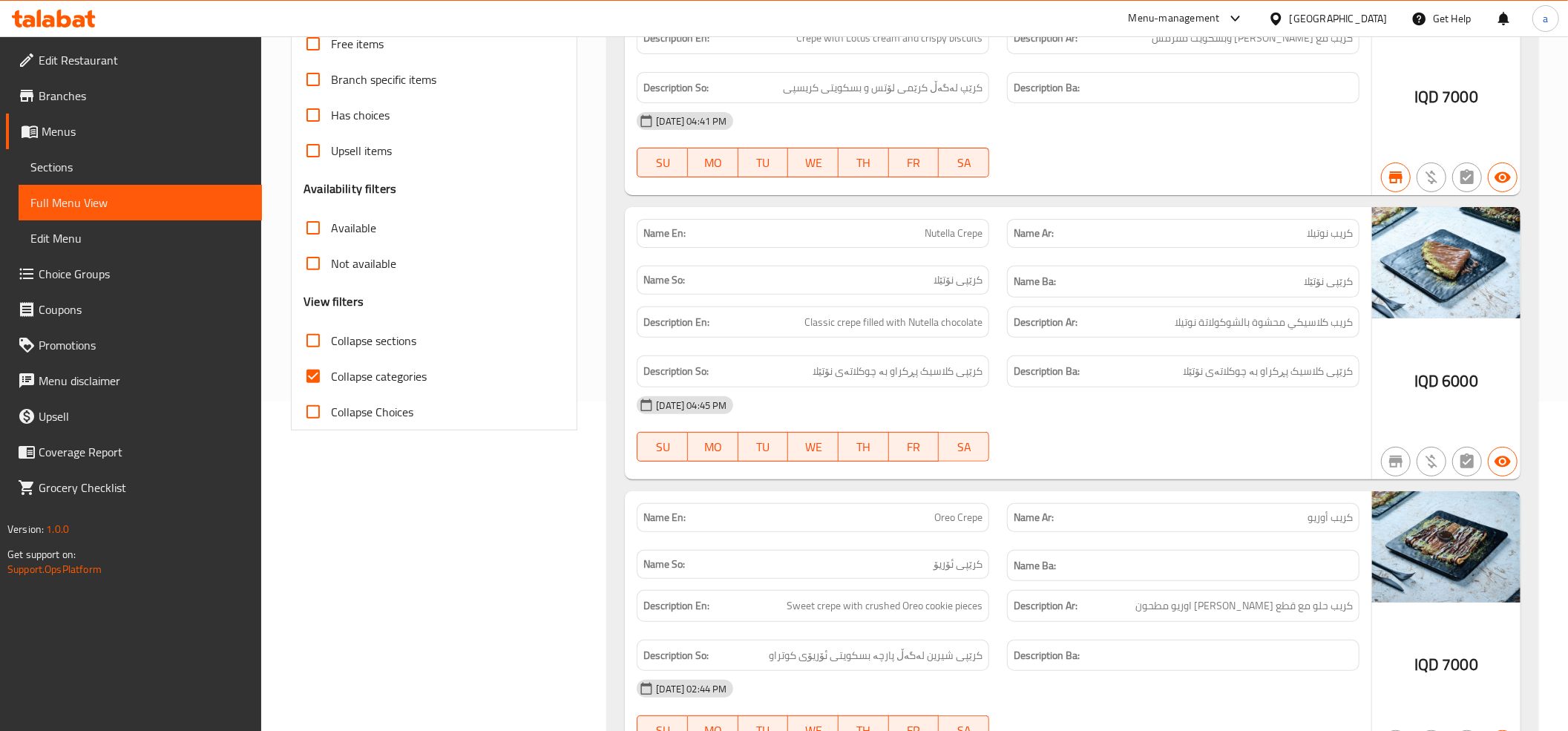
click at [312, 381] on input "Collapse categories" at bounding box center [314, 376] width 36 height 36
checkbox input "false"
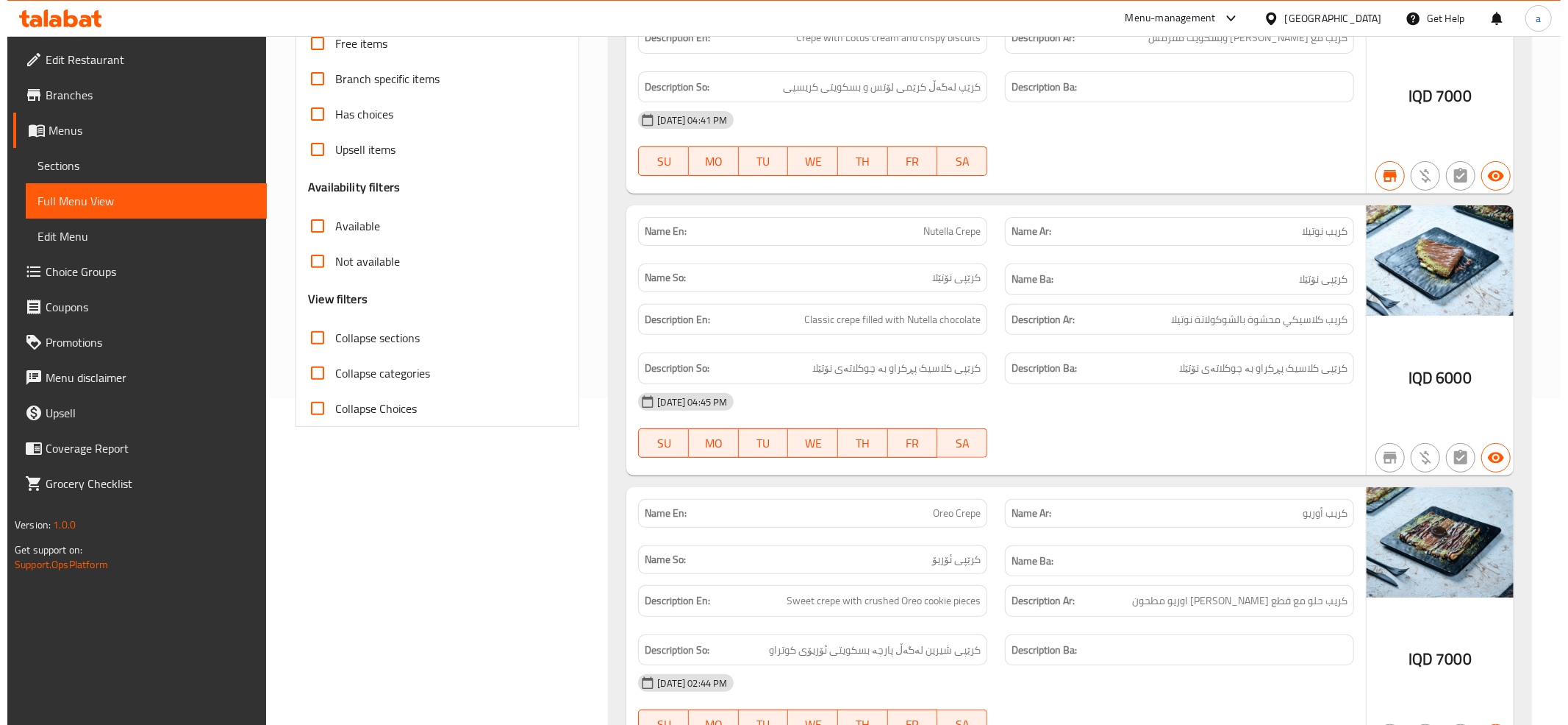
scroll to position [0, 0]
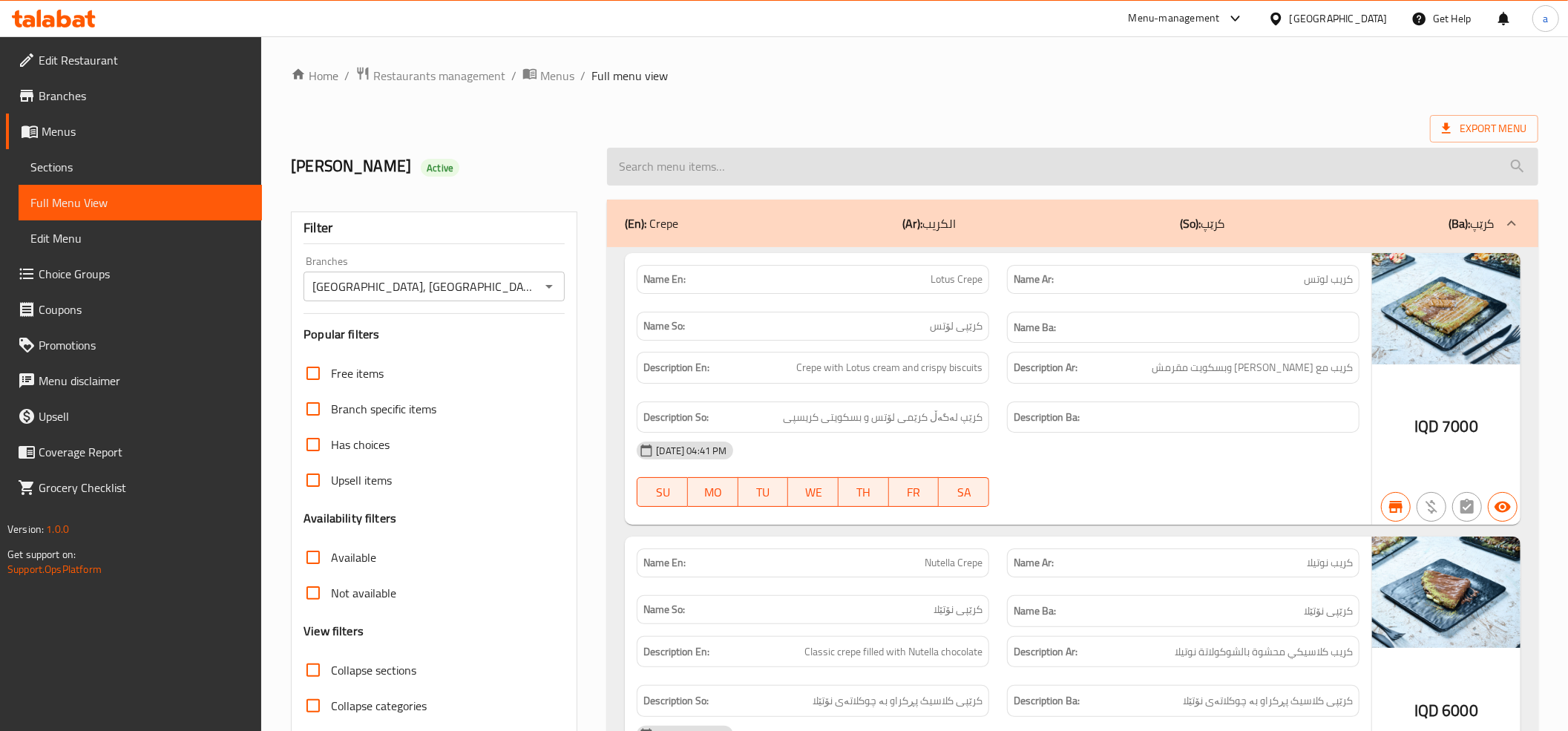
click at [714, 164] on input "search" at bounding box center [1073, 167] width 931 height 38
paste input "Bounty"
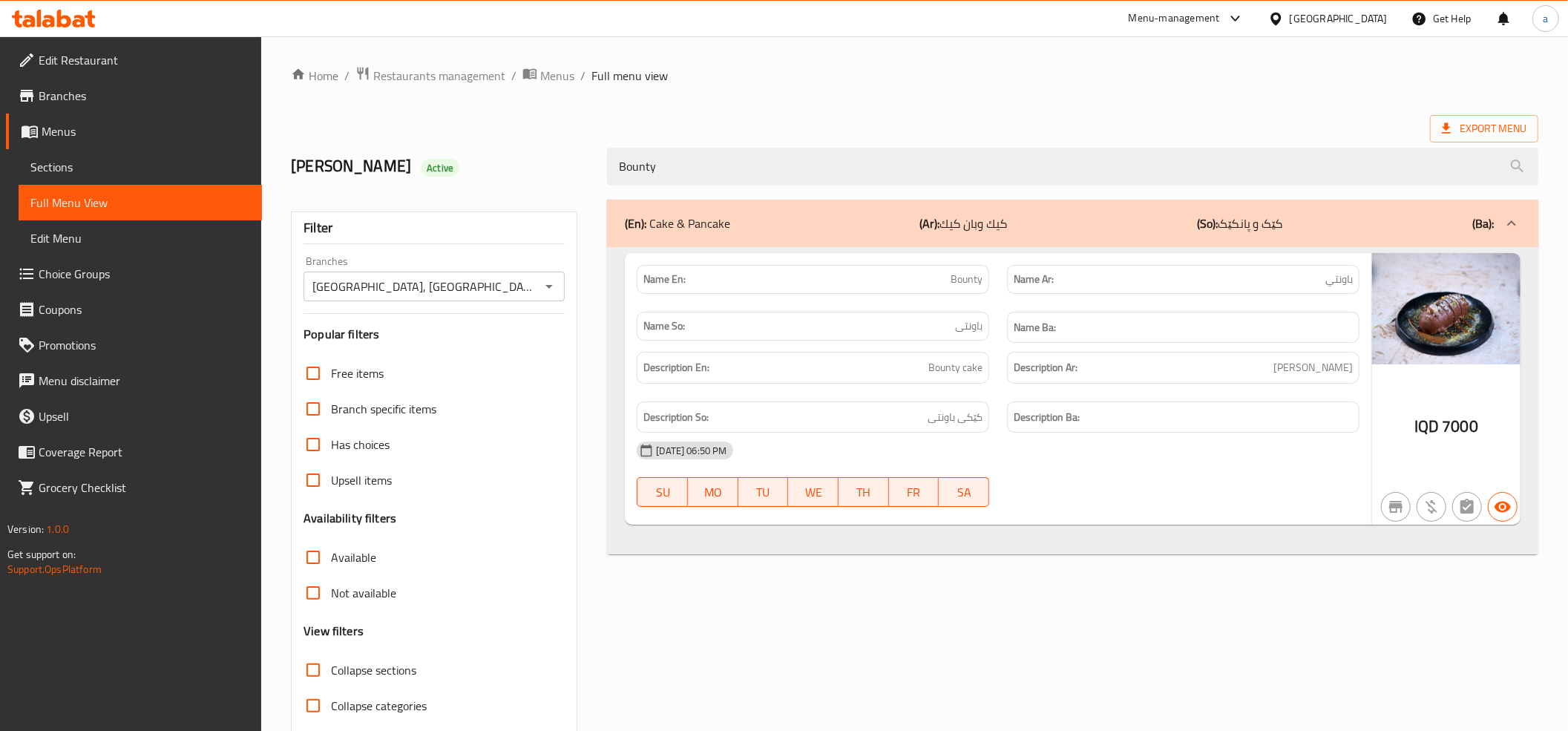
type input "Bounty"
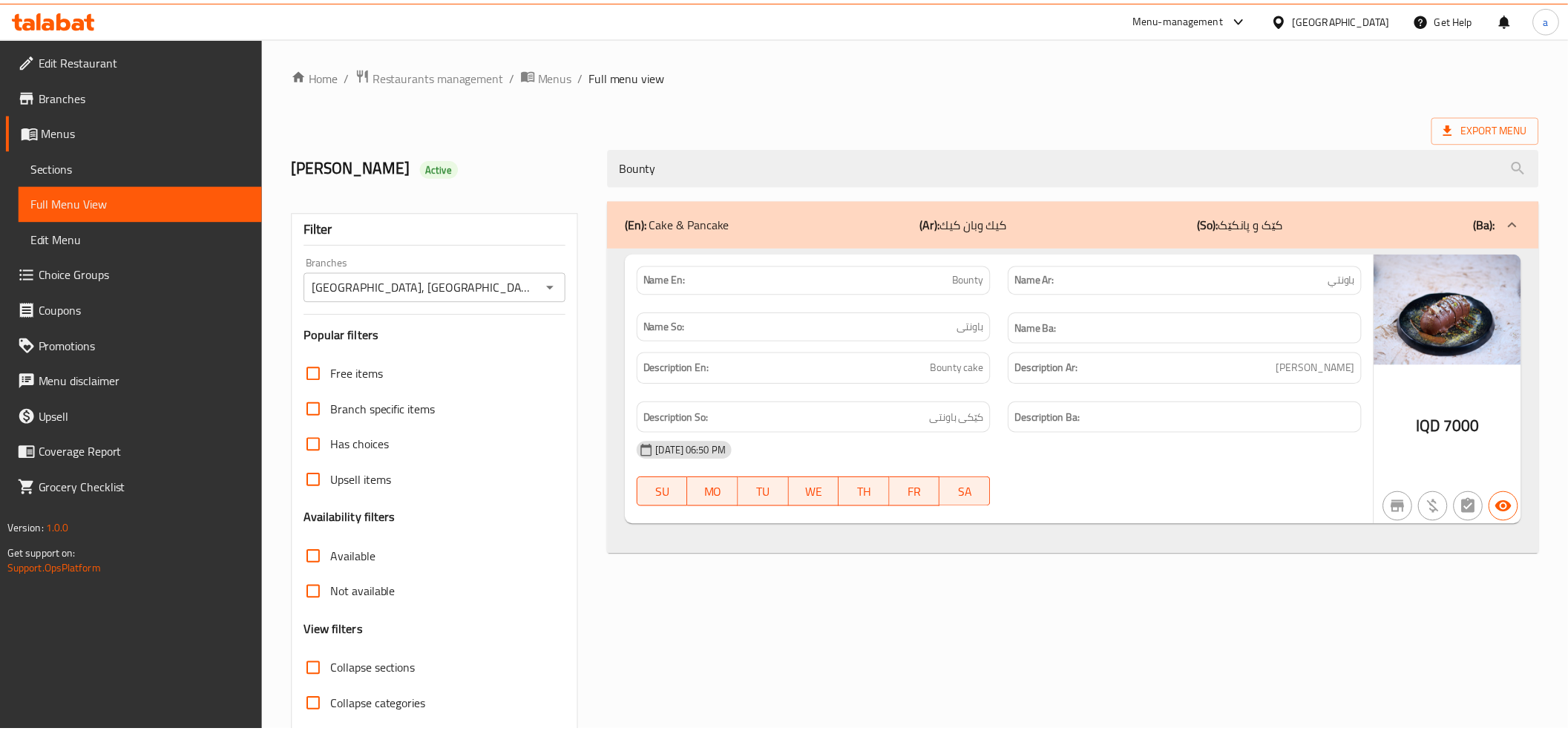
scroll to position [60, 0]
